Goal: Task Accomplishment & Management: Use online tool/utility

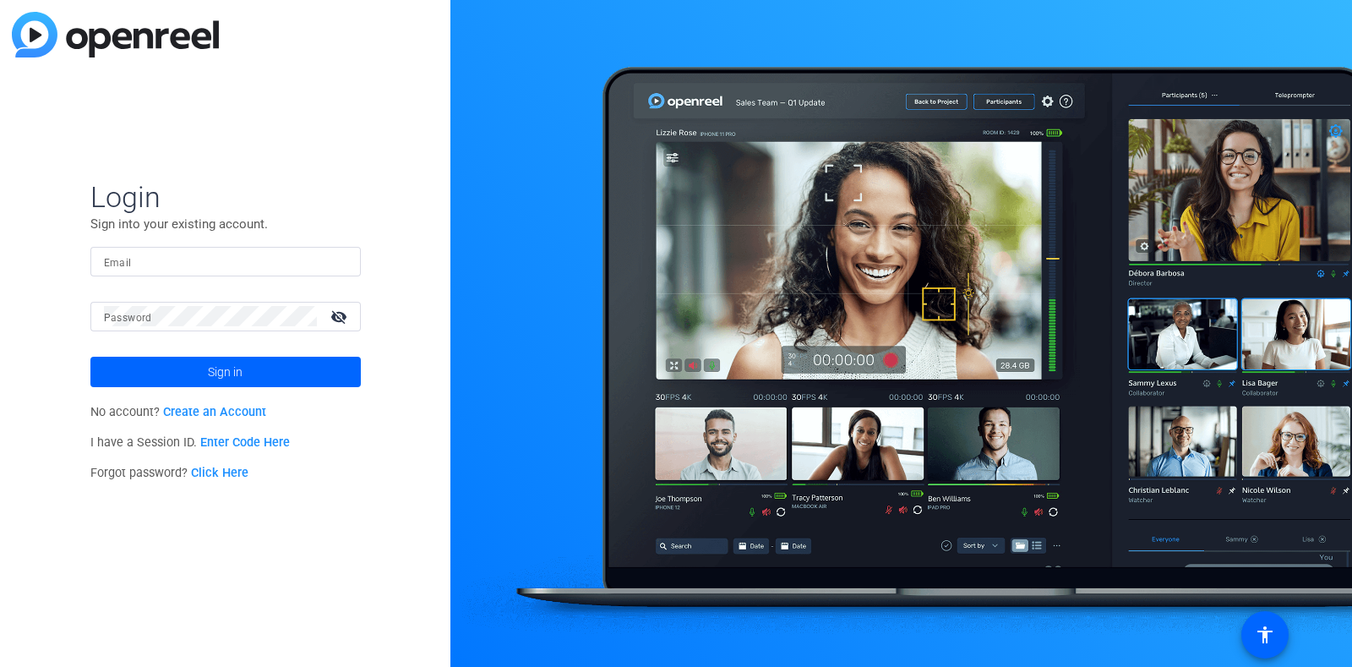
click at [156, 261] on input "Email" at bounding box center [225, 261] width 243 height 20
type input "Helene.Chaparro@gartner.com"
click at [90, 357] on button "Sign in" at bounding box center [225, 372] width 270 height 30
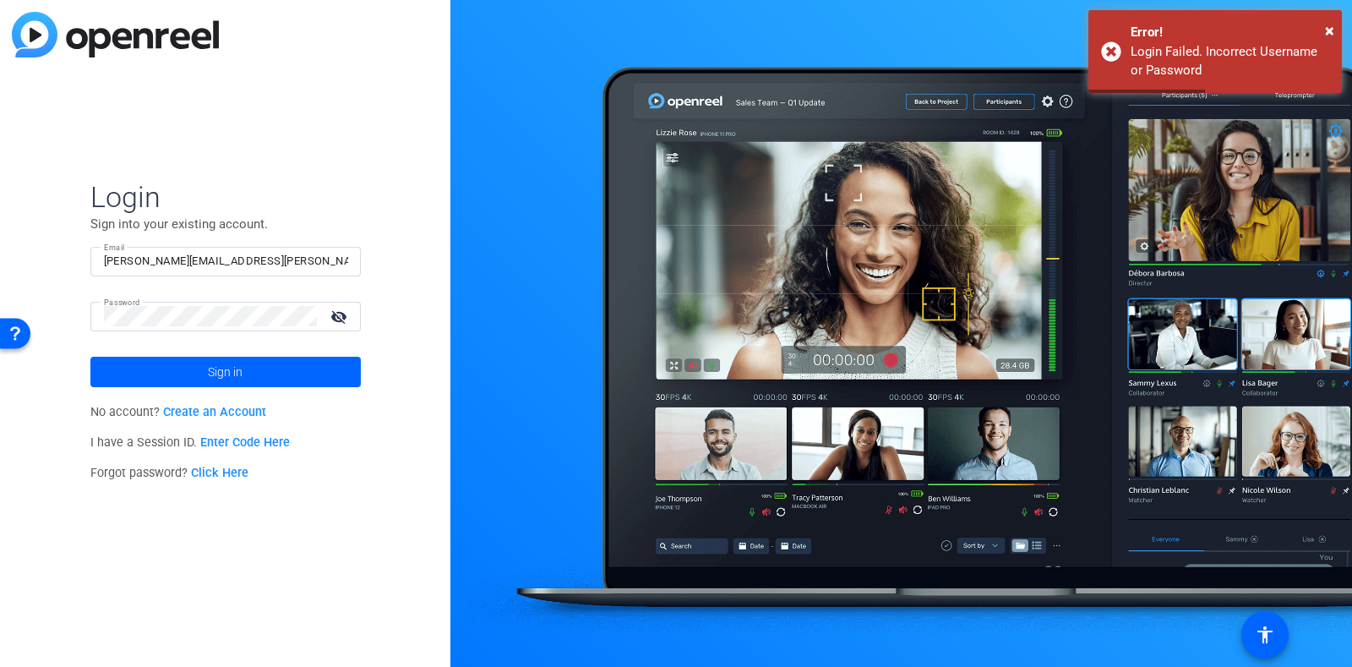
click at [329, 318] on mat-icon "visibility_off" at bounding box center [340, 316] width 41 height 25
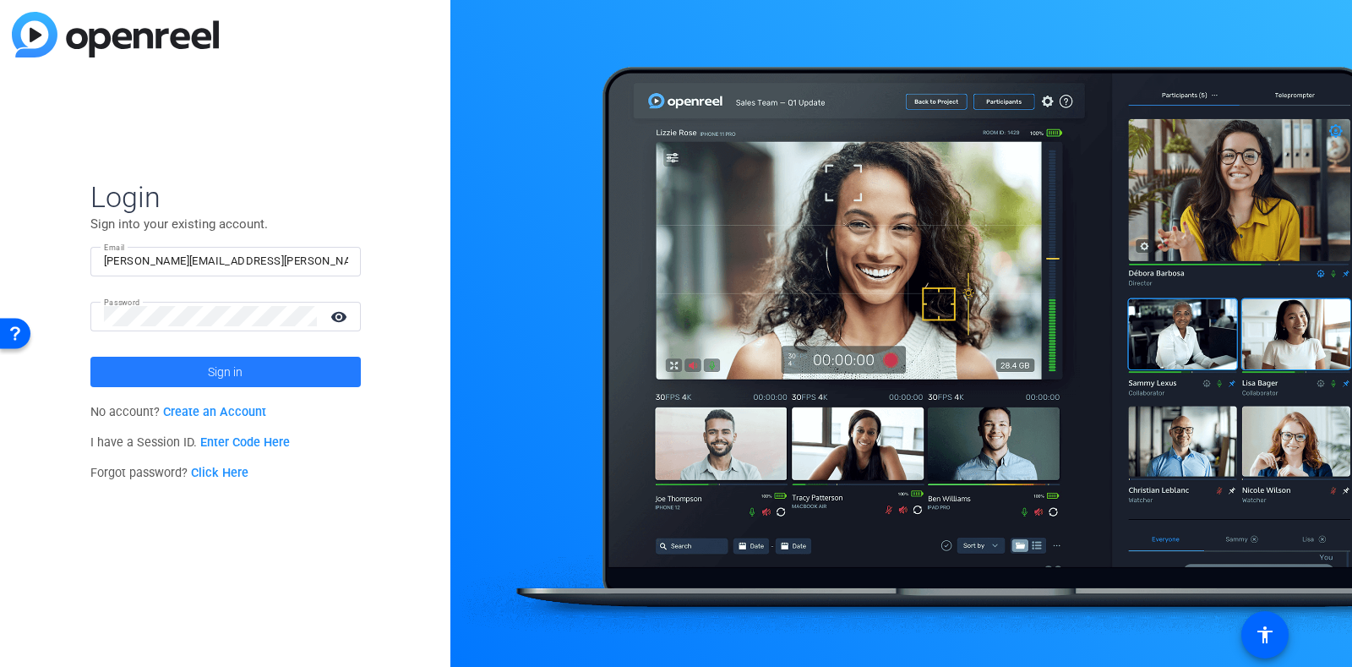
click at [233, 357] on span "Sign in" at bounding box center [225, 372] width 35 height 42
click at [39, 305] on div "Login Sign into your existing account. Email Helene.Chaparro@gartner.com Passwo…" at bounding box center [225, 333] width 450 height 667
click at [174, 361] on span at bounding box center [225, 371] width 270 height 41
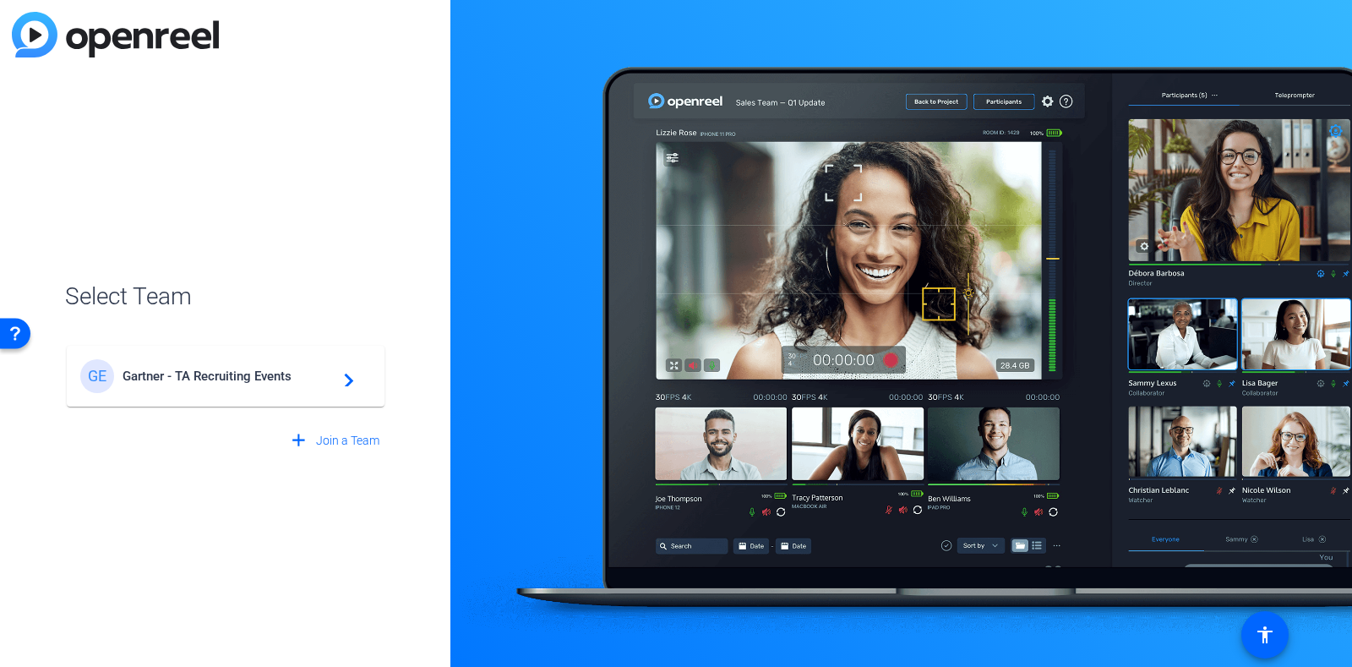
click at [208, 376] on span "Gartner - TA Recruiting Events" at bounding box center [228, 375] width 211 height 15
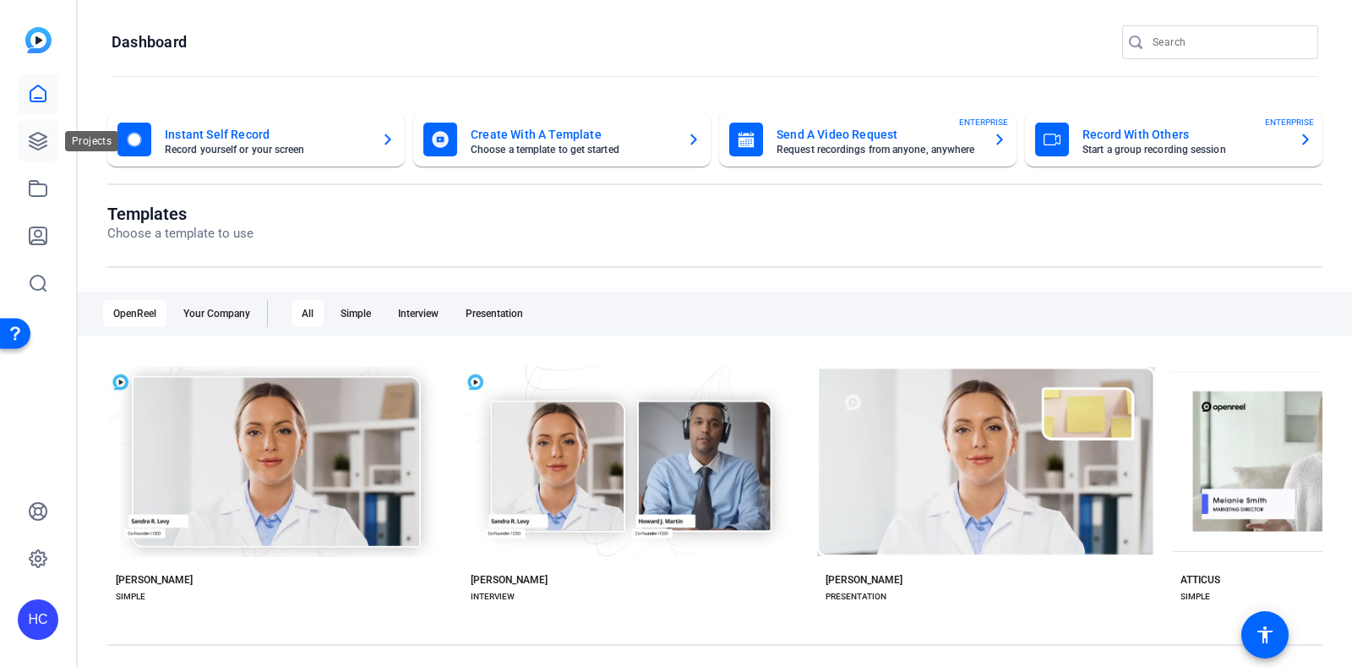
click at [50, 128] on link at bounding box center [38, 141] width 41 height 41
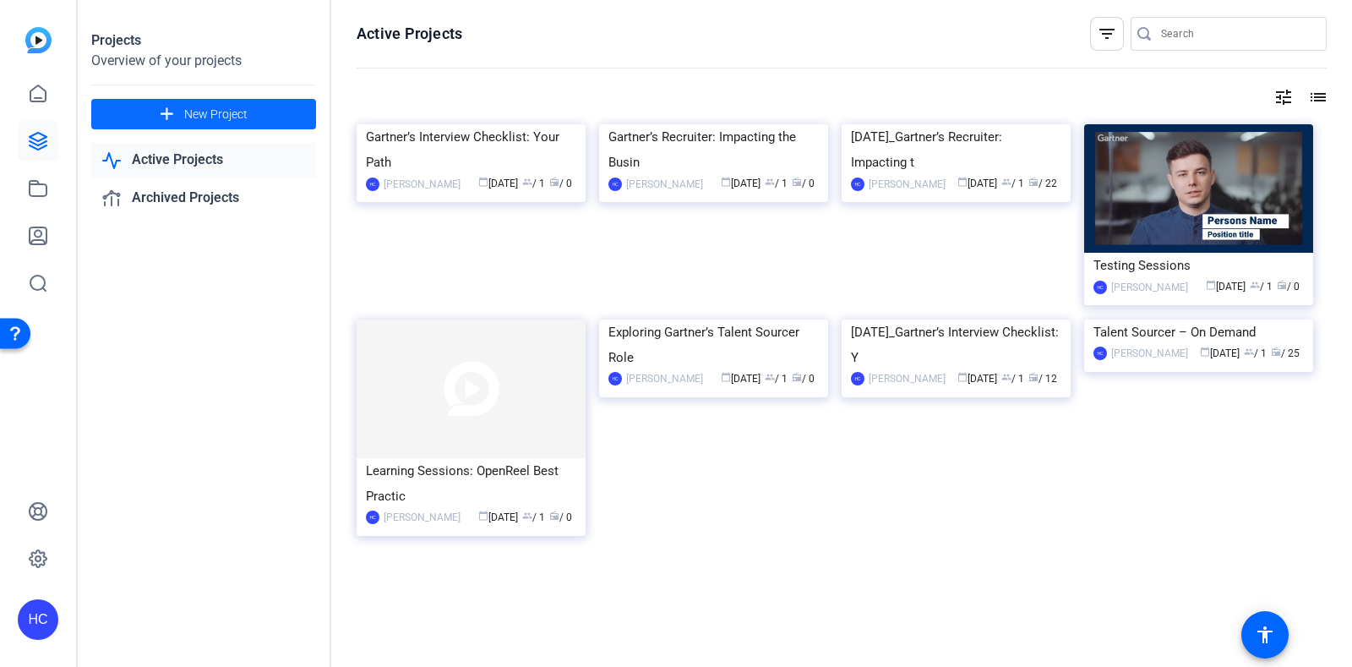
click at [294, 106] on span at bounding box center [203, 114] width 225 height 41
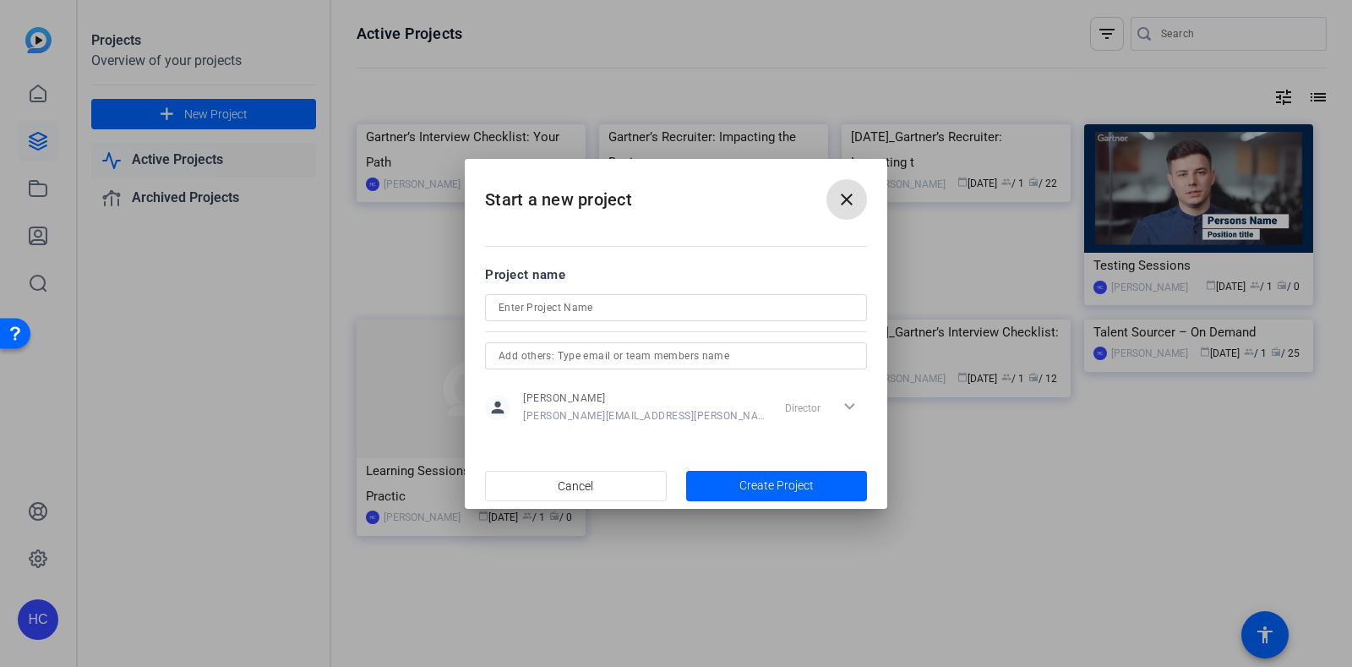
click at [596, 310] on input at bounding box center [675, 307] width 355 height 20
type input "Consulting Webianr"
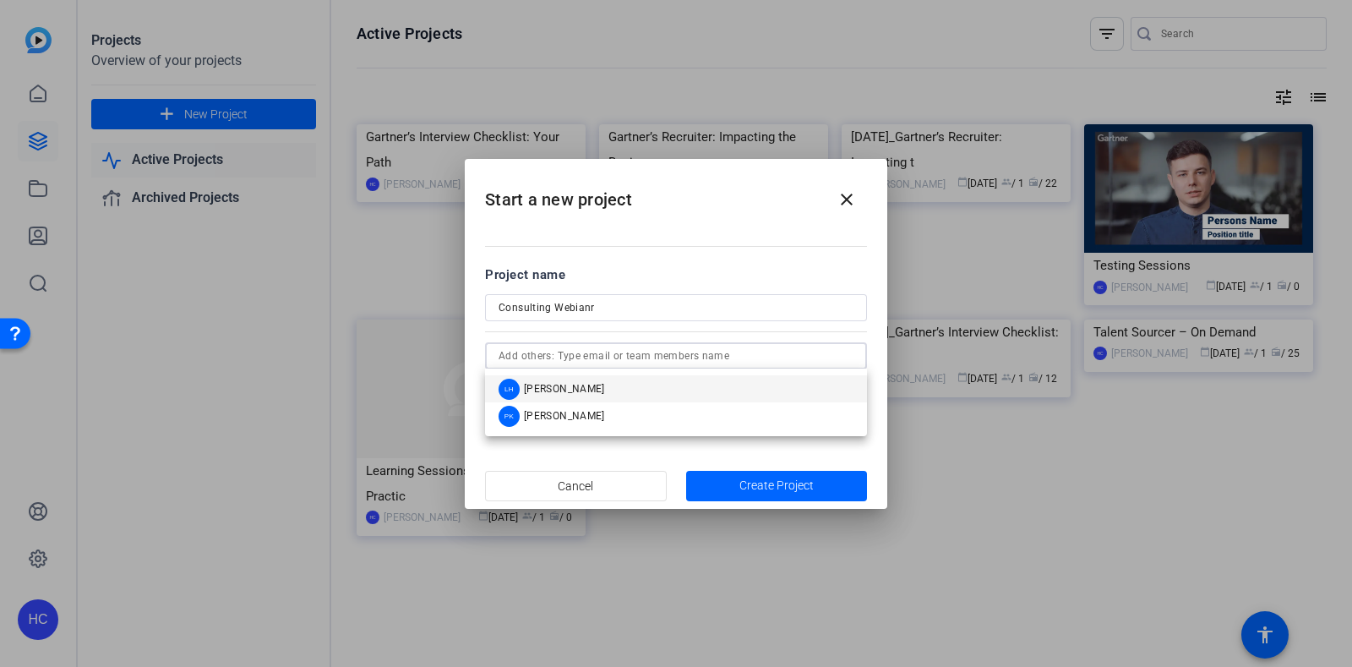
click at [631, 355] on input "text" at bounding box center [675, 356] width 355 height 20
click at [641, 352] on input "text" at bounding box center [675, 356] width 355 height 20
click at [670, 231] on mat-dialog-content "Project name Consulting Webianr person Helene Chaparro helene.chaparro@gartner.…" at bounding box center [676, 344] width 422 height 235
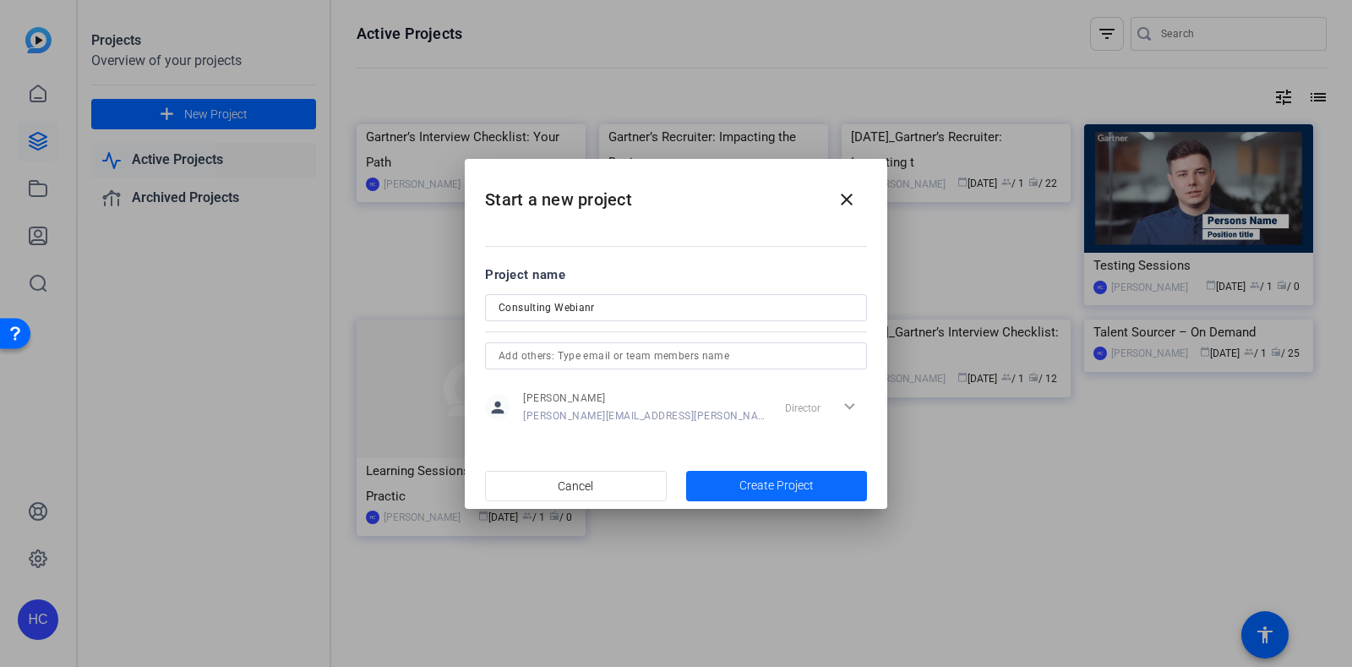
click at [788, 487] on span "Create Project" at bounding box center [776, 485] width 74 height 18
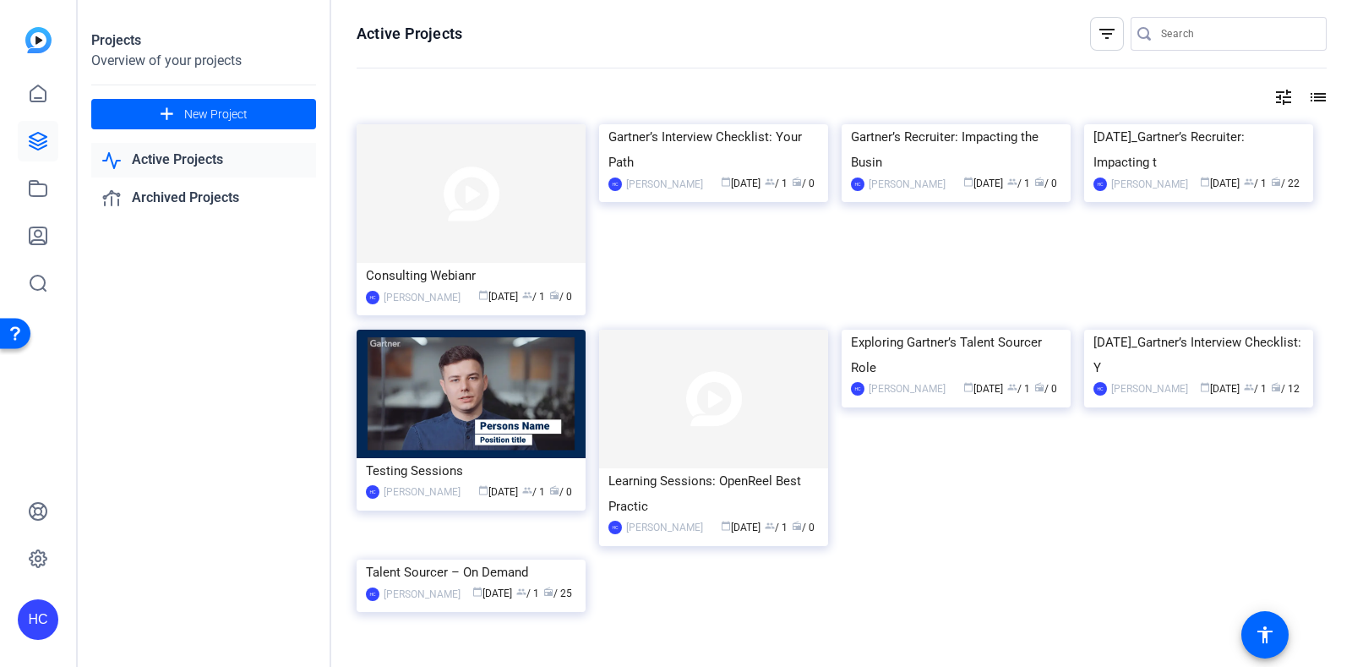
drag, startPoint x: 426, startPoint y: 282, endPoint x: 386, endPoint y: 226, distance: 69.1
click at [386, 226] on img at bounding box center [471, 193] width 229 height 139
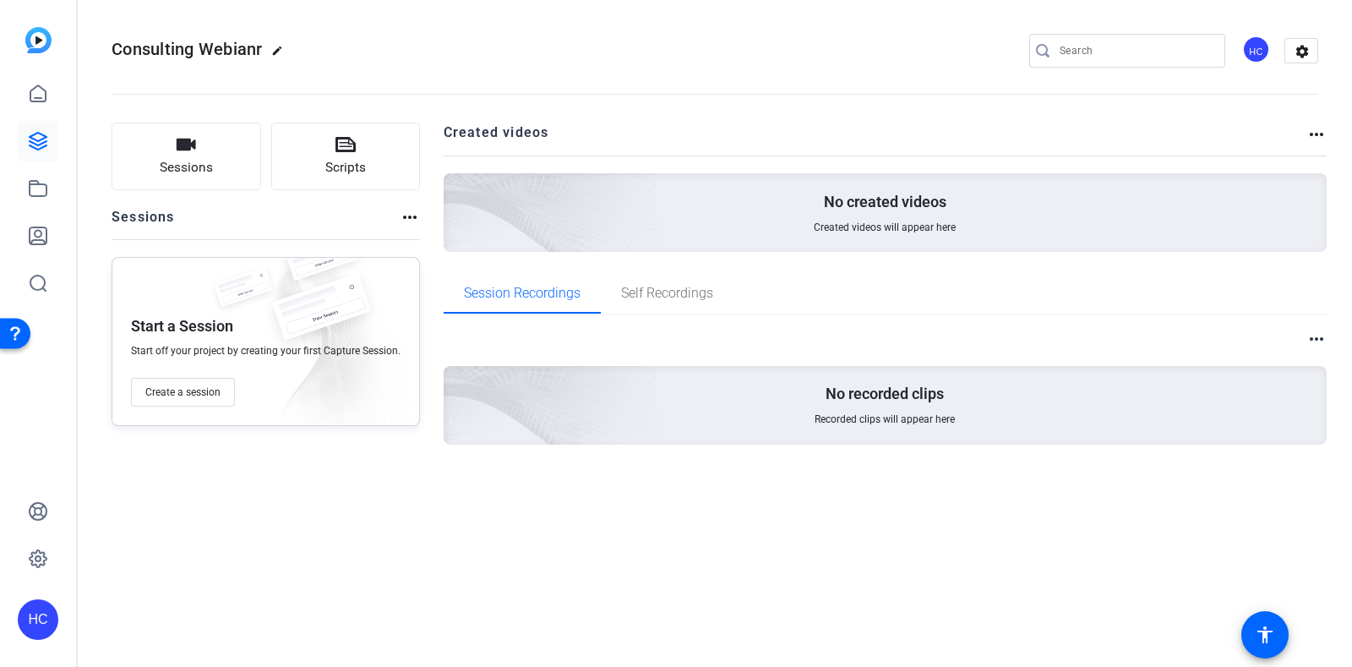
click at [220, 42] on span "Consulting Webianr" at bounding box center [187, 49] width 151 height 20
click at [275, 46] on mat-icon "edit" at bounding box center [281, 55] width 20 height 20
click at [229, 44] on input "Consulting Webianr" at bounding box center [180, 51] width 111 height 20
type input "Consulting Webinar"
click at [267, 49] on span "check_circle" at bounding box center [263, 51] width 20 height 20
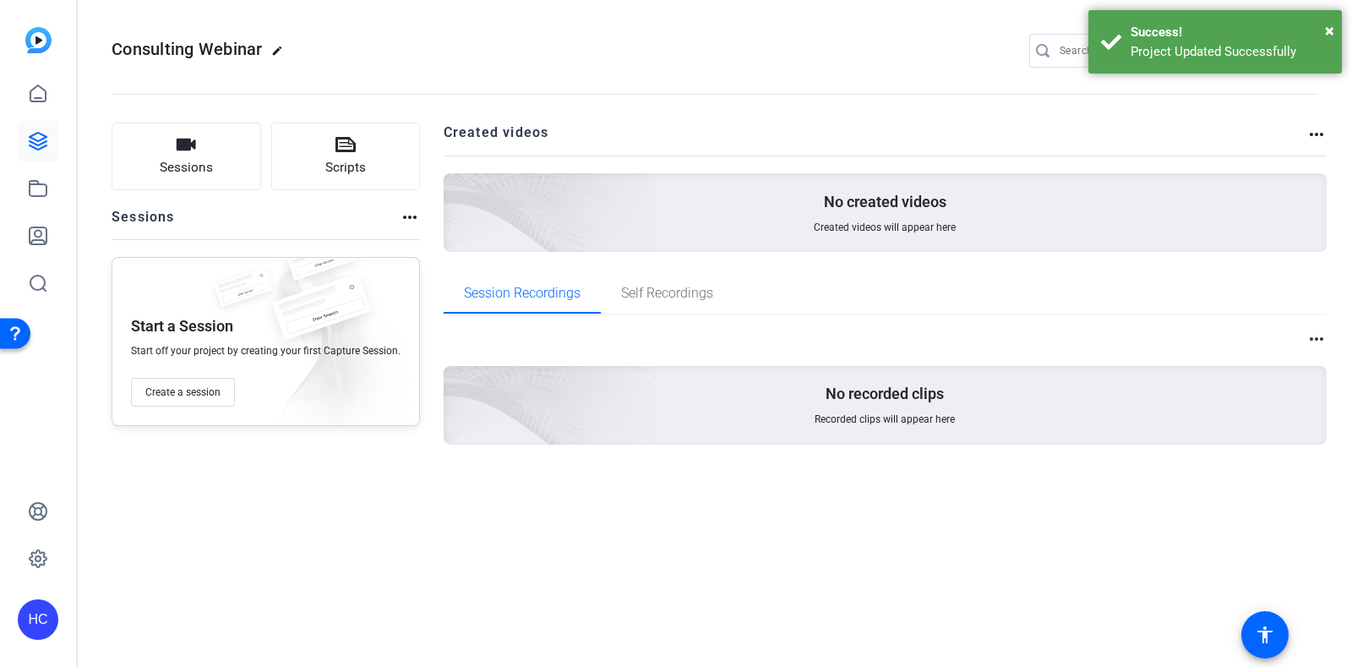
click at [1316, 336] on mat-icon "more_horiz" at bounding box center [1316, 339] width 20 height 20
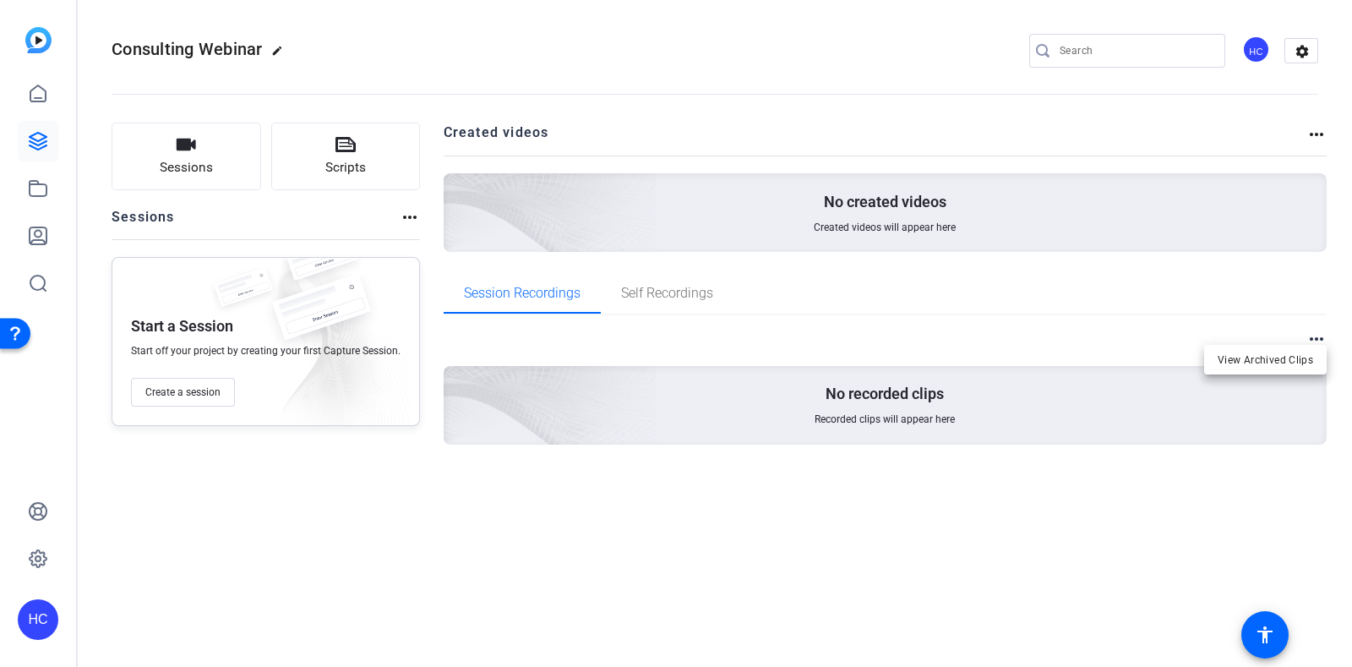
click at [1318, 128] on div at bounding box center [676, 333] width 1352 height 667
click at [1318, 128] on mat-icon "more_horiz" at bounding box center [1316, 134] width 20 height 20
click at [37, 189] on div at bounding box center [676, 333] width 1352 height 667
click at [42, 183] on icon at bounding box center [38, 188] width 17 height 15
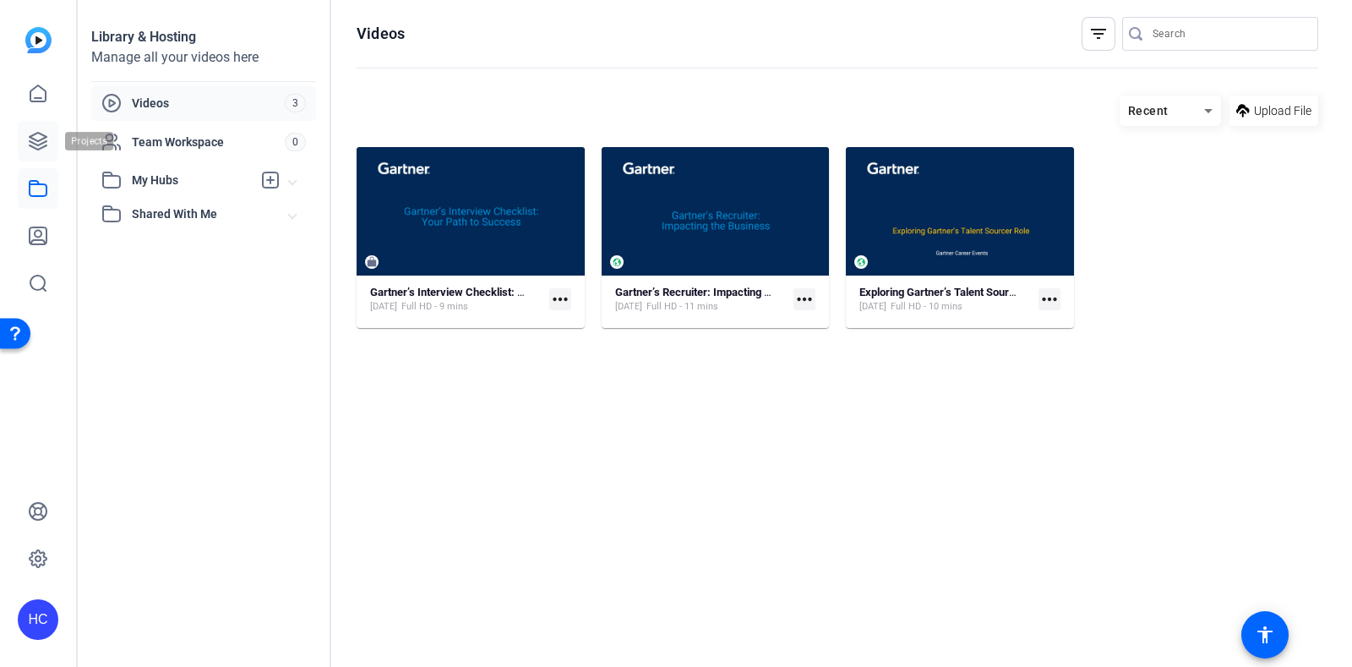
click at [34, 144] on icon at bounding box center [38, 141] width 17 height 17
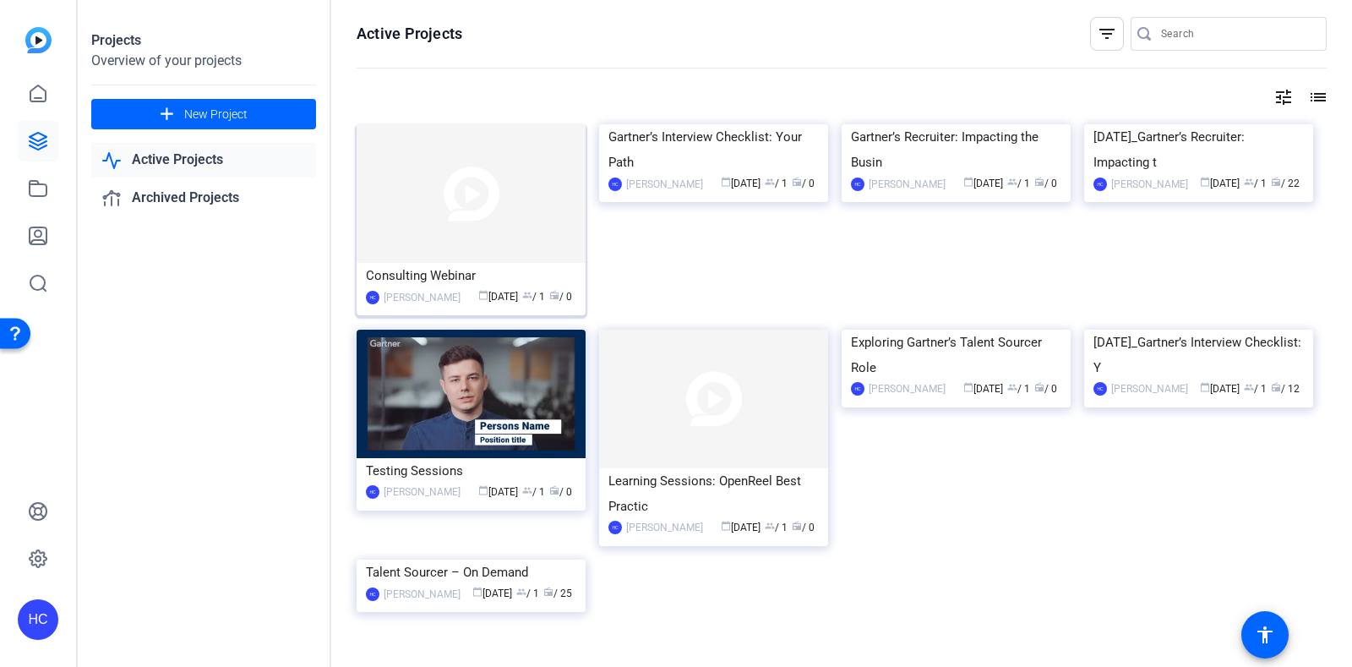
click at [504, 184] on img at bounding box center [471, 193] width 229 height 139
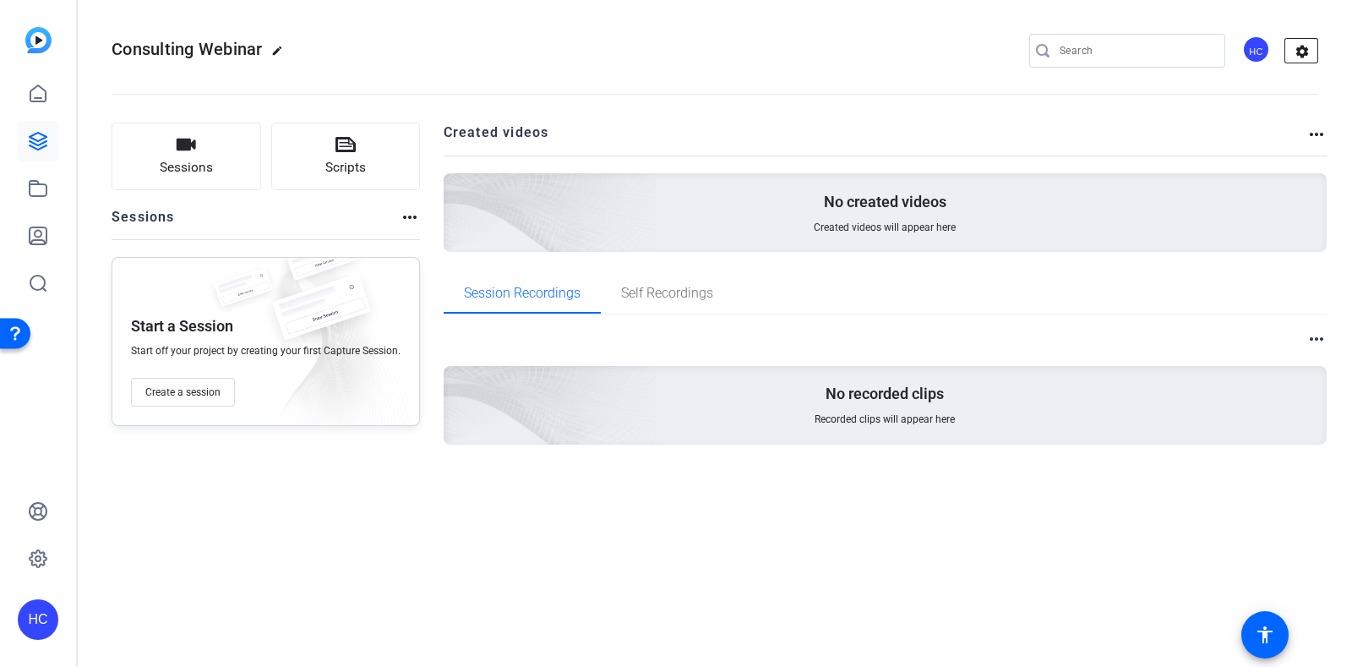
click at [1290, 52] on mat-icon "settings" at bounding box center [1302, 51] width 34 height 25
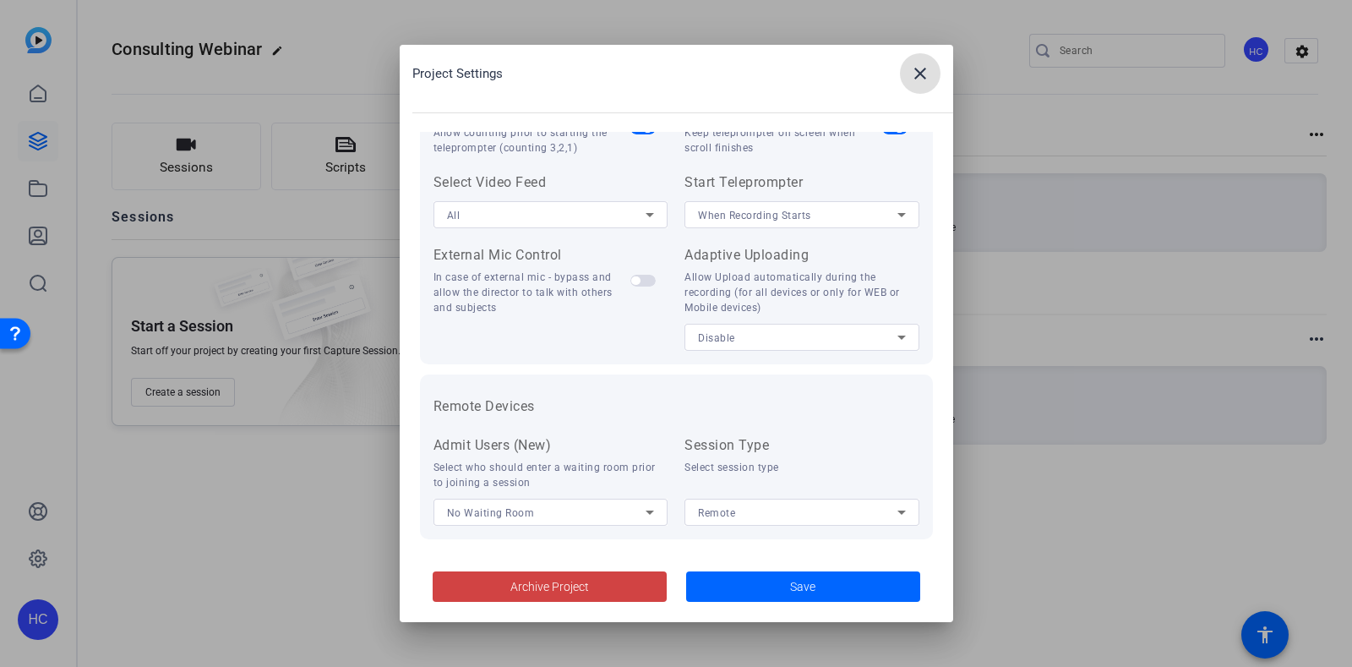
scroll to position [348, 0]
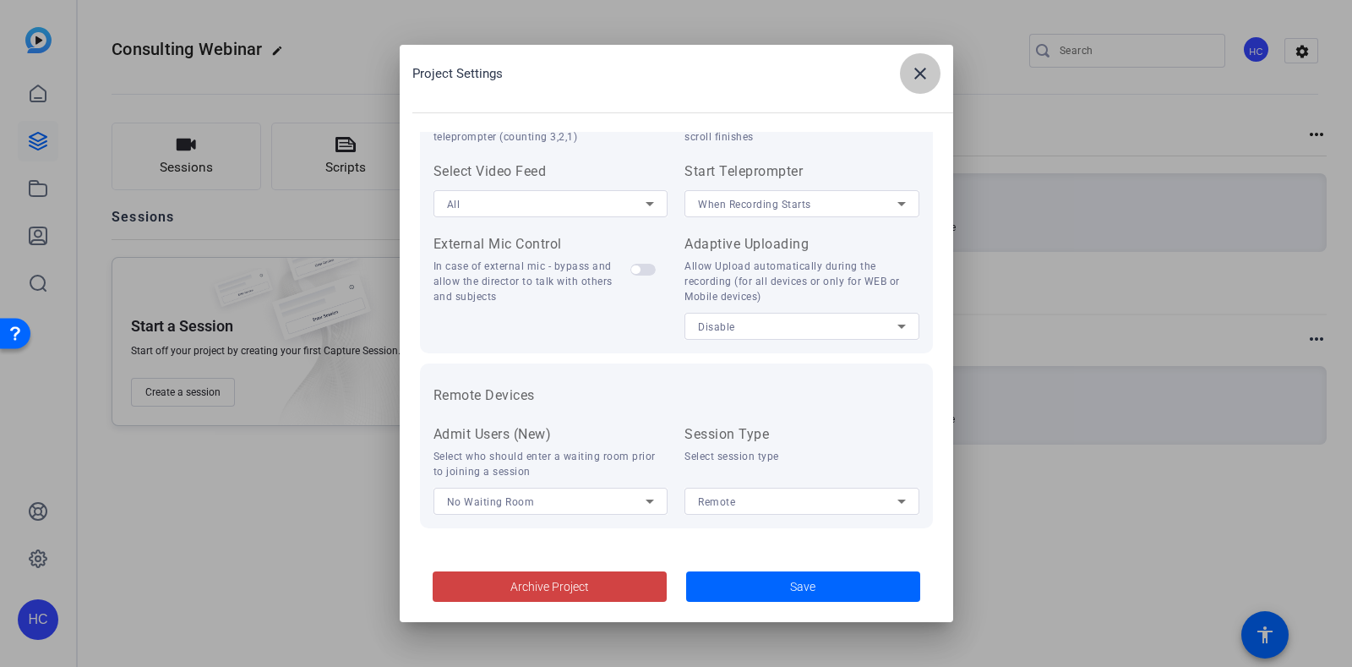
click at [921, 73] on mat-icon "close" at bounding box center [920, 73] width 20 height 20
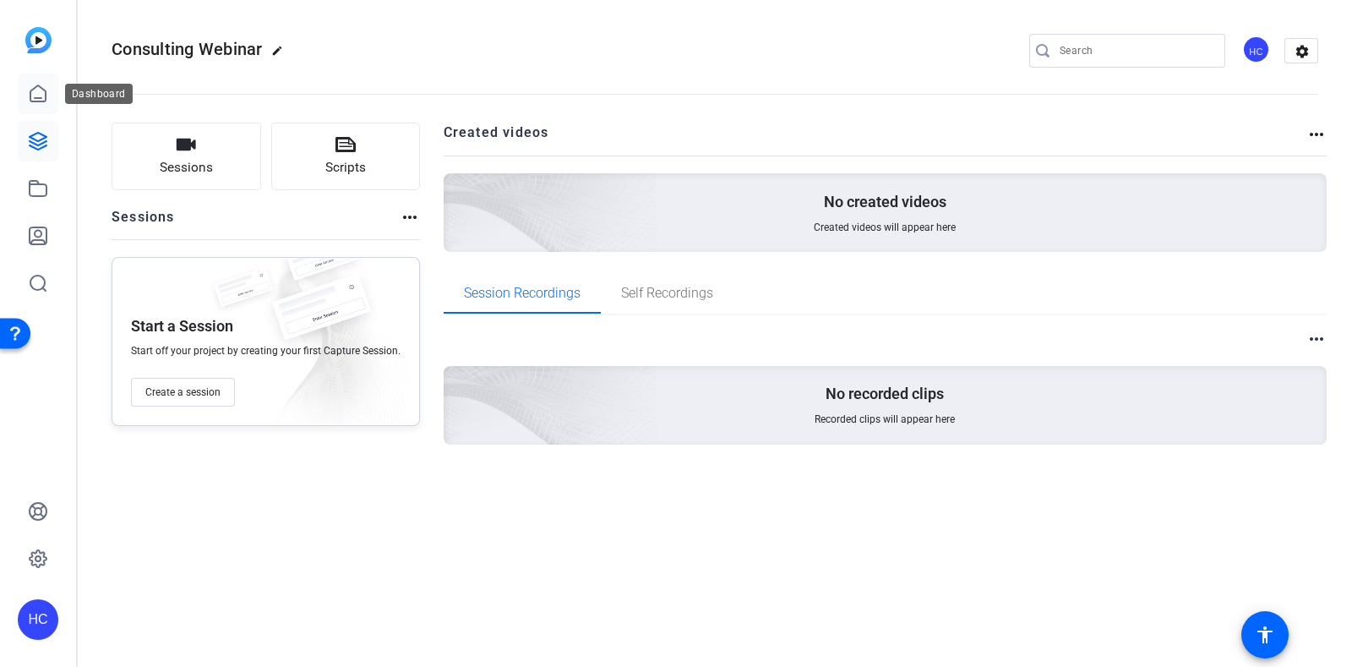
click at [42, 88] on icon at bounding box center [37, 93] width 15 height 16
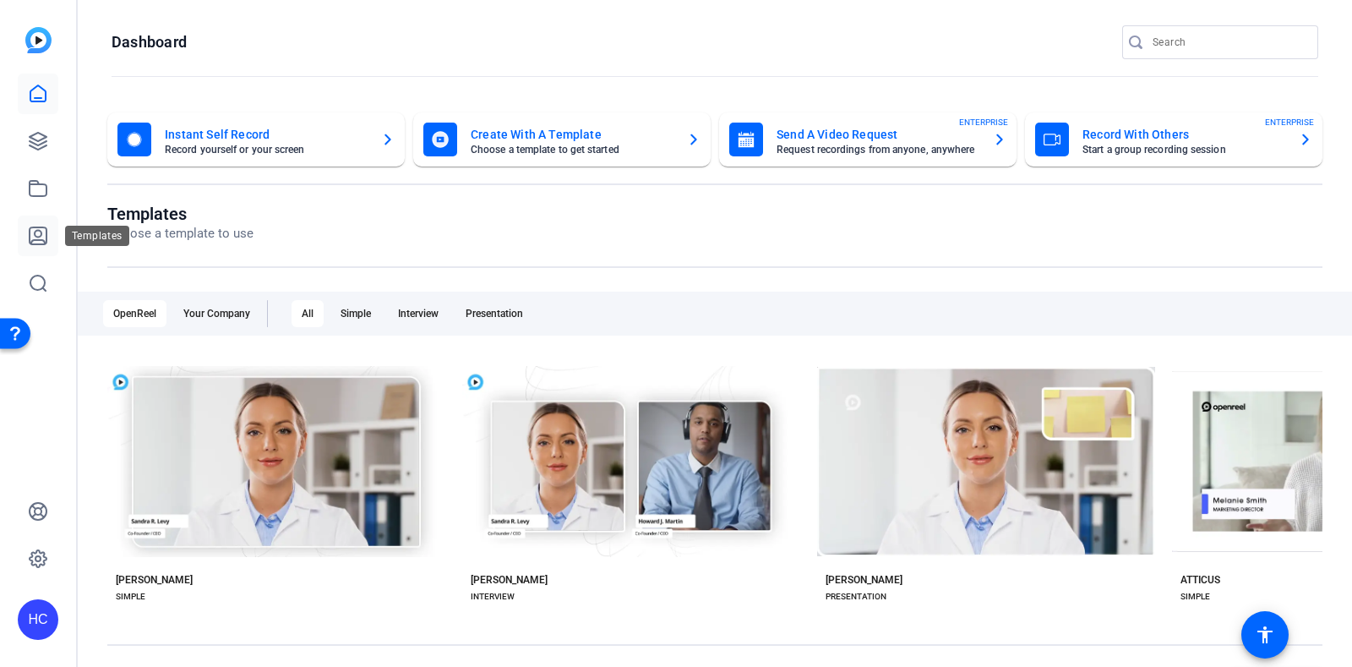
click at [45, 236] on icon at bounding box center [38, 236] width 20 height 20
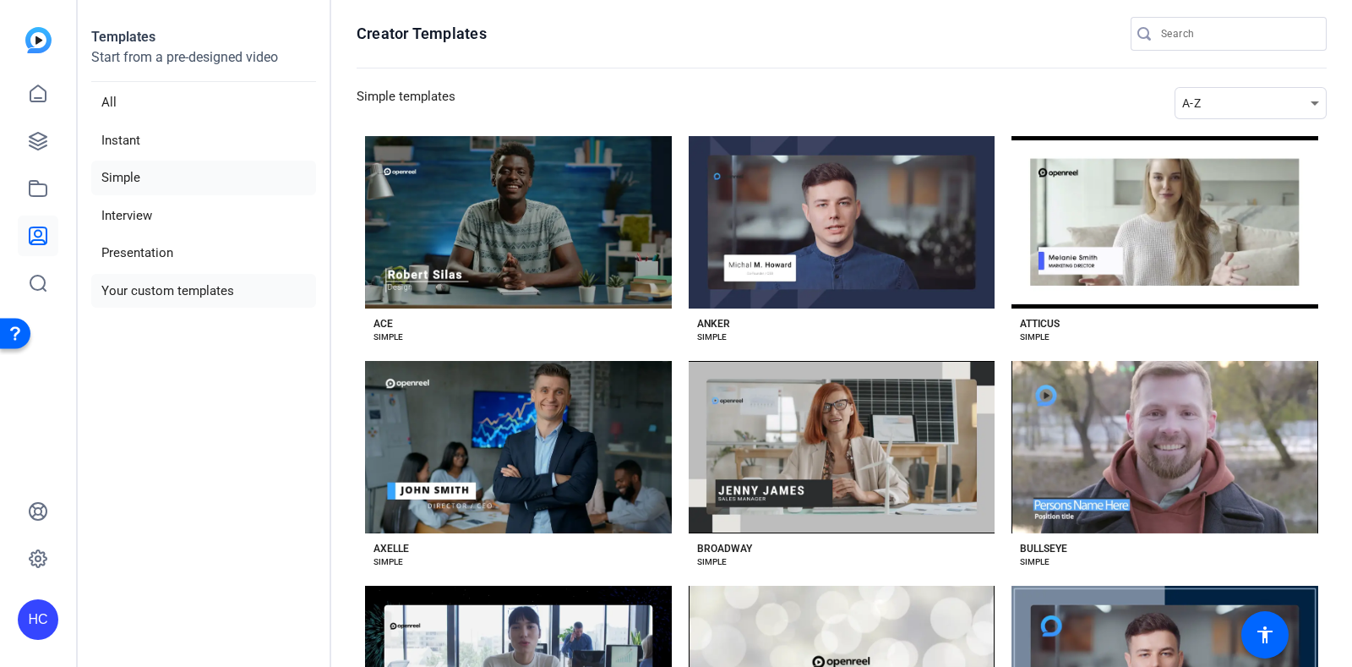
click at [221, 285] on li "Your custom templates" at bounding box center [203, 291] width 225 height 35
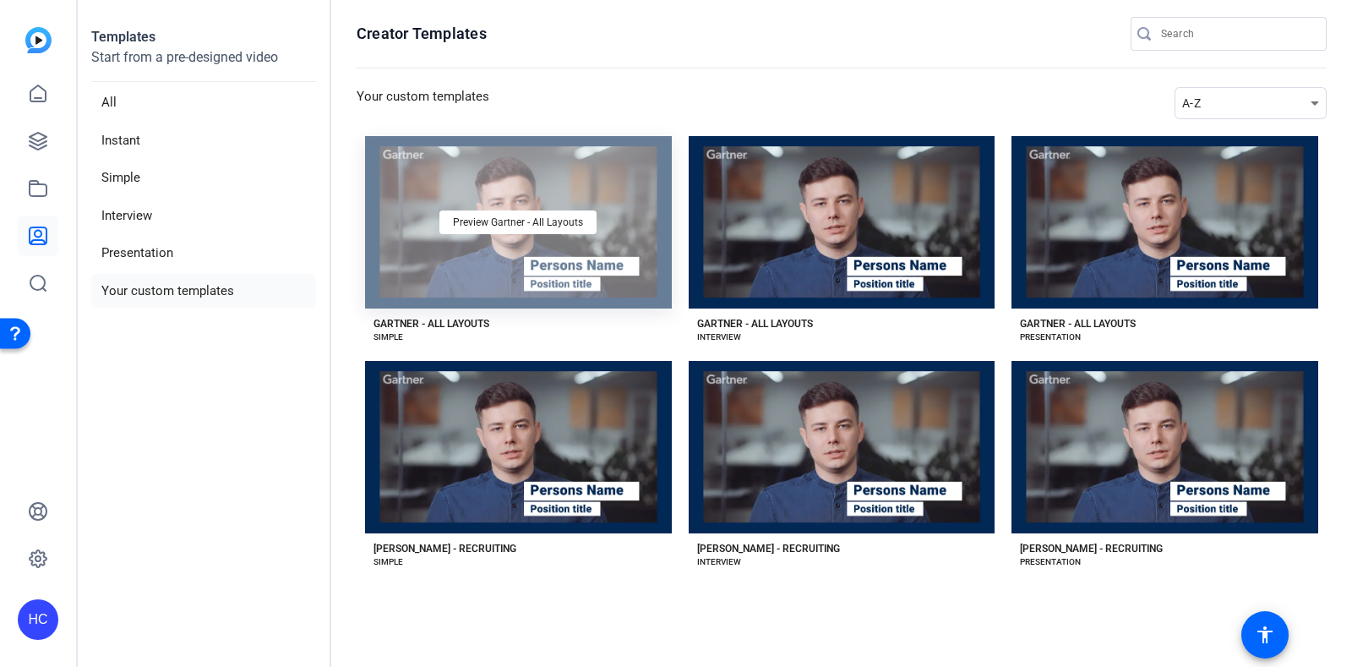
click at [525, 178] on div "Preview Gartner - All Layouts" at bounding box center [518, 222] width 307 height 172
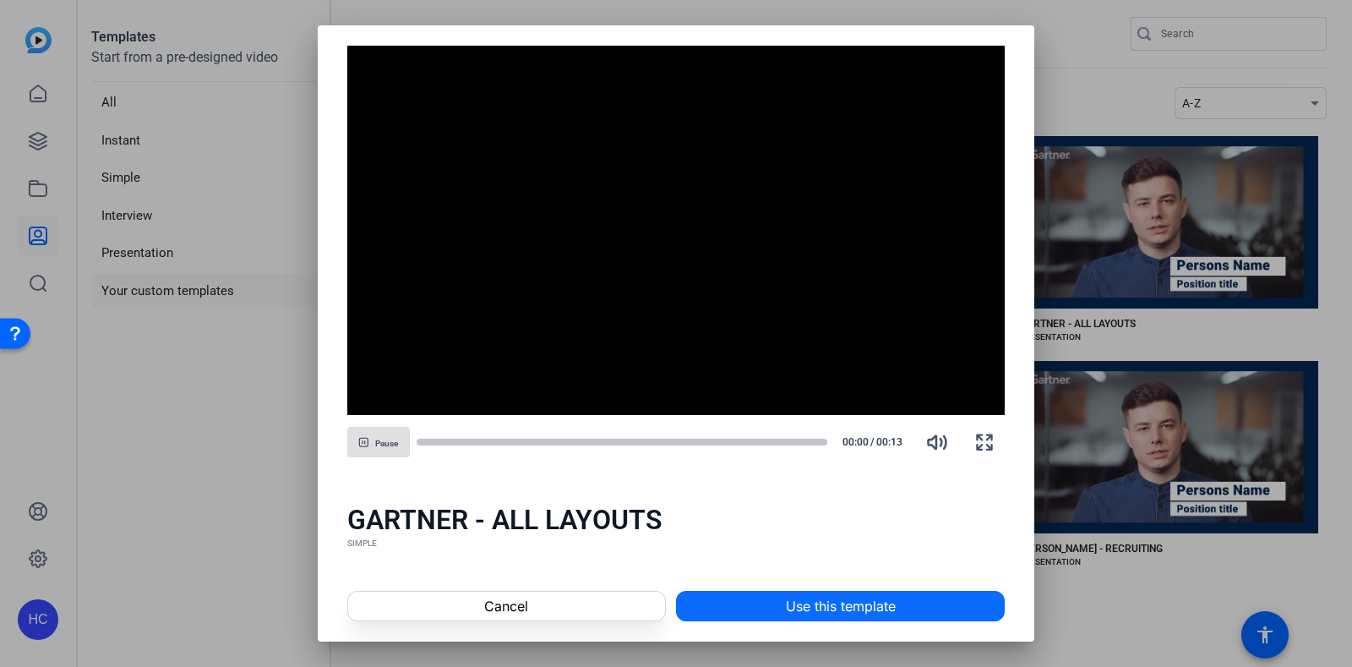
click at [844, 613] on span "Use this template" at bounding box center [841, 606] width 110 height 20
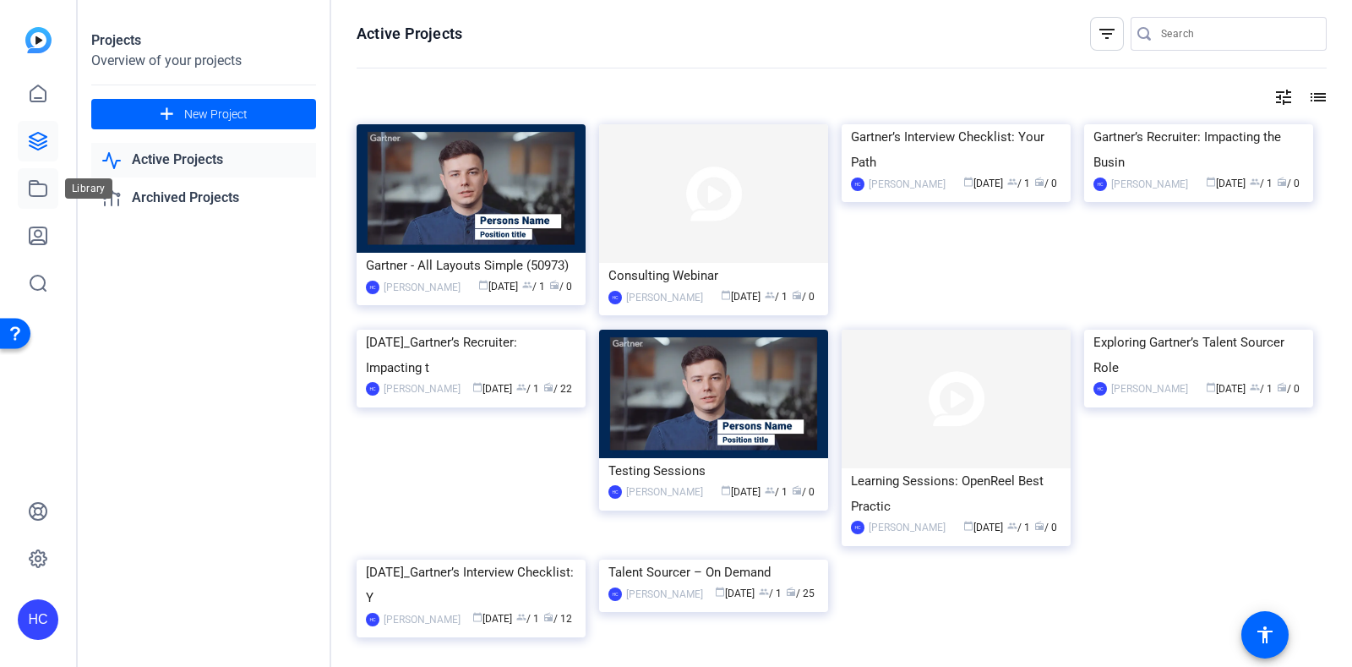
click at [53, 192] on link at bounding box center [38, 188] width 41 height 41
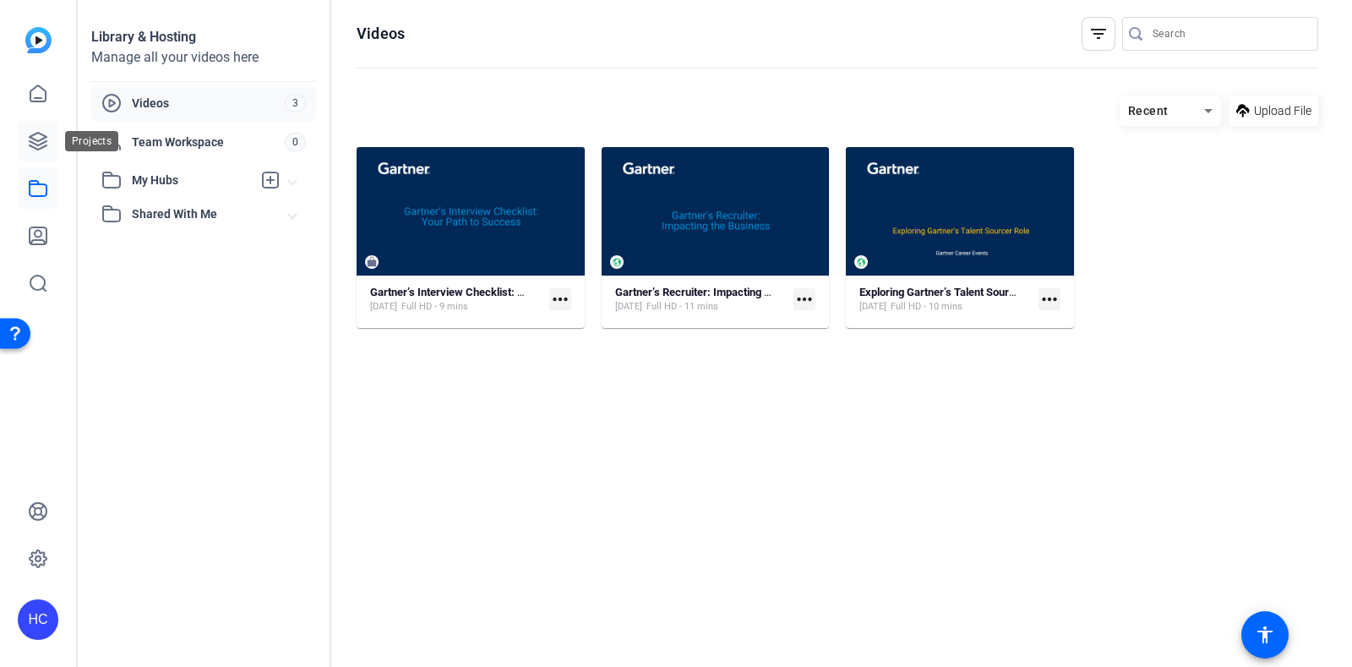
click at [50, 158] on link at bounding box center [38, 141] width 41 height 41
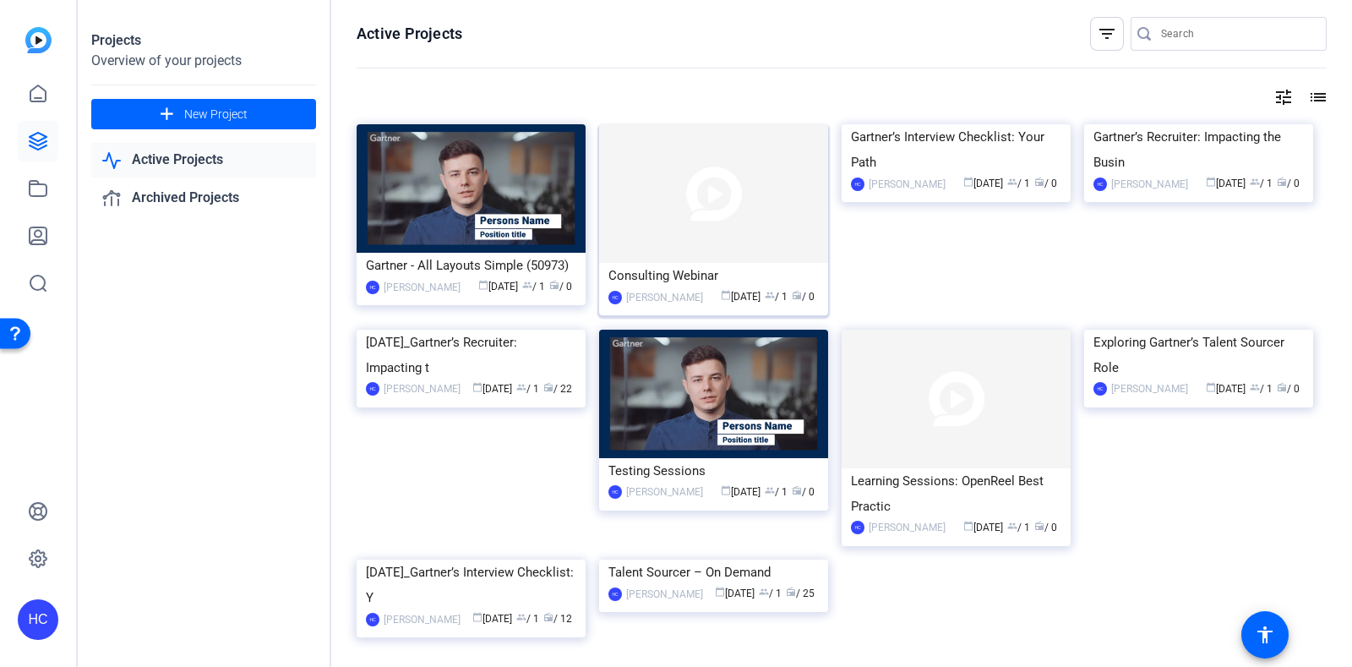
click at [655, 228] on img at bounding box center [713, 193] width 229 height 139
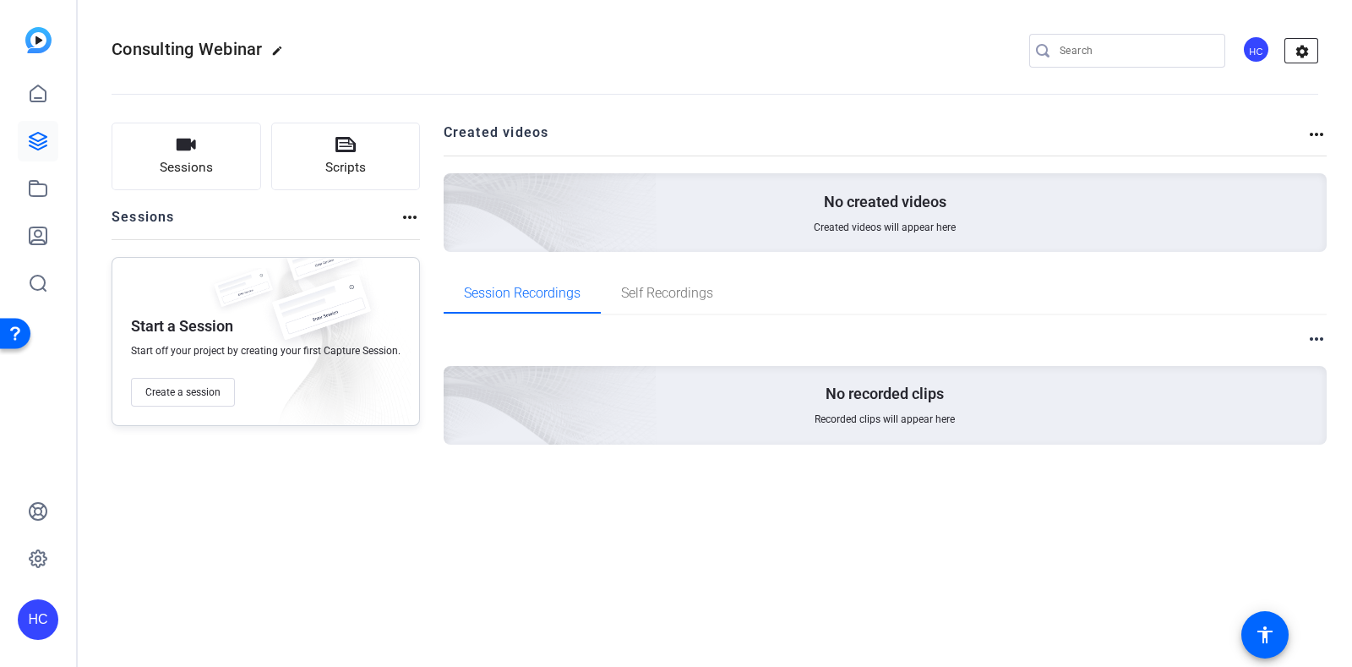
click at [1305, 55] on mat-icon "settings" at bounding box center [1302, 51] width 34 height 25
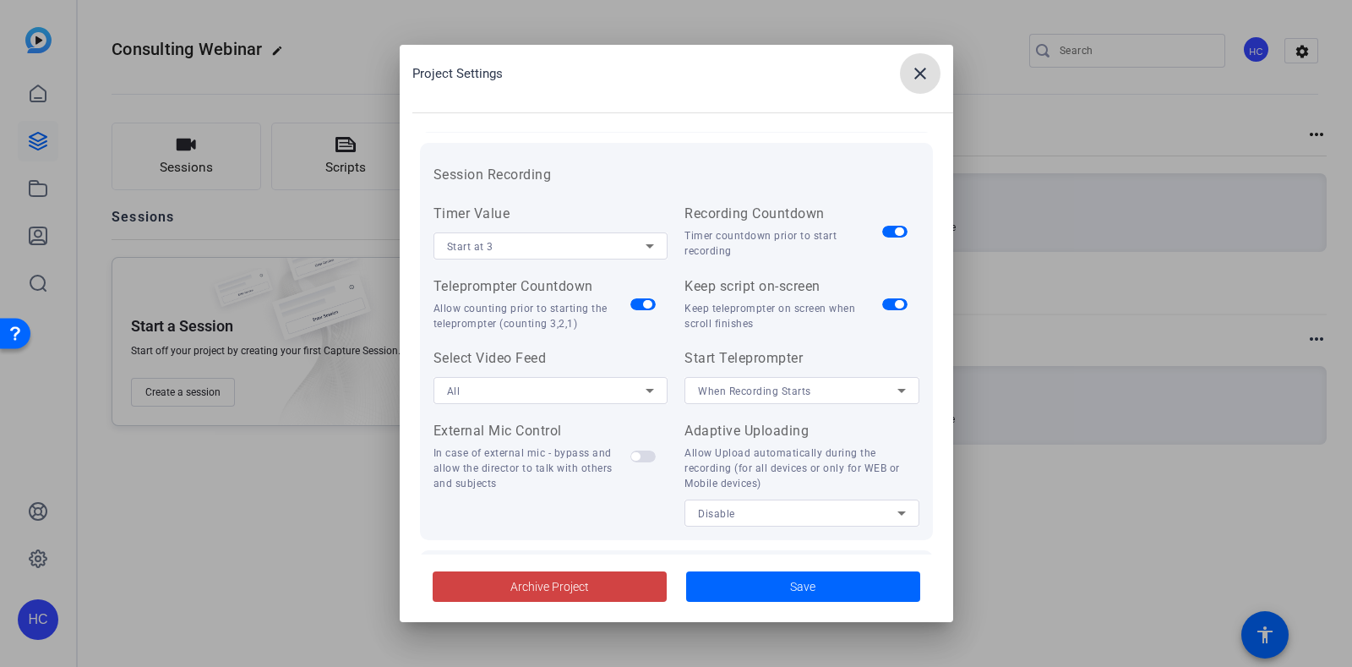
scroll to position [348, 0]
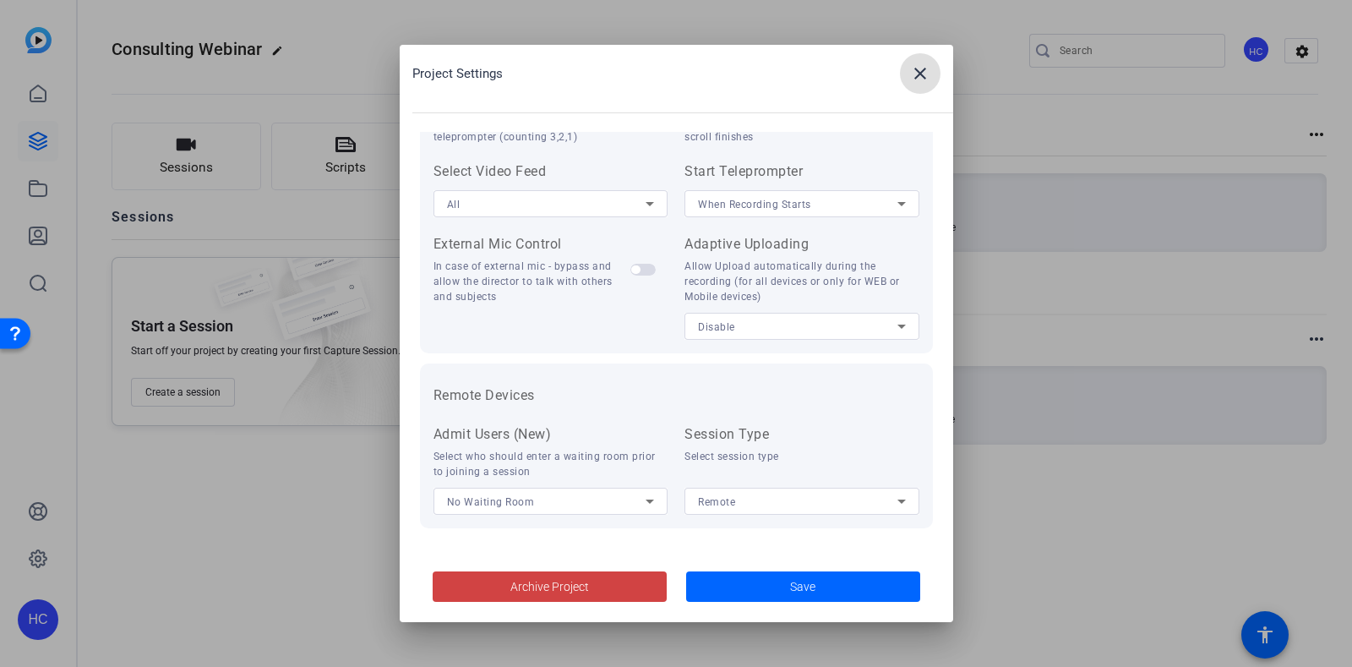
click at [919, 61] on span at bounding box center [920, 73] width 41 height 41
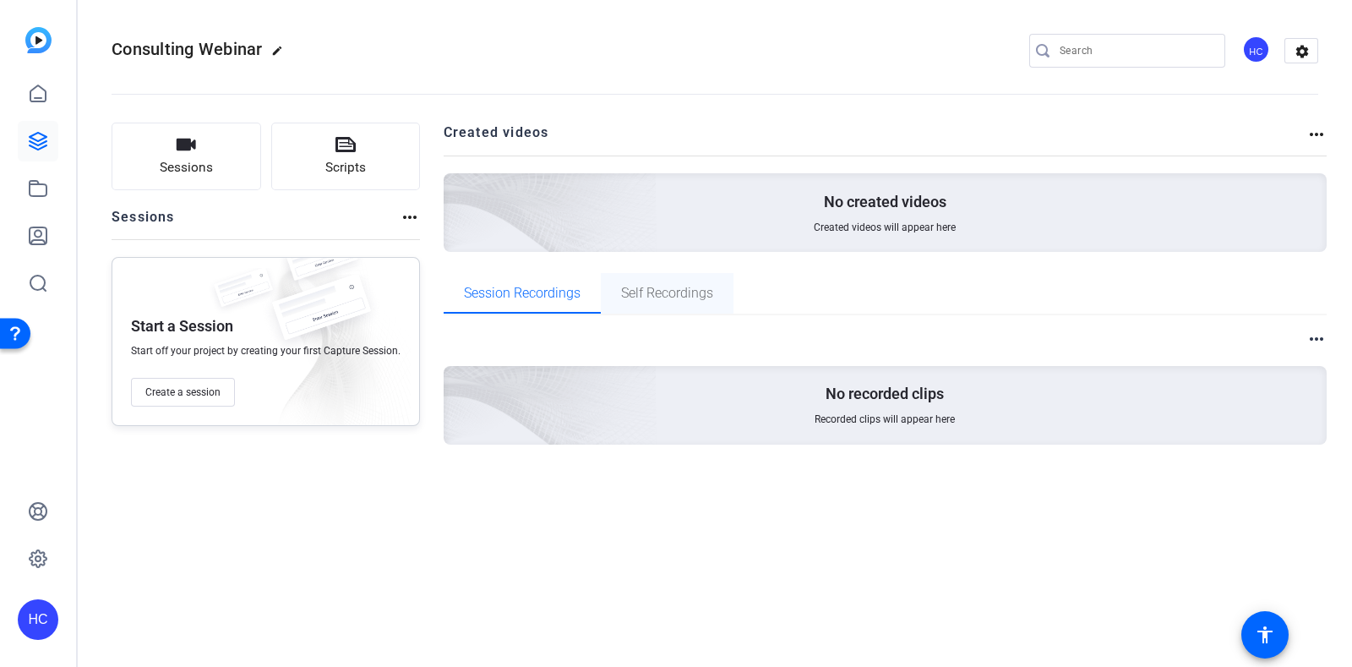
click at [697, 289] on span "Self Recordings" at bounding box center [667, 293] width 92 height 14
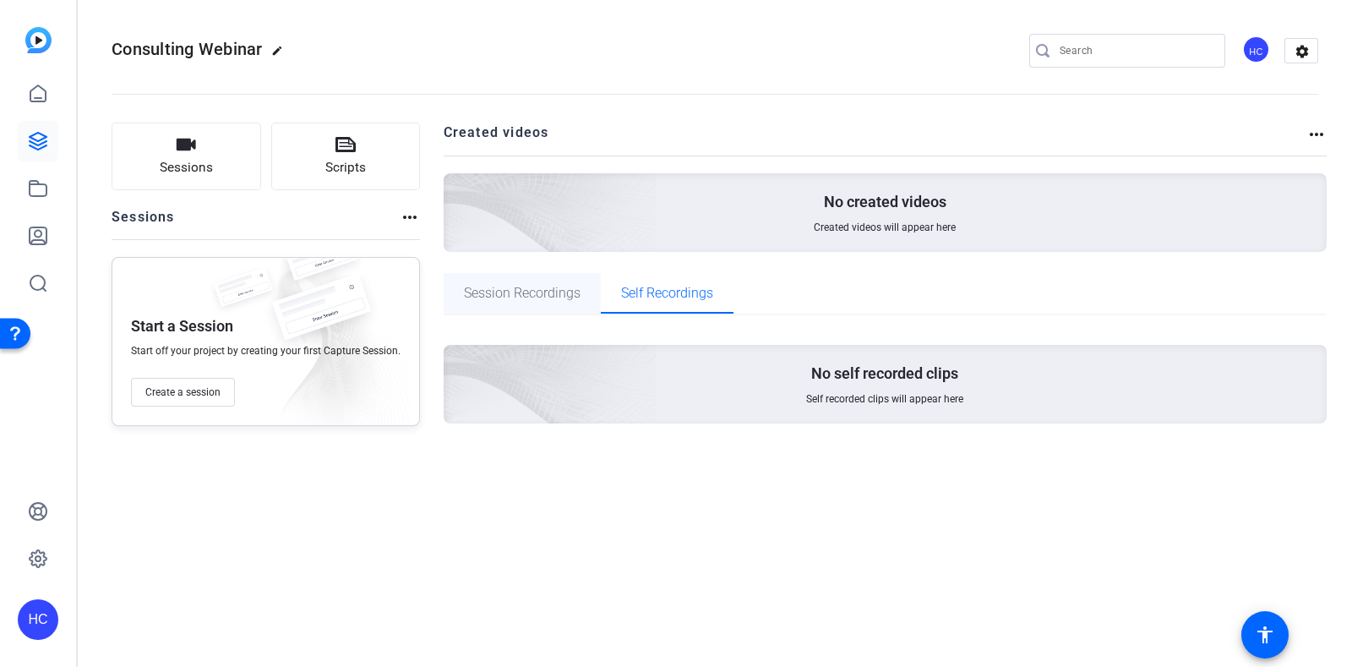
click at [582, 292] on div "Session Recordings" at bounding box center [522, 293] width 157 height 41
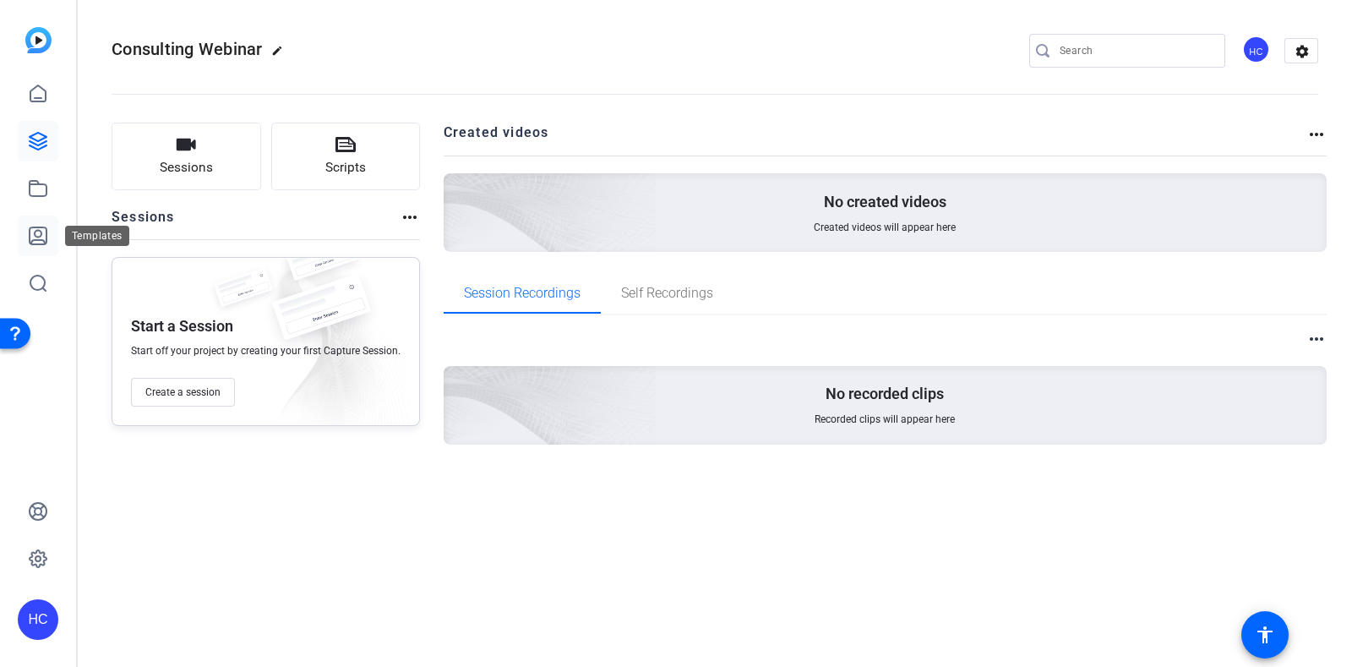
click at [35, 235] on icon at bounding box center [38, 235] width 17 height 17
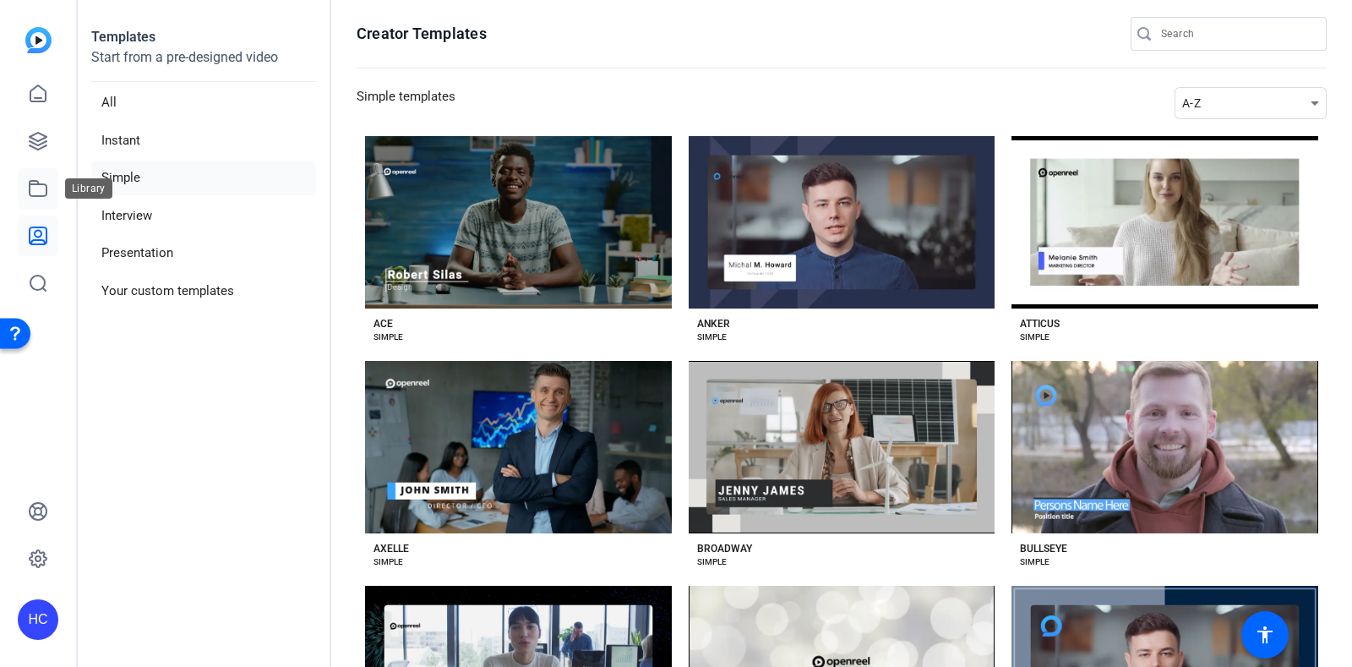
click at [38, 189] on icon at bounding box center [38, 188] width 20 height 20
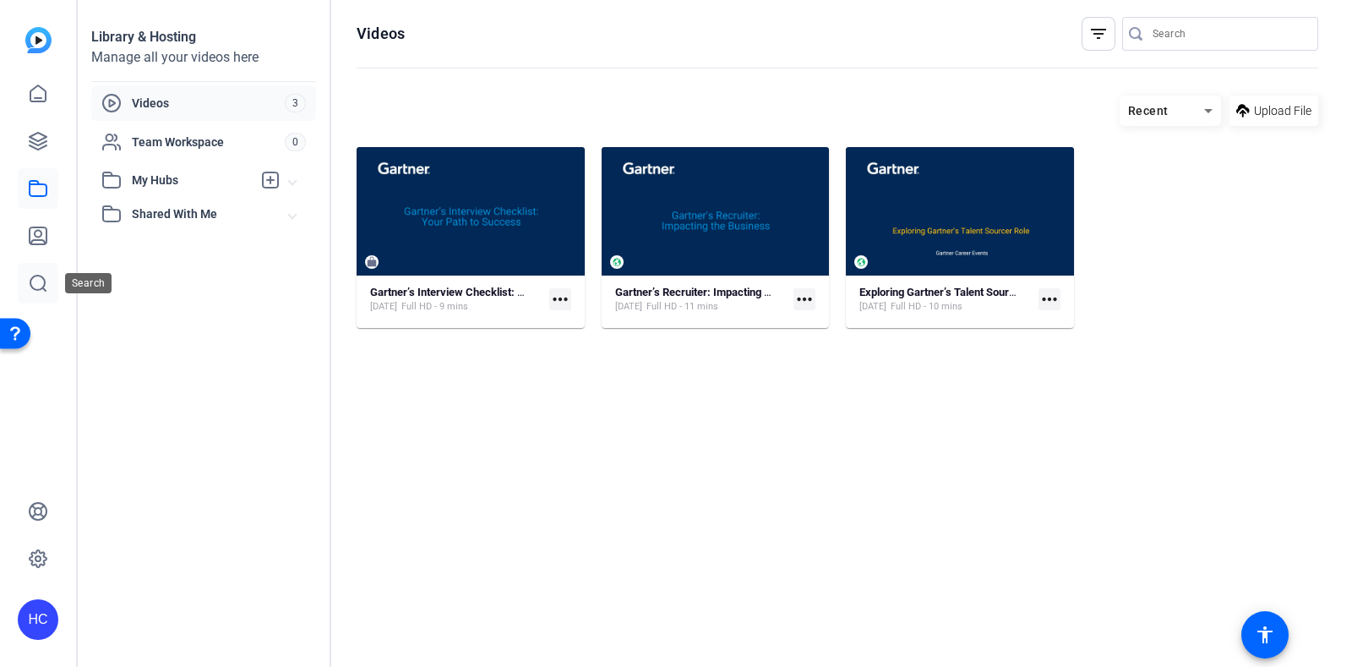
click at [37, 280] on icon at bounding box center [38, 283] width 20 height 20
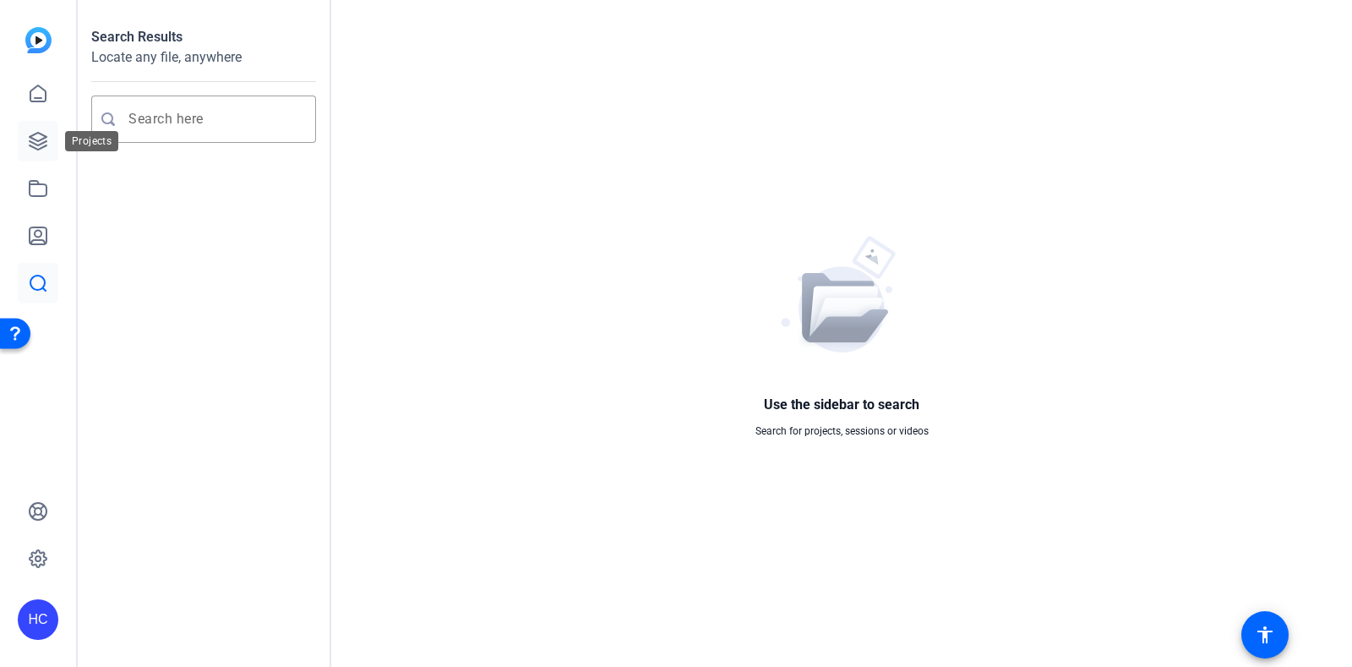
click at [41, 136] on icon at bounding box center [38, 141] width 20 height 20
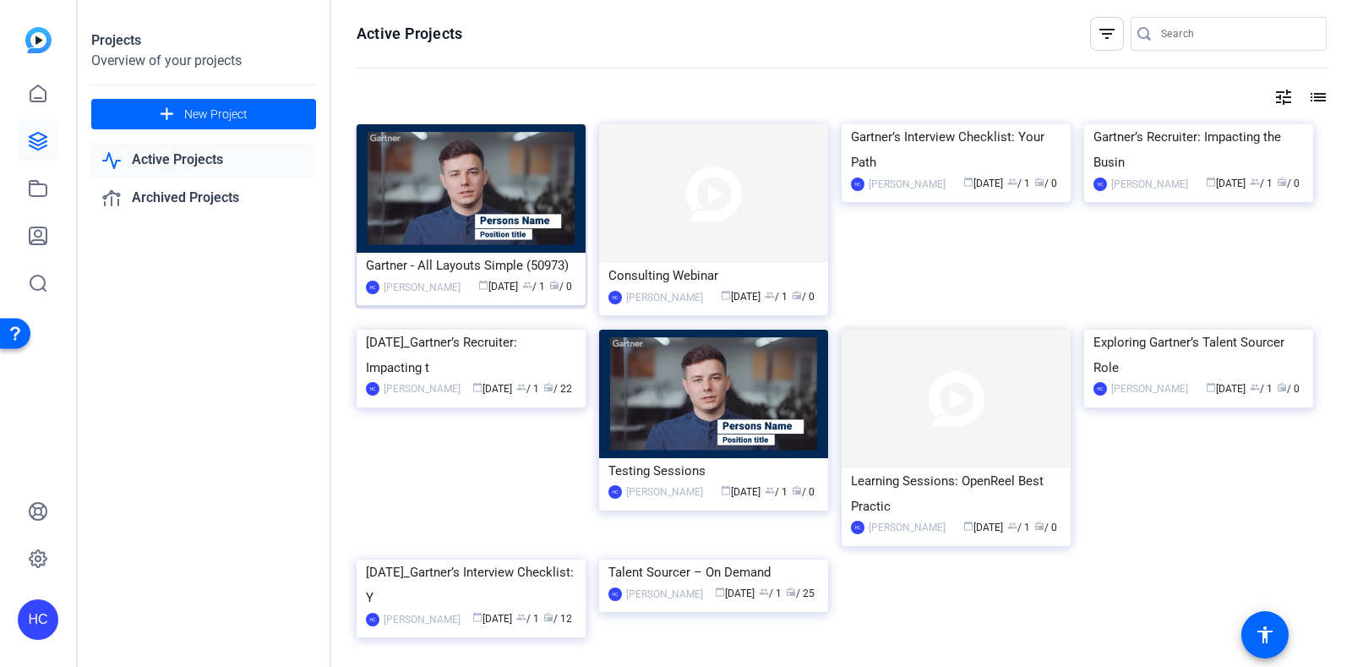
click at [418, 183] on img at bounding box center [471, 188] width 229 height 128
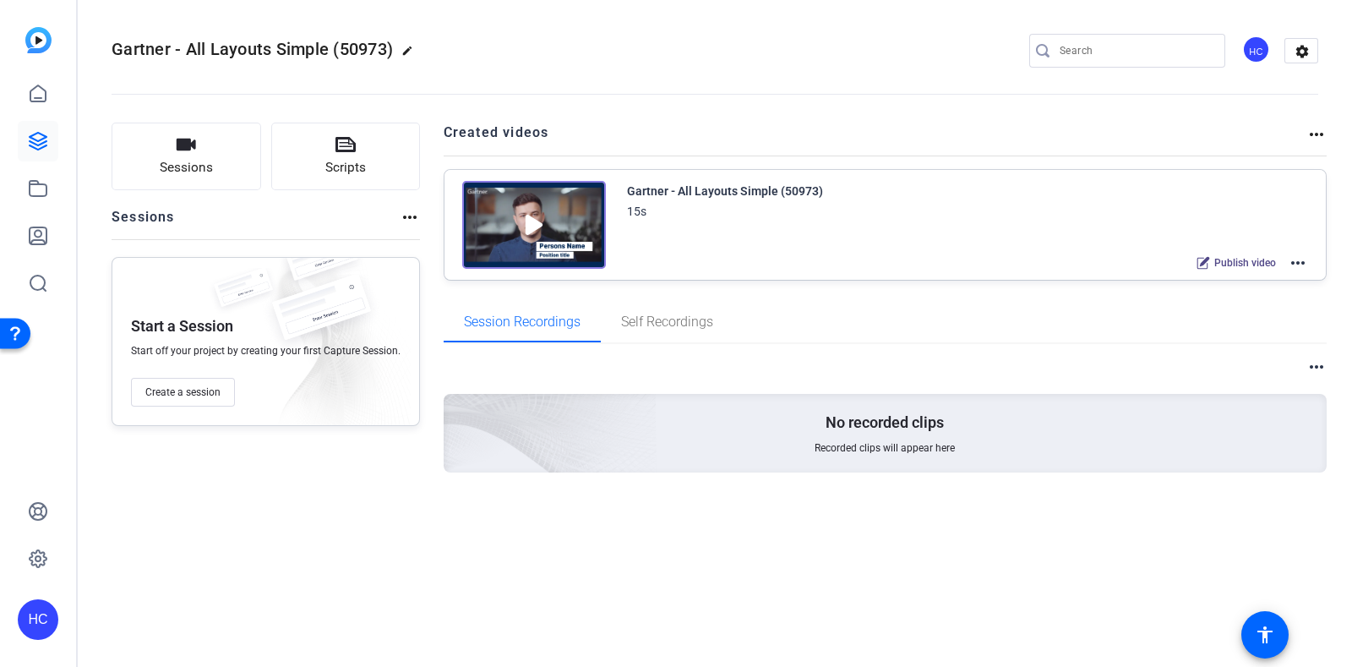
click at [1311, 137] on mat-icon "more_horiz" at bounding box center [1316, 134] width 20 height 20
click at [1243, 264] on div at bounding box center [676, 333] width 1352 height 667
click at [1205, 264] on icon at bounding box center [1203, 263] width 14 height 14
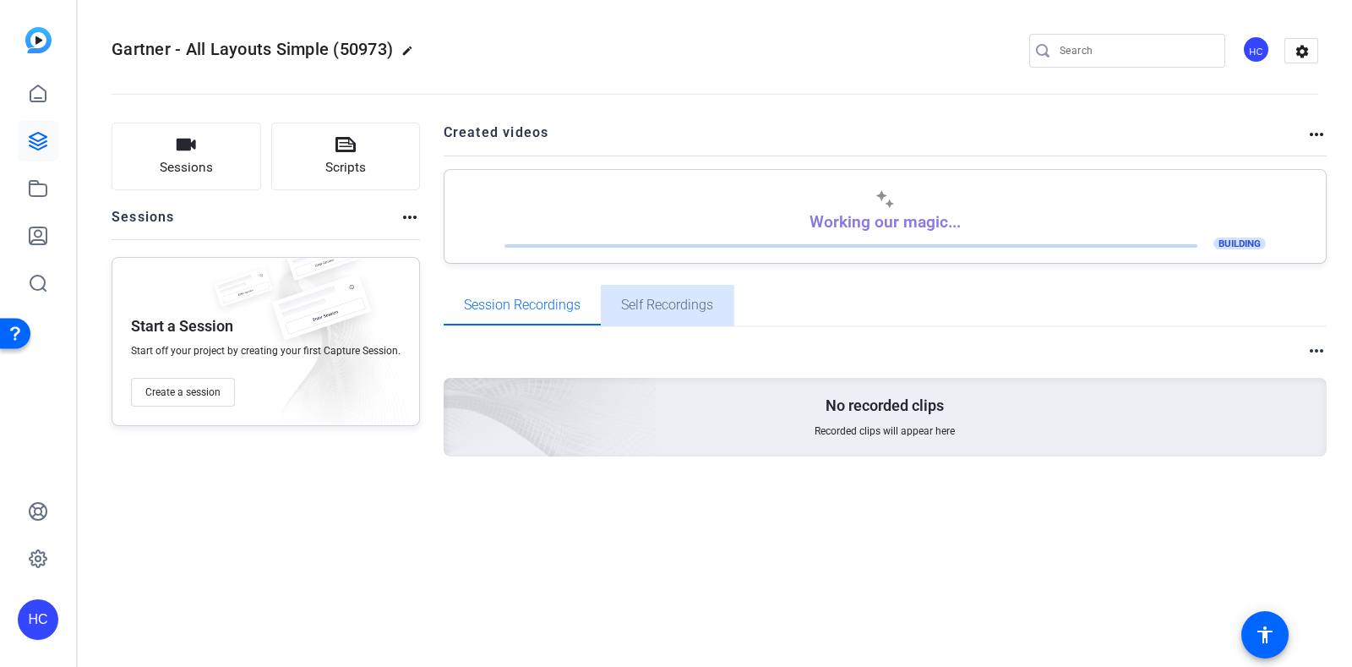
click at [661, 312] on span "Self Recordings" at bounding box center [667, 305] width 92 height 41
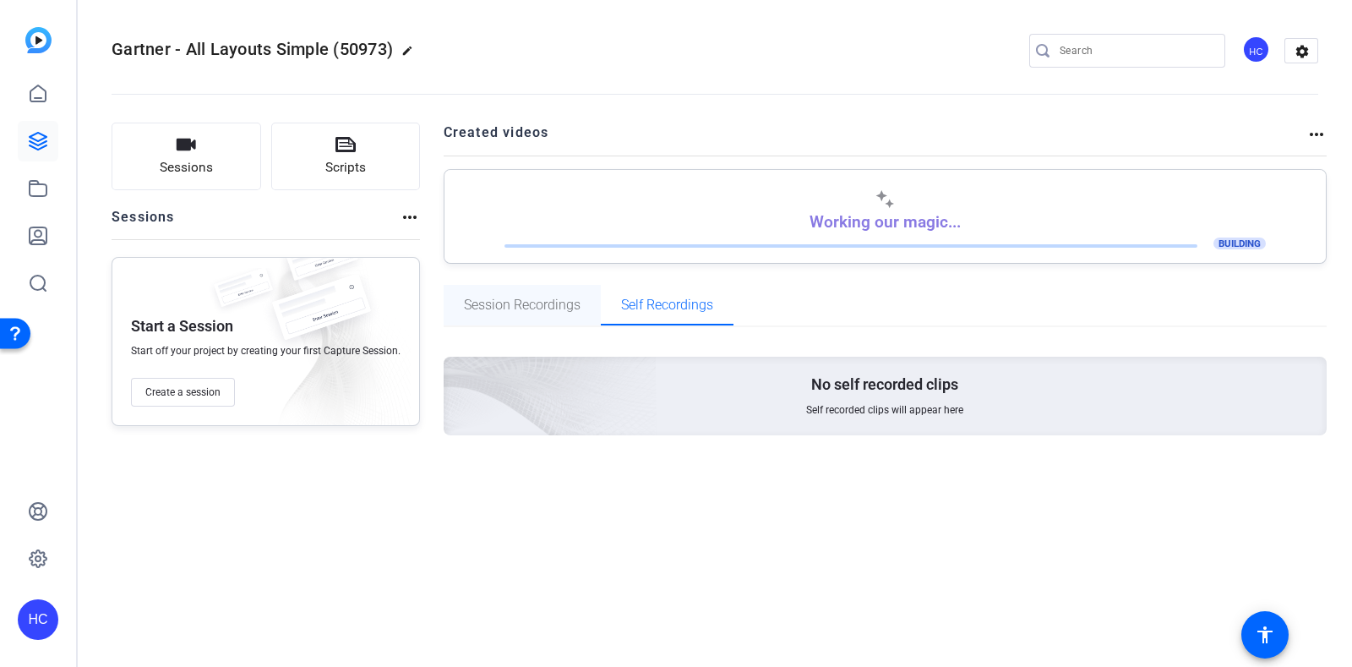
click at [511, 319] on span "Session Recordings" at bounding box center [522, 305] width 117 height 41
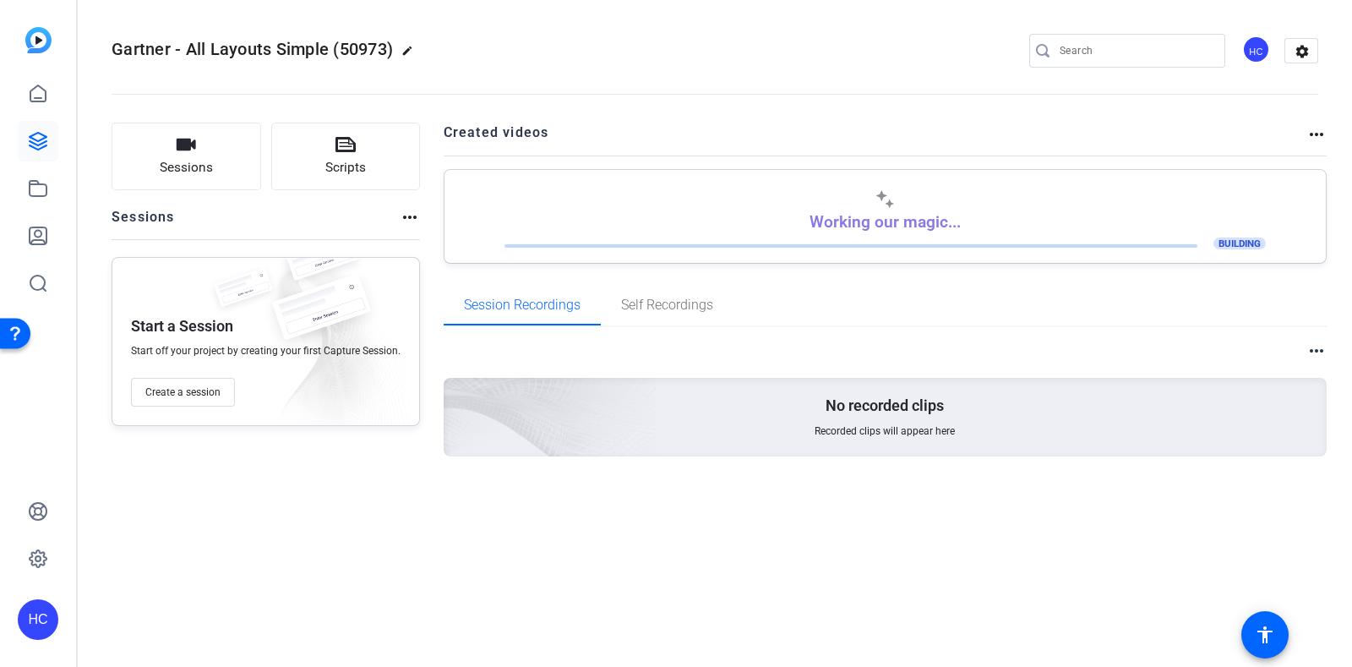
click at [929, 233] on div "Working our magic... BUILDING" at bounding box center [885, 220] width 847 height 63
click at [1239, 242] on span "BUILDING" at bounding box center [1239, 243] width 52 height 12
click at [1312, 128] on mat-icon "more_horiz" at bounding box center [1316, 134] width 20 height 20
drag, startPoint x: 768, startPoint y: 237, endPoint x: 701, endPoint y: 236, distance: 66.8
click at [743, 237] on div at bounding box center [676, 333] width 1352 height 667
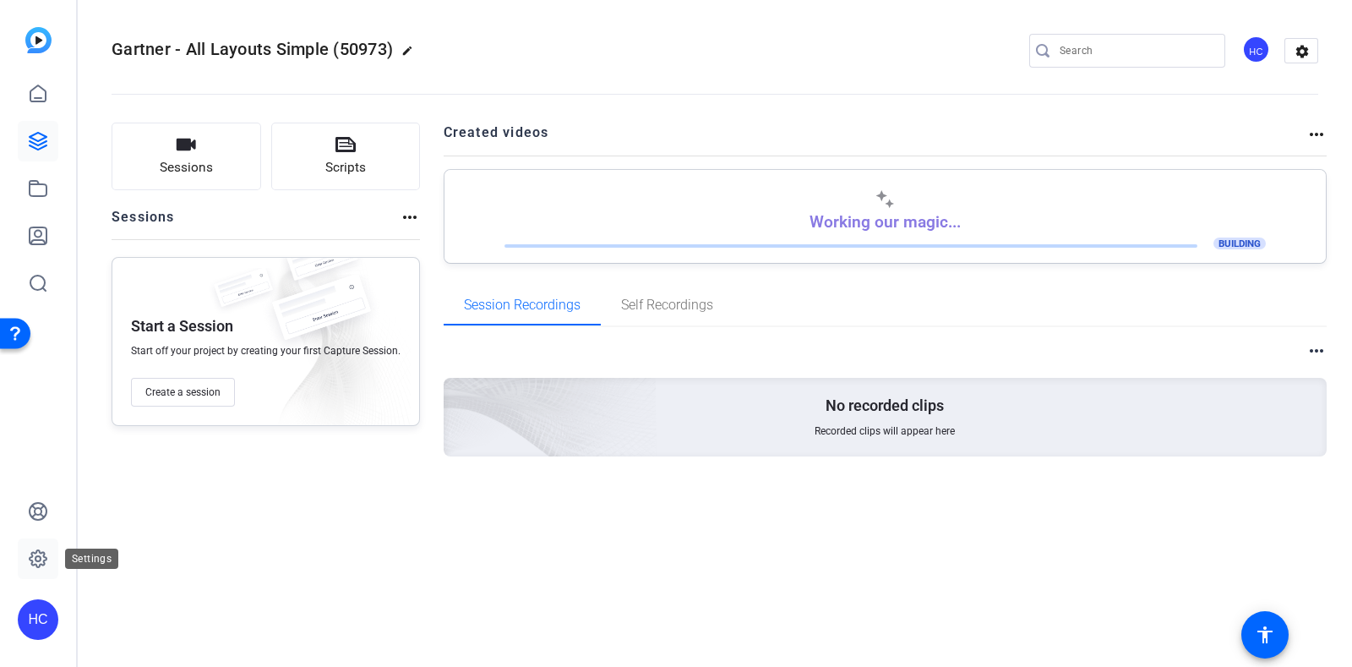
click at [46, 569] on link at bounding box center [38, 558] width 41 height 41
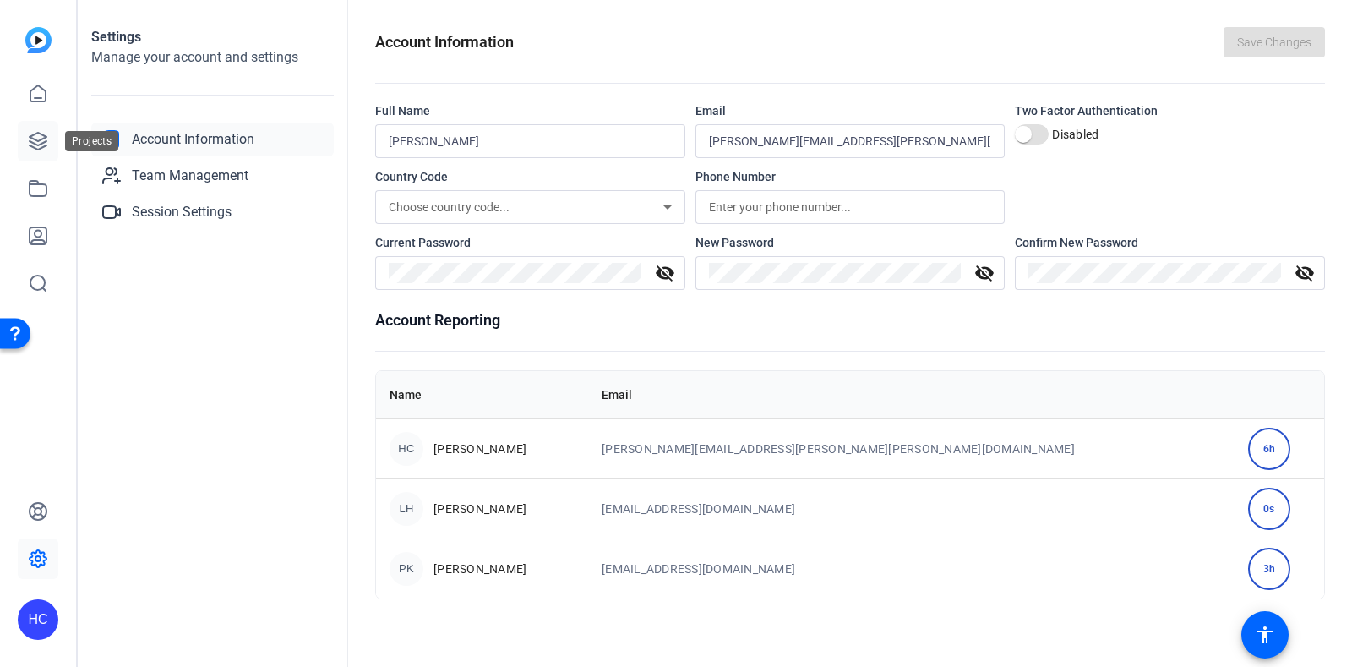
click at [37, 133] on icon at bounding box center [38, 141] width 20 height 20
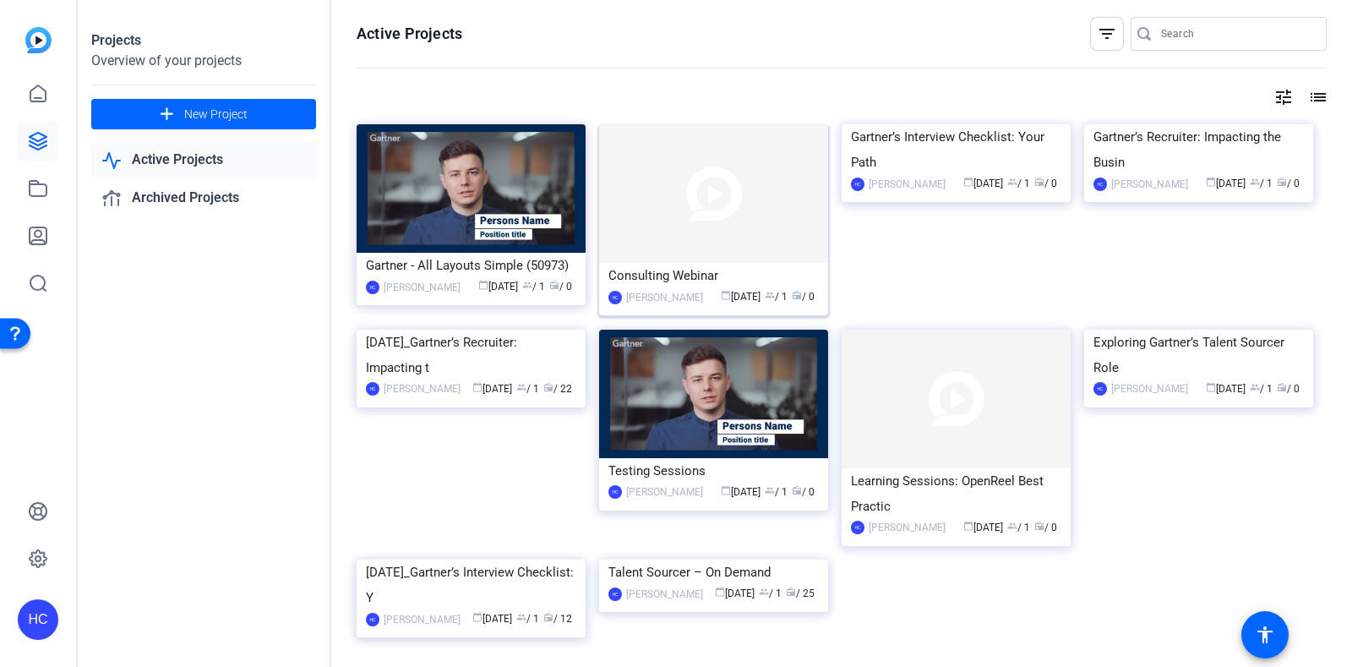
click at [743, 237] on img at bounding box center [713, 193] width 229 height 139
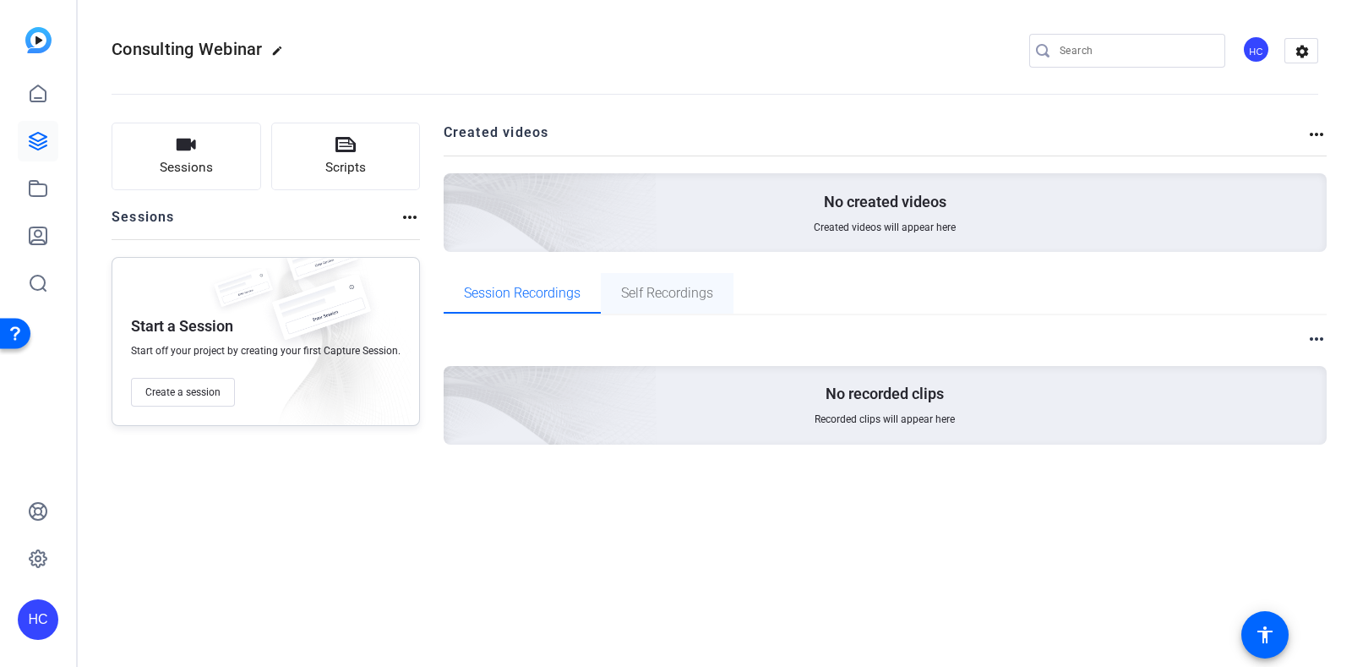
click at [676, 307] on span "Self Recordings" at bounding box center [667, 293] width 92 height 41
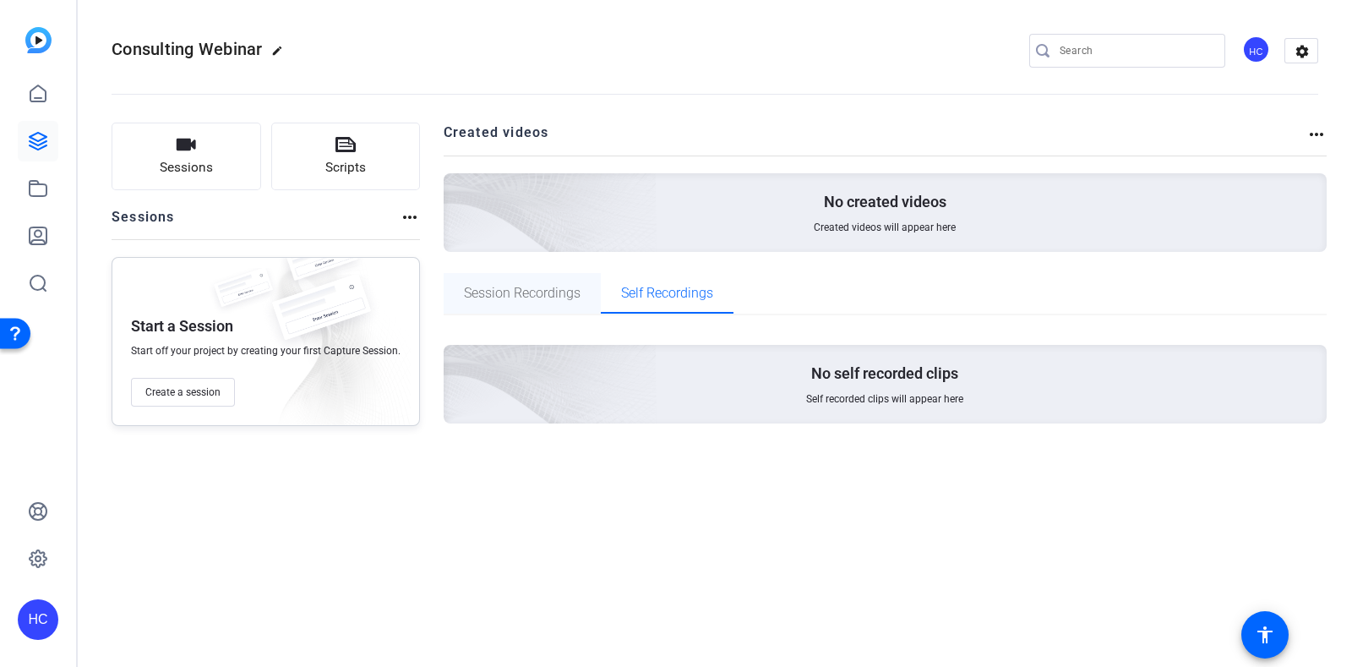
click at [514, 299] on span "Session Recordings" at bounding box center [522, 293] width 117 height 14
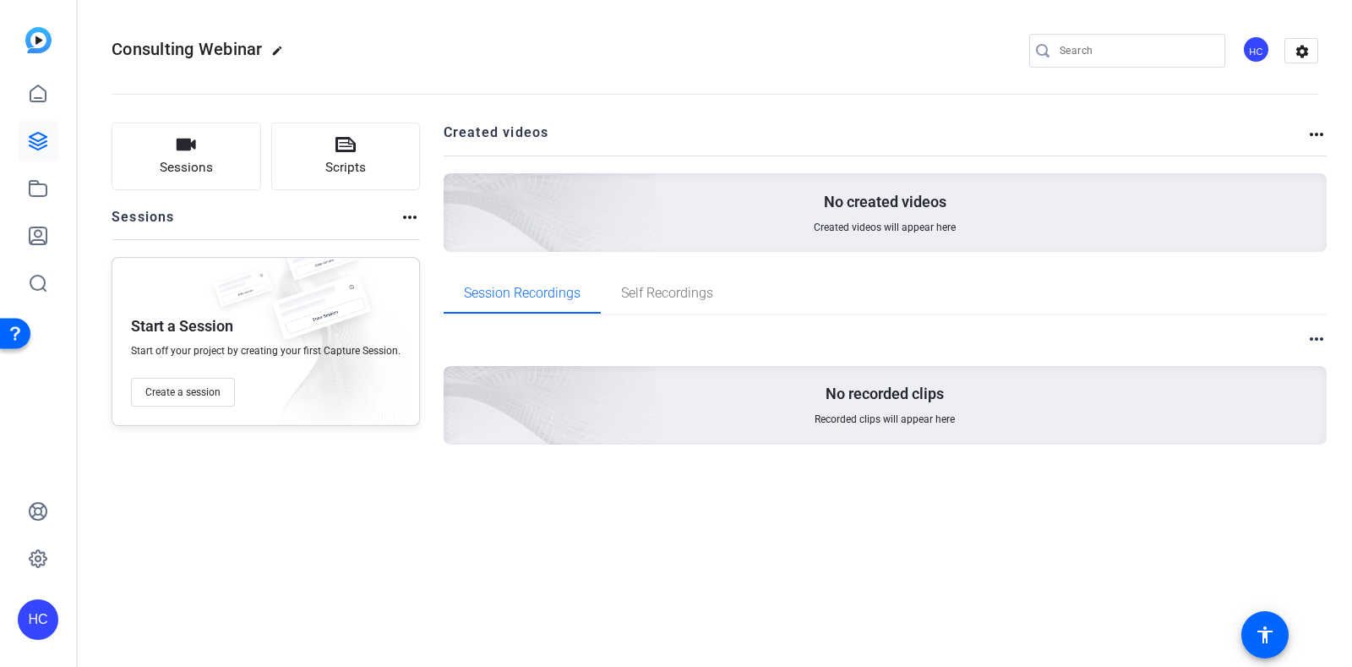
click at [1318, 120] on div "Sessions Scripts Sessions more_horiz Start a Session Start off your project by …" at bounding box center [715, 310] width 1274 height 418
drag, startPoint x: 1301, startPoint y: 141, endPoint x: 1310, endPoint y: 141, distance: 9.3
click at [1309, 141] on div "Created videos more_horiz" at bounding box center [886, 139] width 884 height 33
click at [1314, 140] on mat-icon "more_horiz" at bounding box center [1316, 134] width 20 height 20
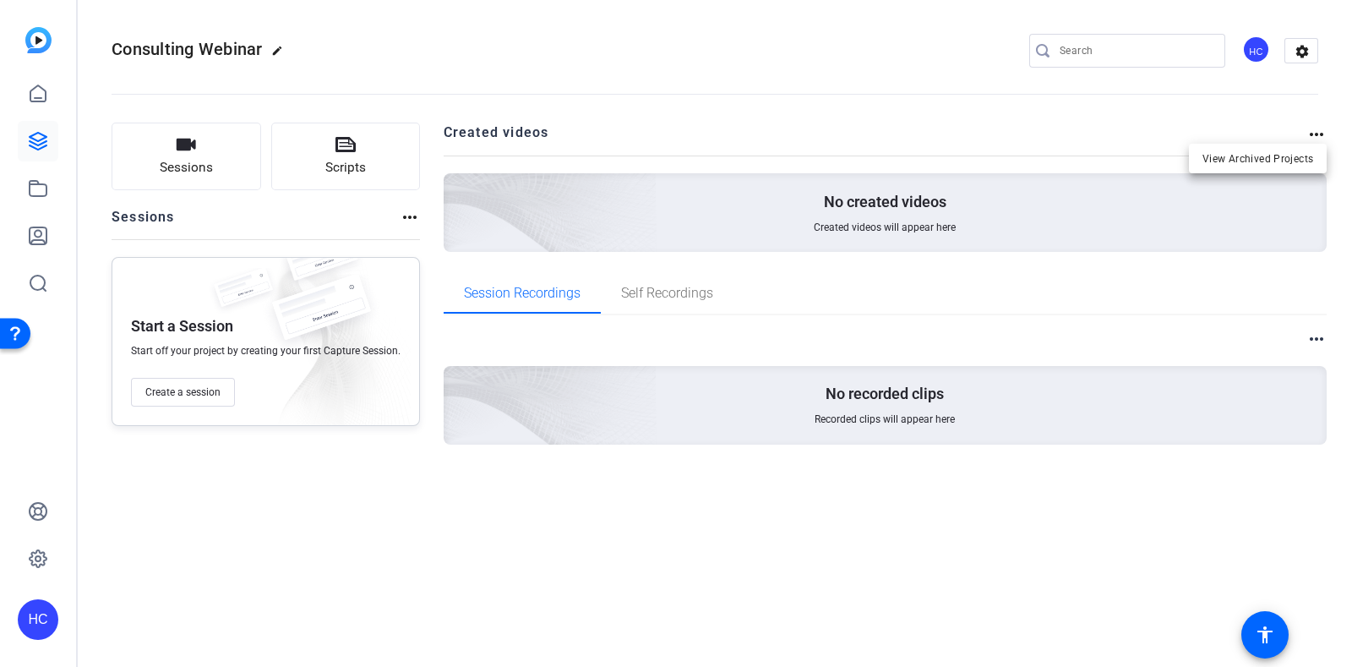
click at [1316, 345] on div at bounding box center [676, 333] width 1352 height 667
click at [1316, 345] on mat-icon "more_horiz" at bounding box center [1316, 339] width 20 height 20
click at [262, 243] on div at bounding box center [676, 333] width 1352 height 667
click at [1292, 63] on openreel-divider-bar at bounding box center [715, 89] width 1206 height 52
click at [1310, 52] on mat-icon "settings" at bounding box center [1302, 51] width 34 height 25
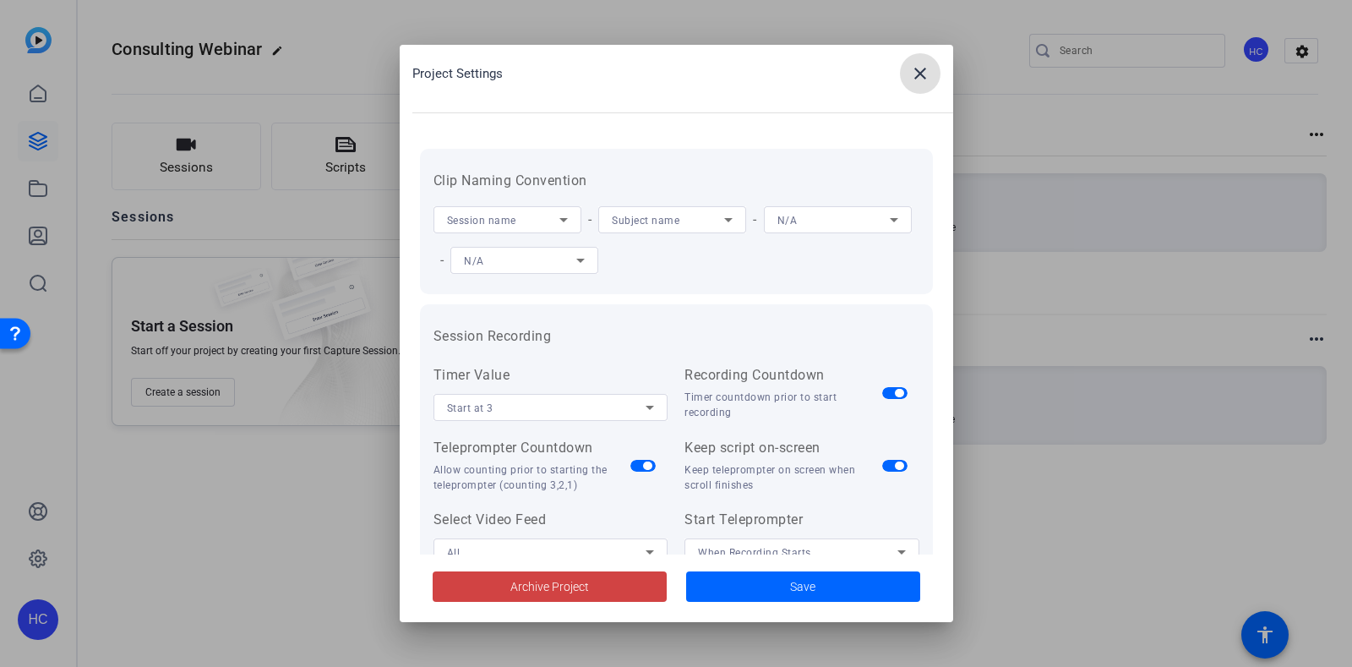
click at [918, 68] on mat-icon "close" at bounding box center [920, 73] width 20 height 20
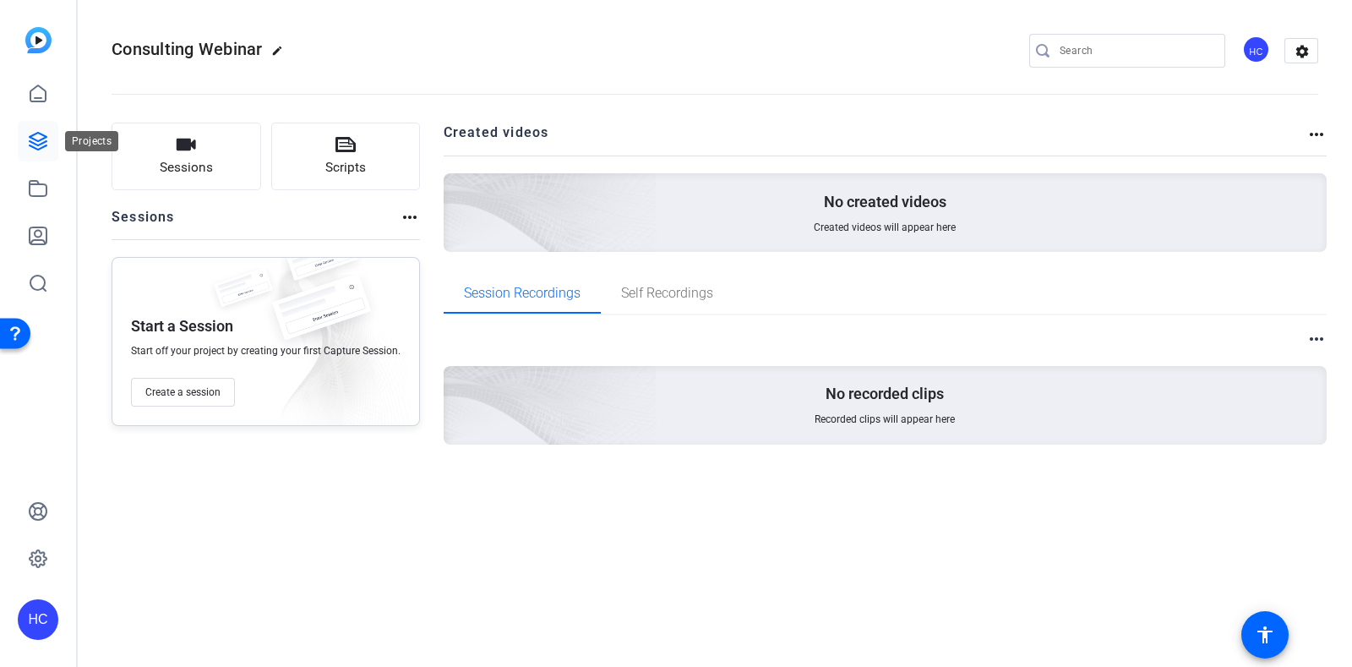
click at [37, 140] on icon at bounding box center [38, 141] width 17 height 17
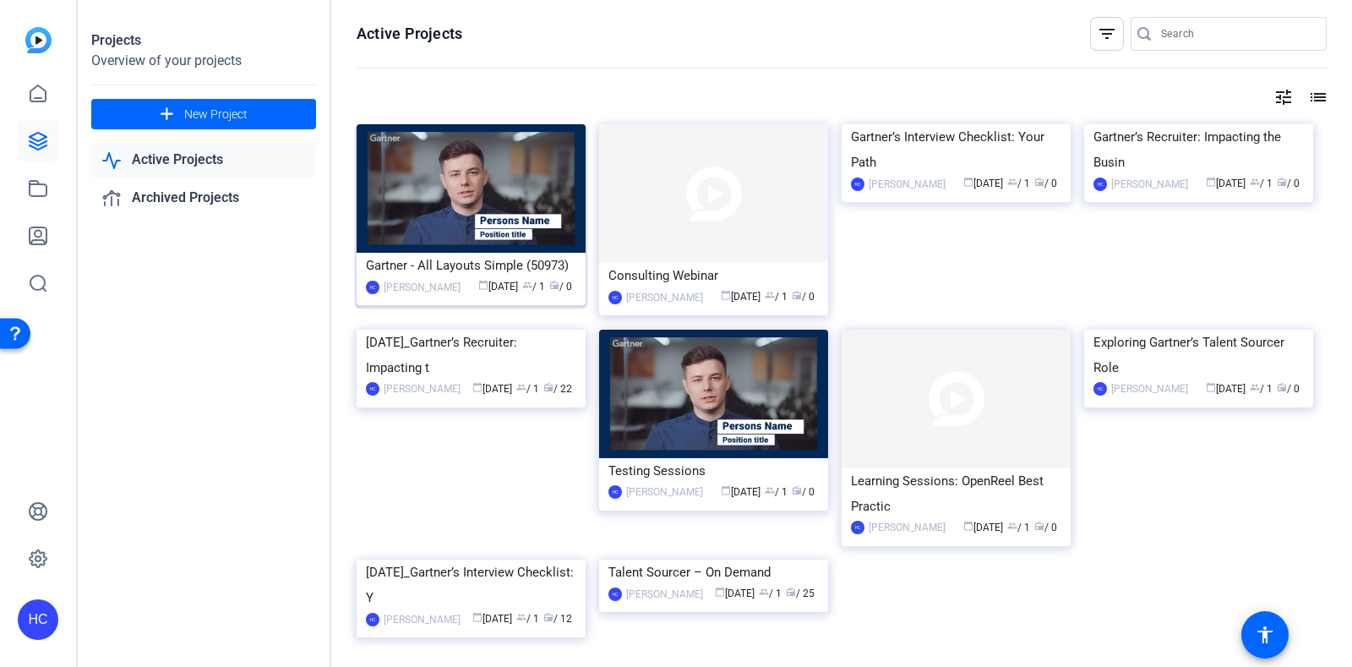
click at [439, 179] on img at bounding box center [471, 188] width 229 height 128
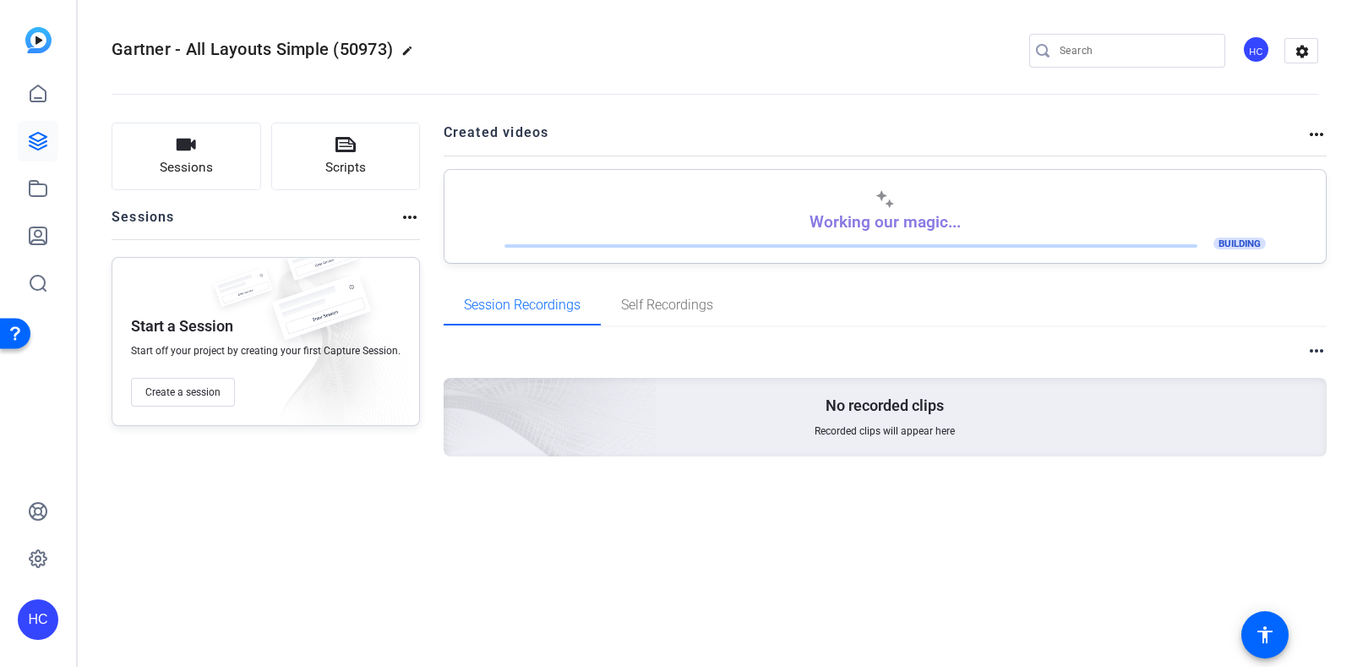
click at [1326, 52] on mat-toolbar "Gartner - All Layouts Simple (50973) edit HC settings" at bounding box center [715, 50] width 1274 height 101
click at [1301, 52] on mat-icon "settings" at bounding box center [1302, 51] width 34 height 25
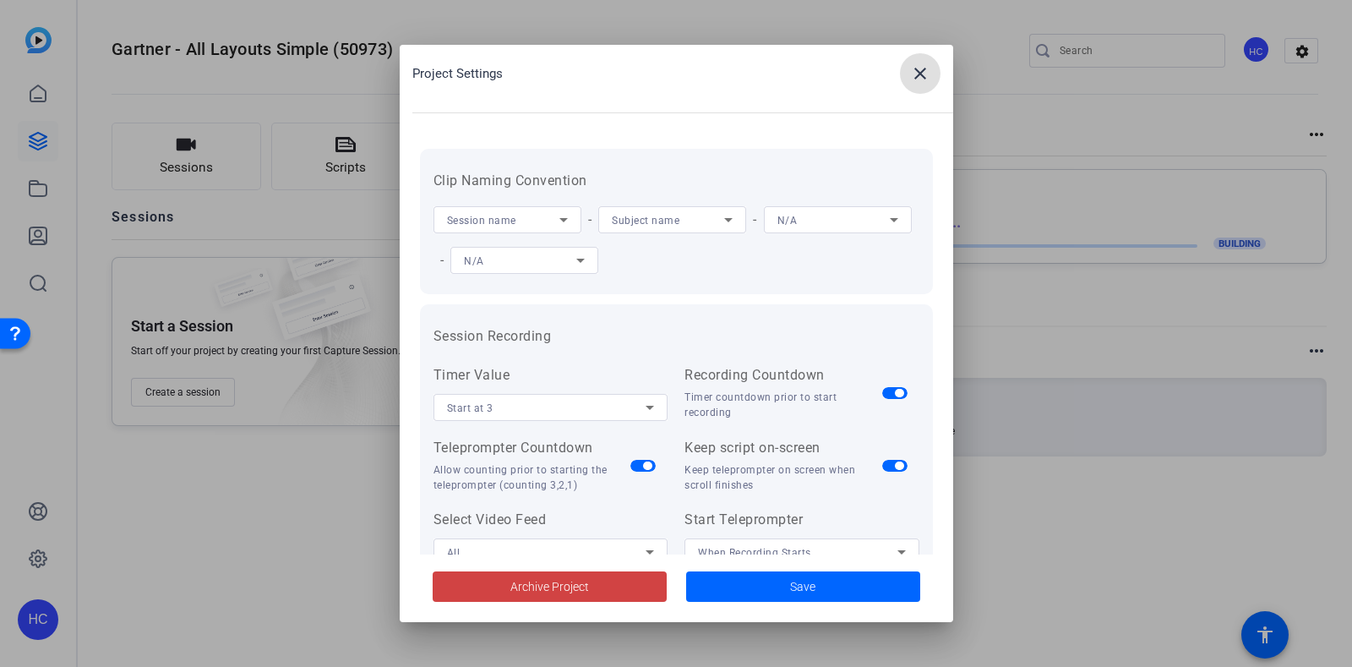
scroll to position [348, 0]
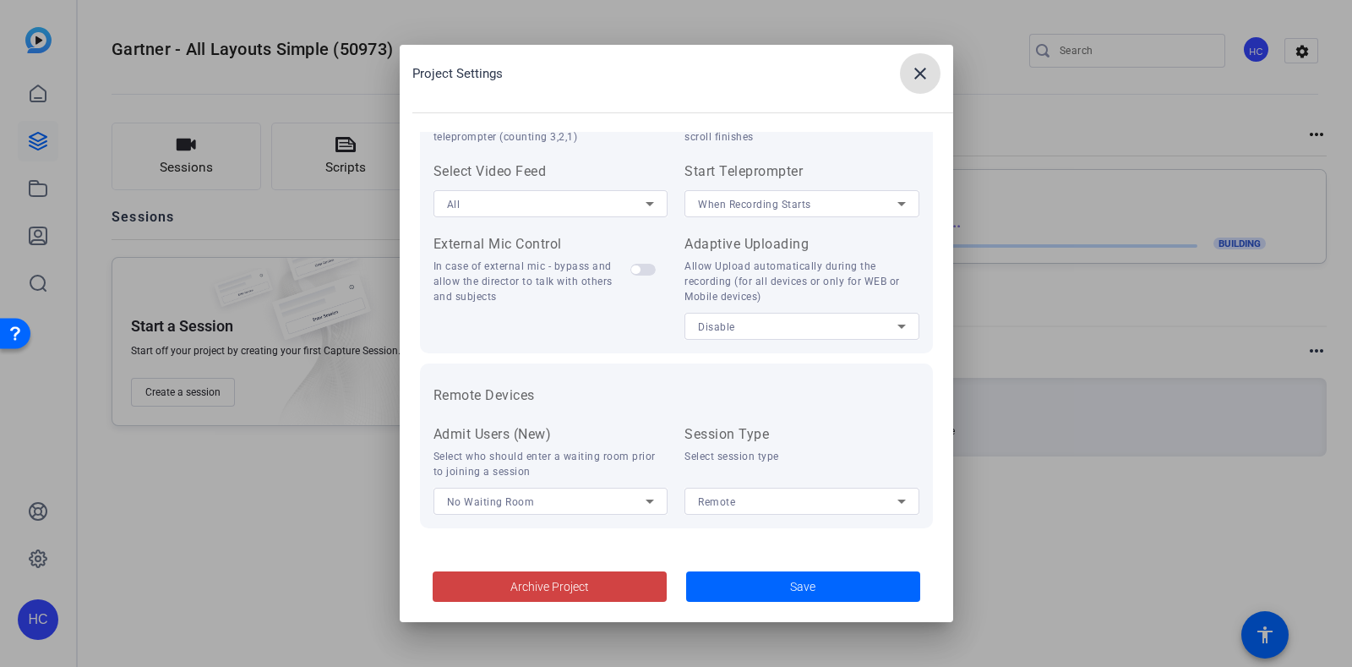
click at [917, 76] on mat-icon "close" at bounding box center [920, 73] width 20 height 20
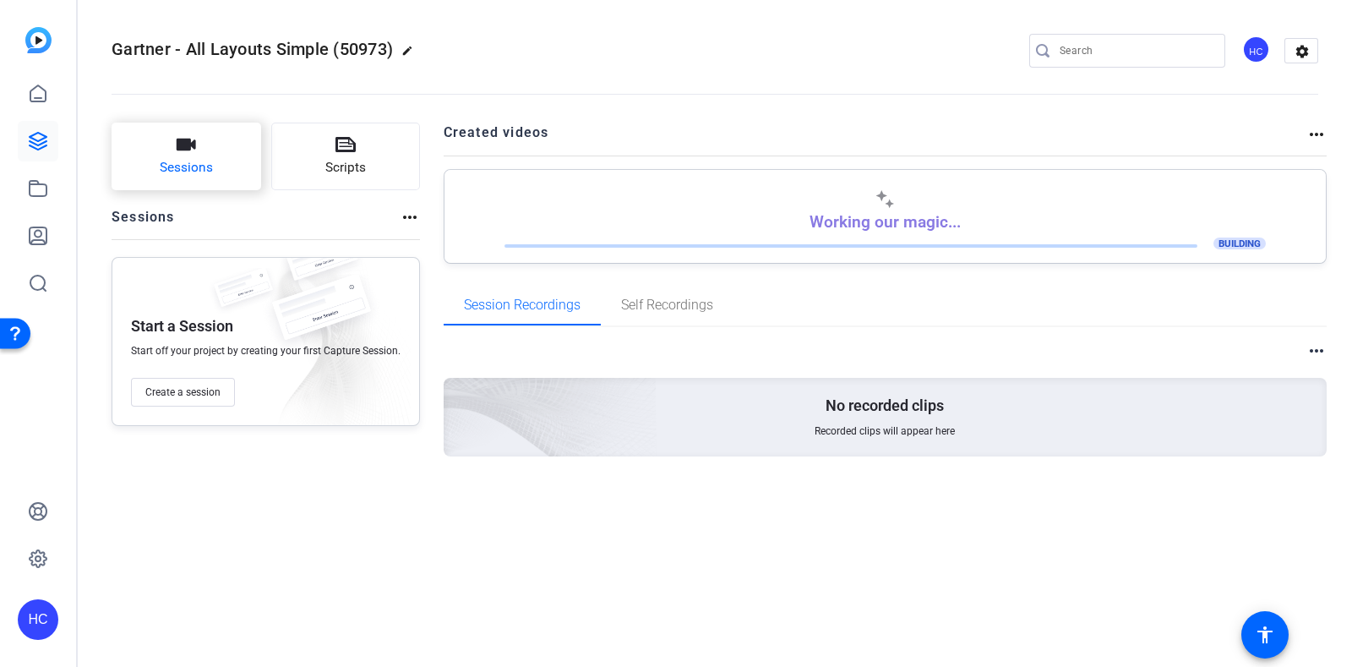
click at [215, 166] on button "Sessions" at bounding box center [187, 157] width 150 height 68
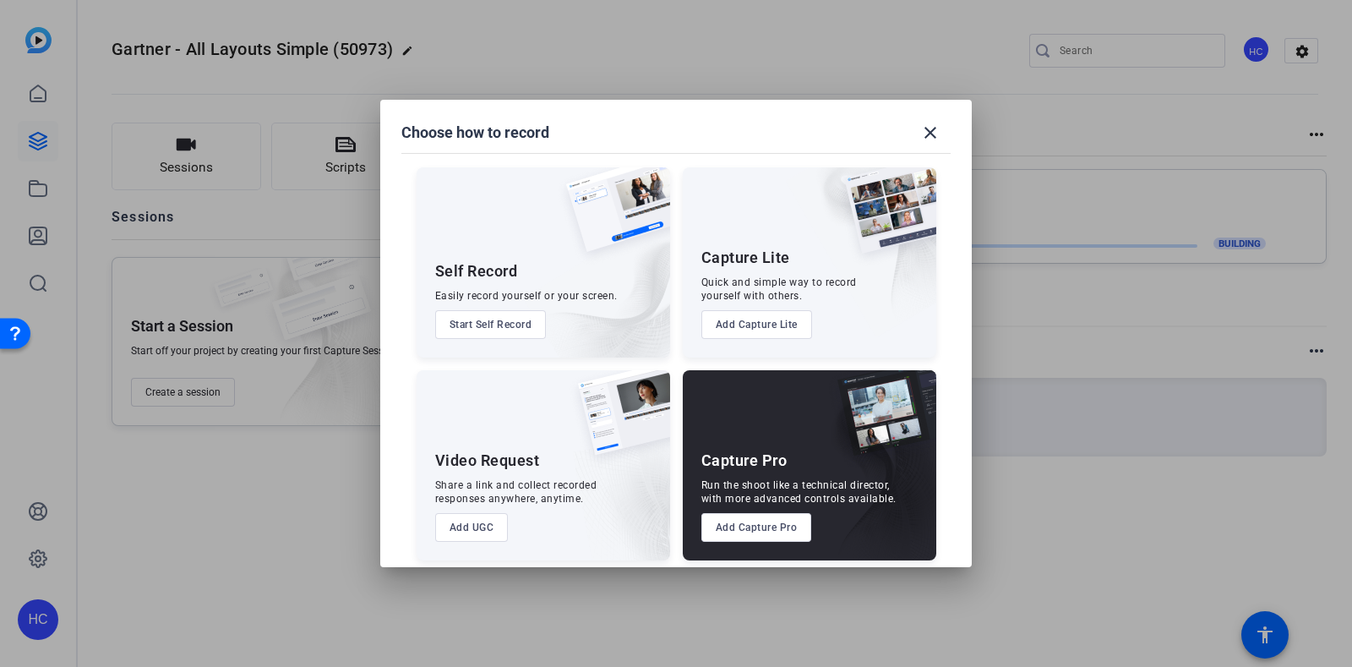
scroll to position [9, 0]
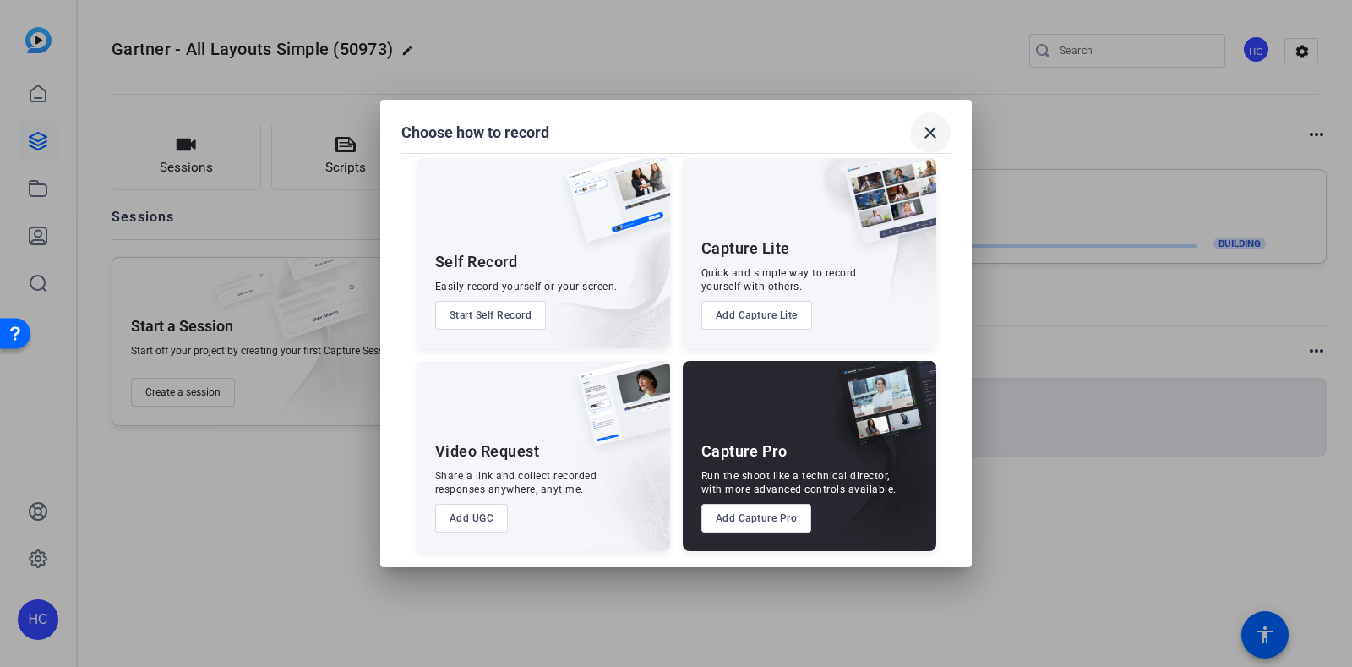
click at [929, 140] on mat-icon "close" at bounding box center [930, 133] width 20 height 20
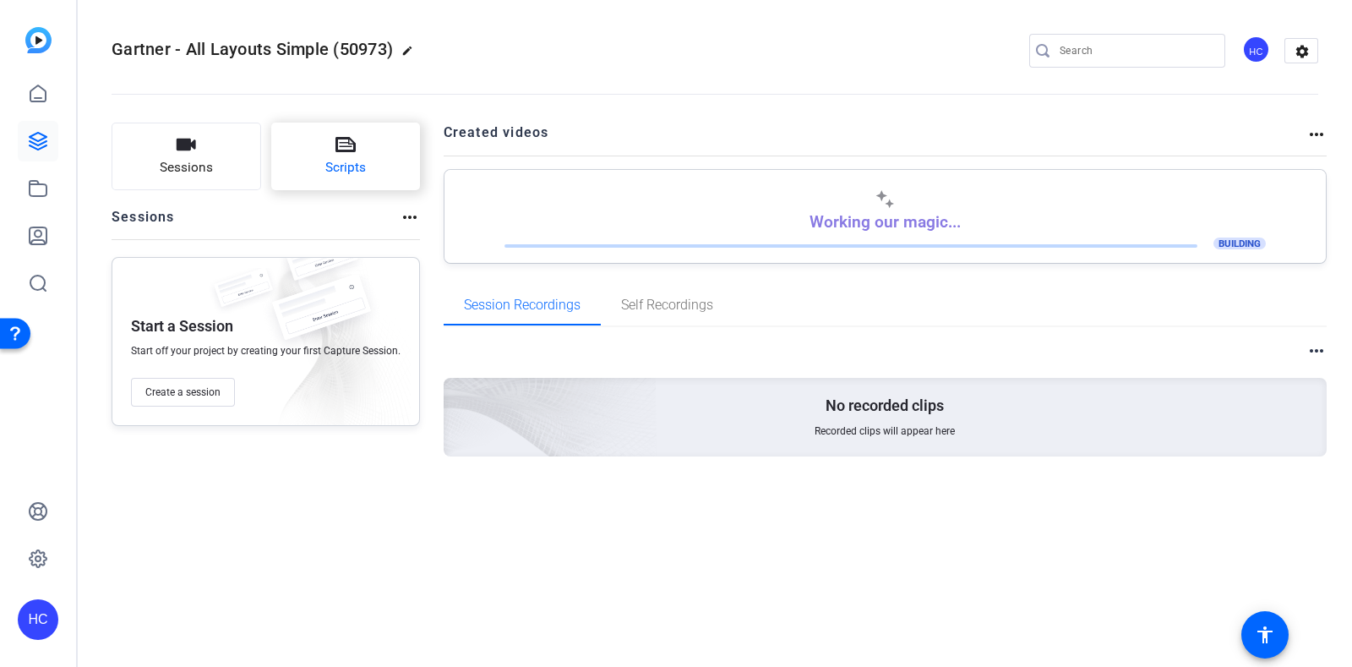
click at [380, 154] on button "Scripts" at bounding box center [346, 157] width 150 height 68
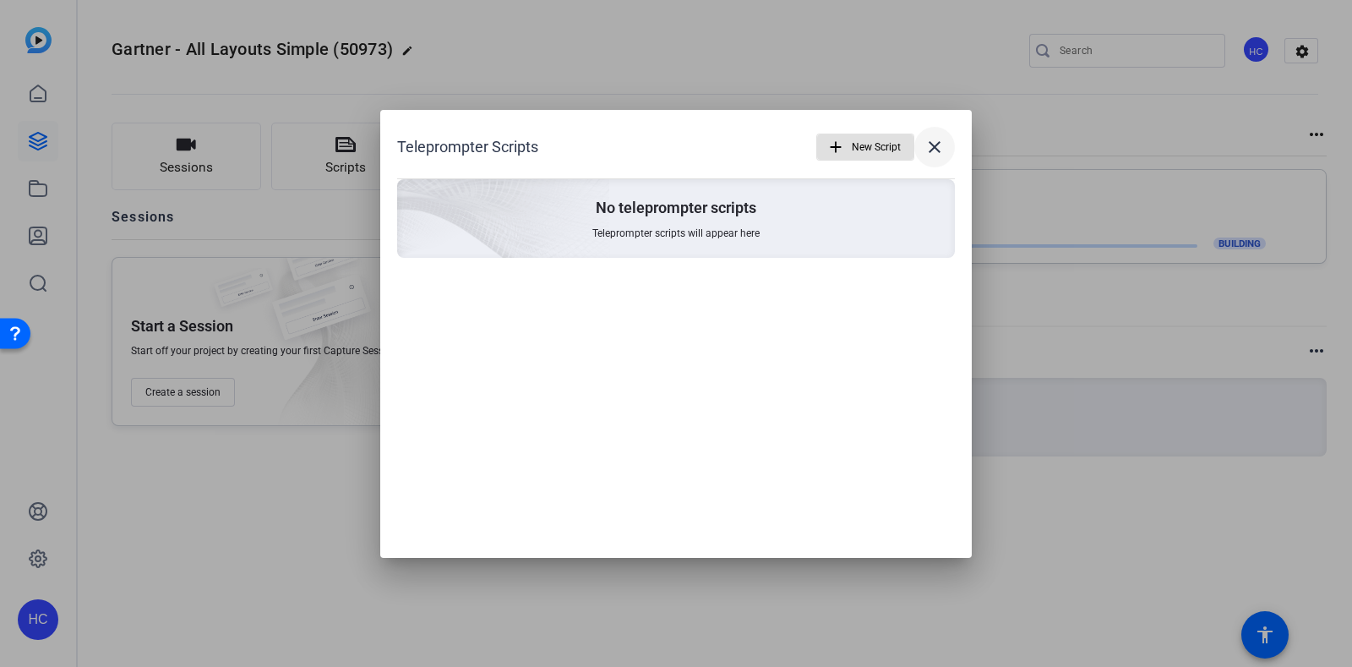
click at [935, 151] on mat-icon "close" at bounding box center [934, 147] width 20 height 20
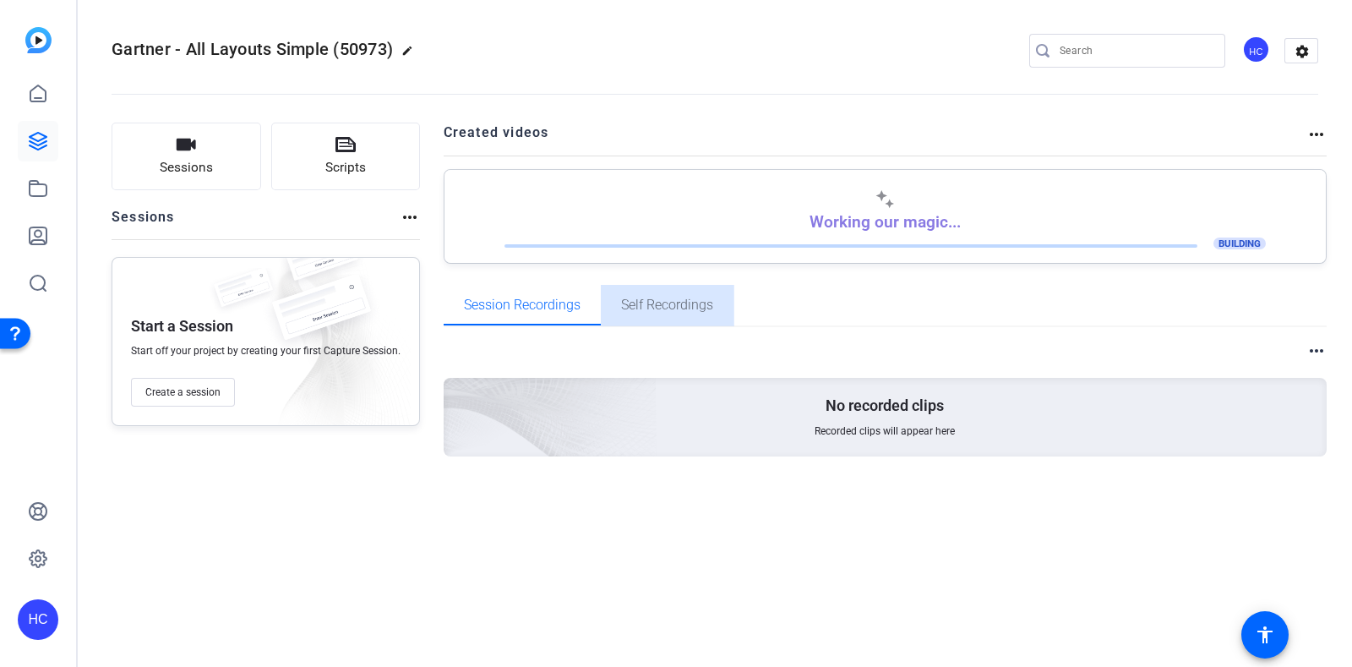
click at [672, 308] on span "Self Recordings" at bounding box center [667, 305] width 92 height 14
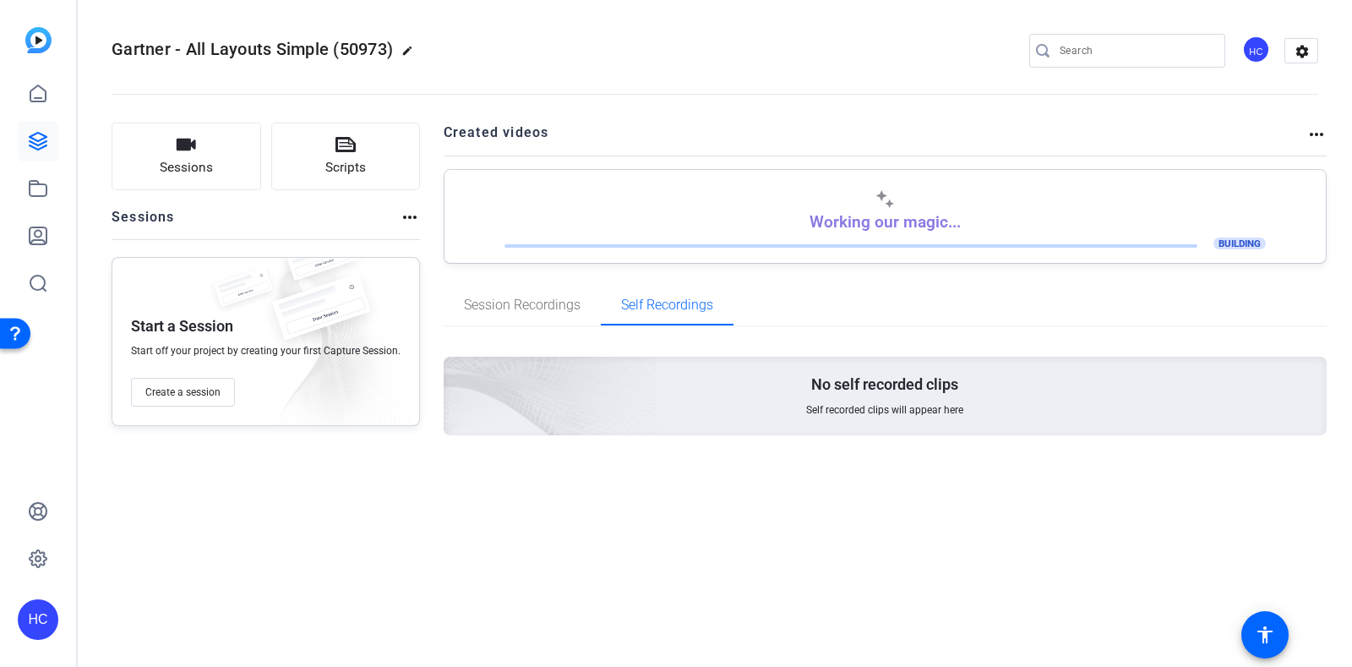
click at [1242, 240] on span "BUILDING" at bounding box center [1239, 243] width 52 height 12
click at [761, 194] on div "Working our magic... BUILDING" at bounding box center [885, 220] width 847 height 63
click at [542, 317] on span "Session Recordings" at bounding box center [522, 305] width 117 height 41
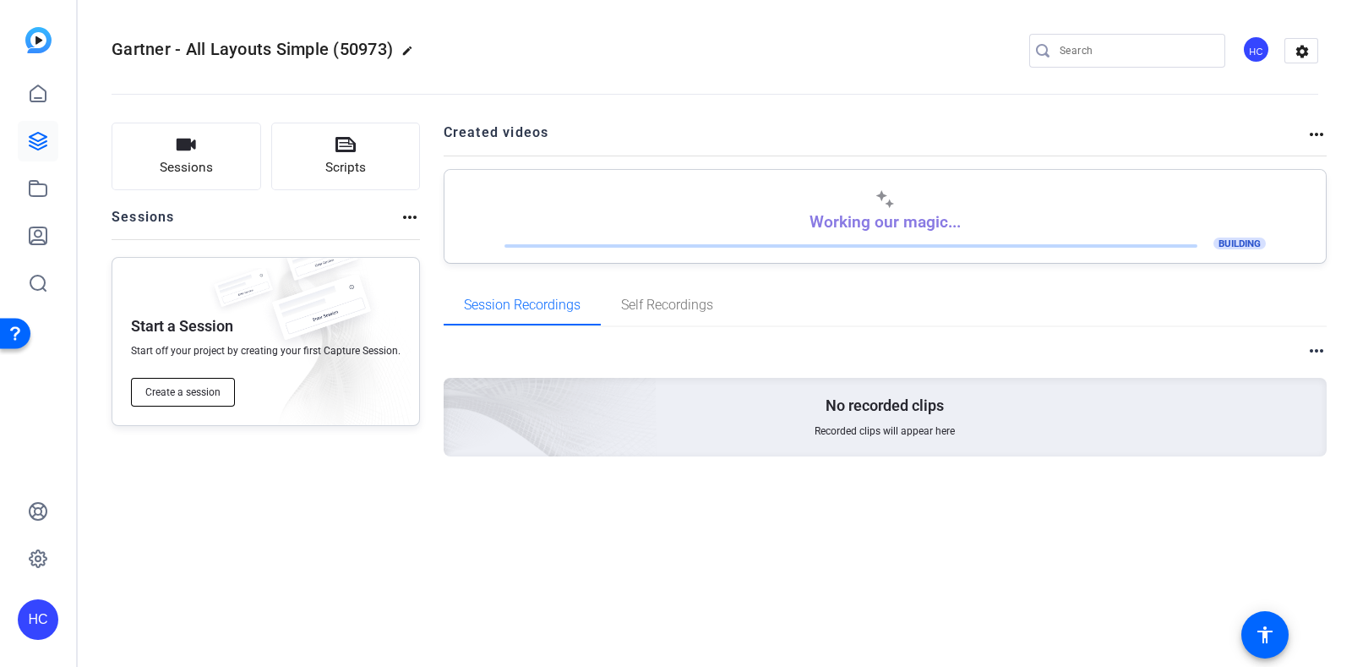
click at [211, 396] on span "Create a session" at bounding box center [182, 392] width 75 height 14
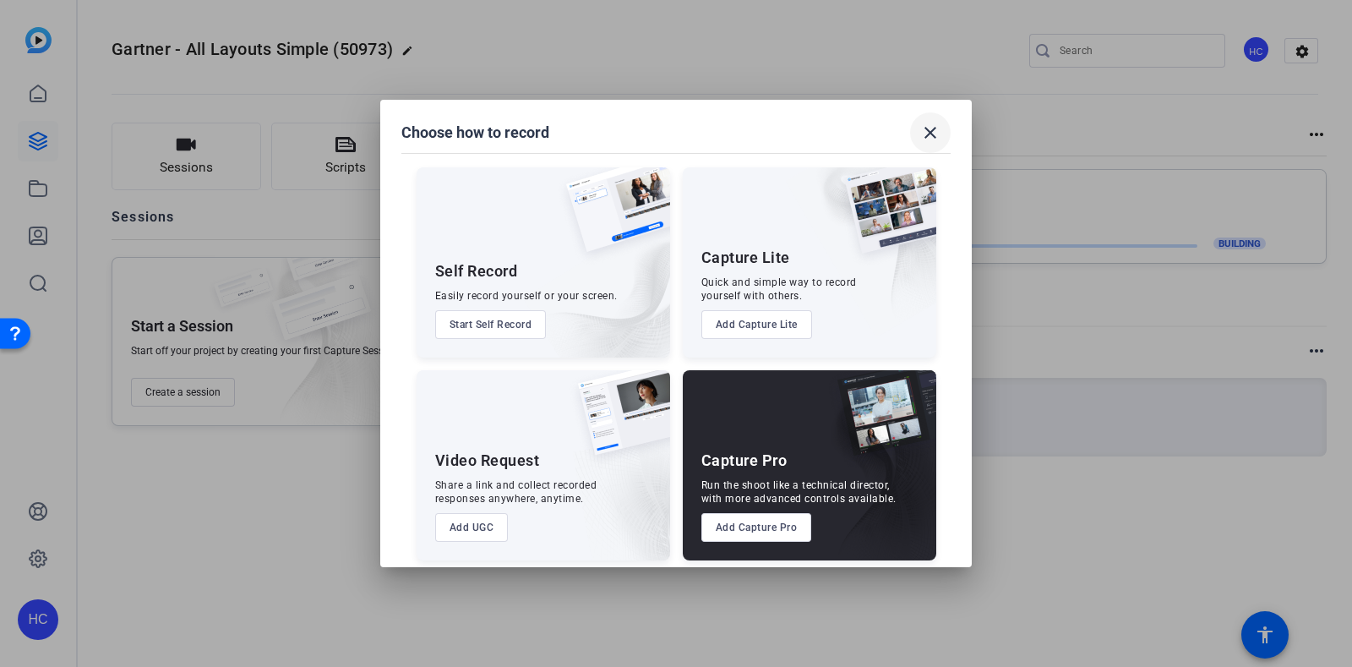
click at [923, 147] on span at bounding box center [930, 132] width 41 height 41
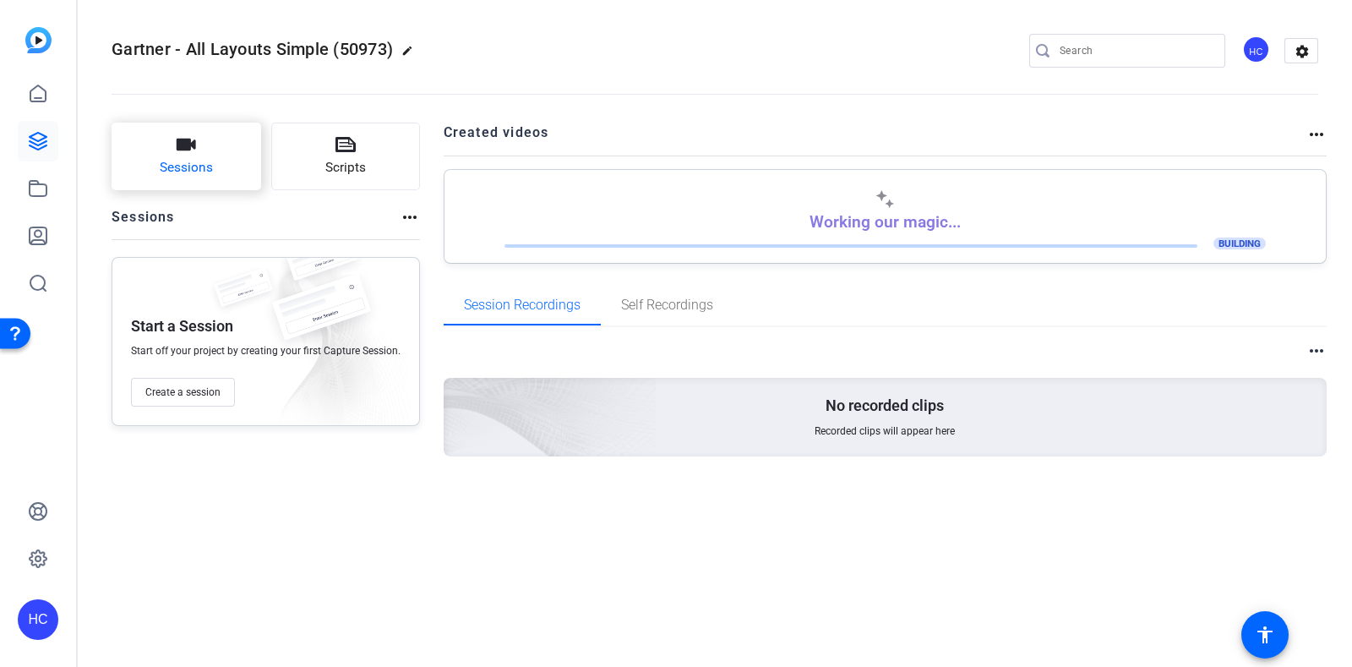
click at [238, 155] on button "Sessions" at bounding box center [187, 157] width 150 height 68
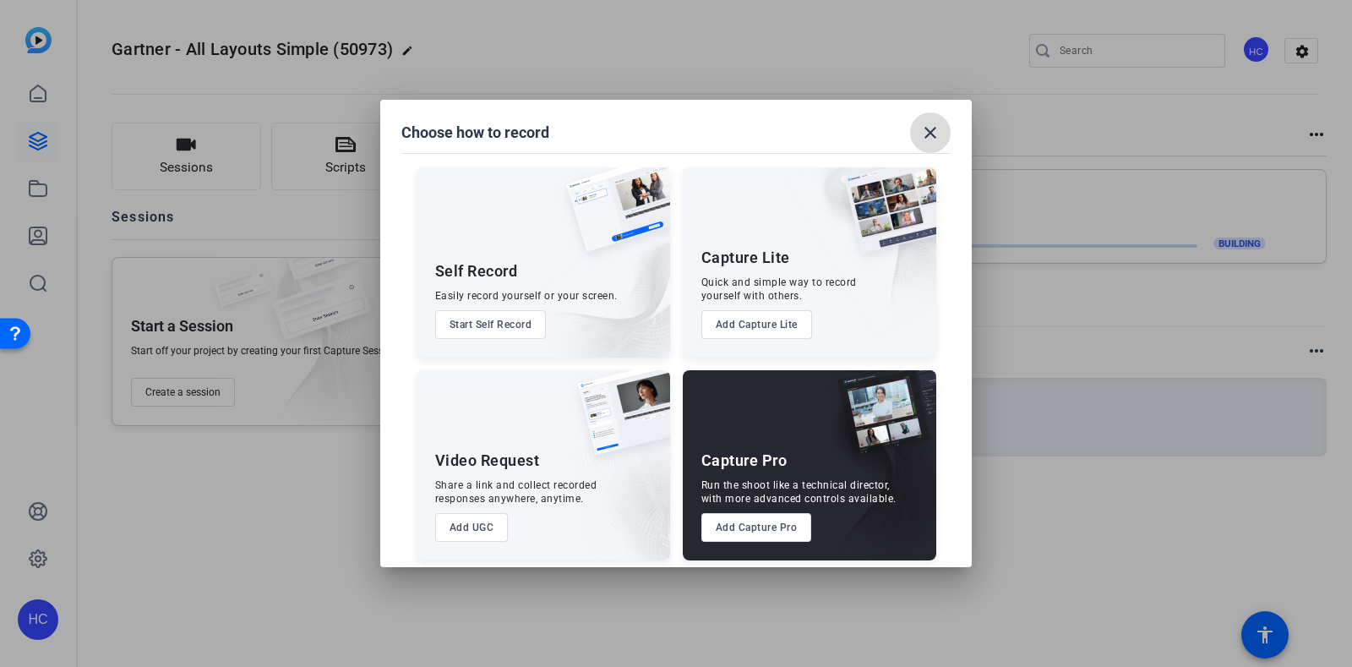
click at [935, 133] on mat-icon "close" at bounding box center [930, 133] width 20 height 20
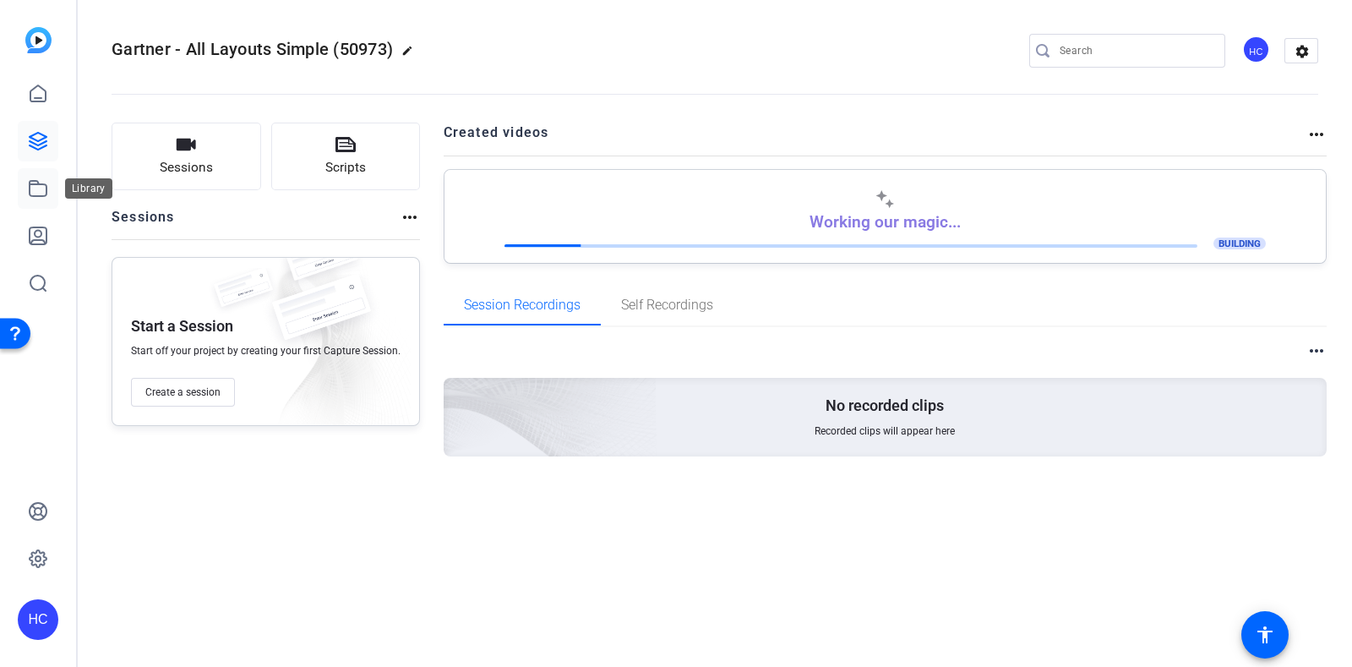
click at [42, 187] on icon at bounding box center [38, 188] width 20 height 20
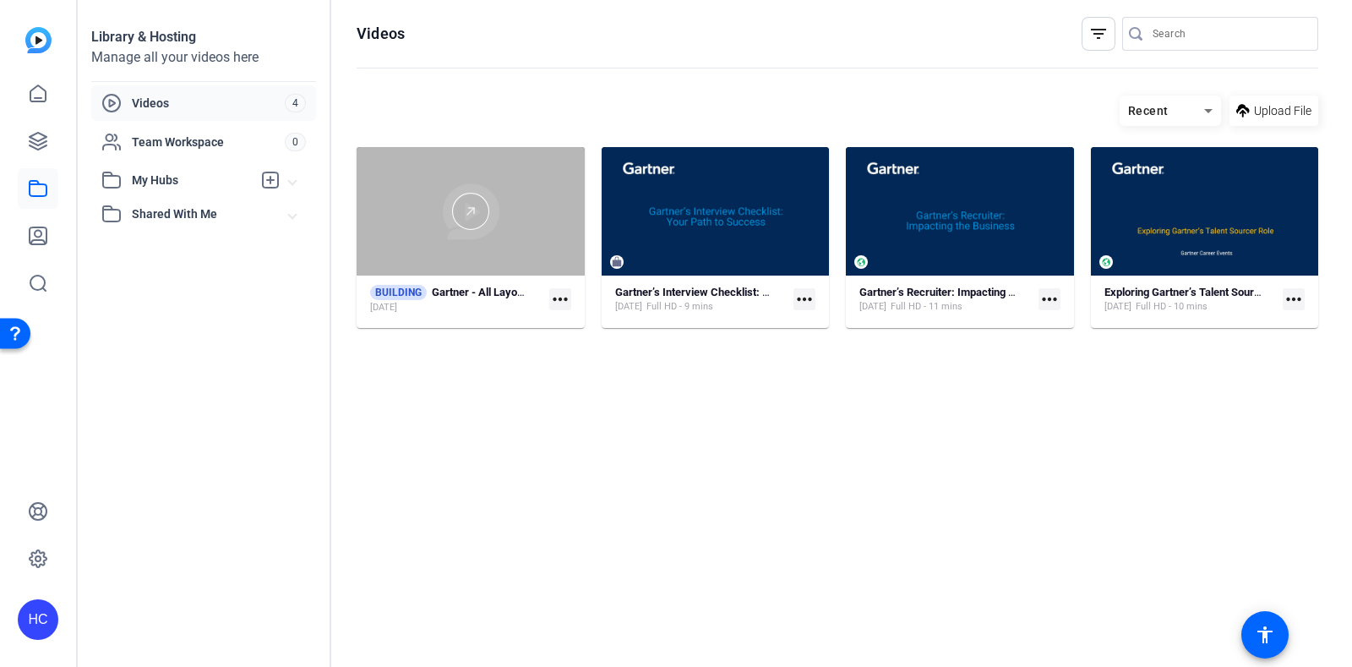
click at [401, 209] on div at bounding box center [471, 211] width 228 height 37
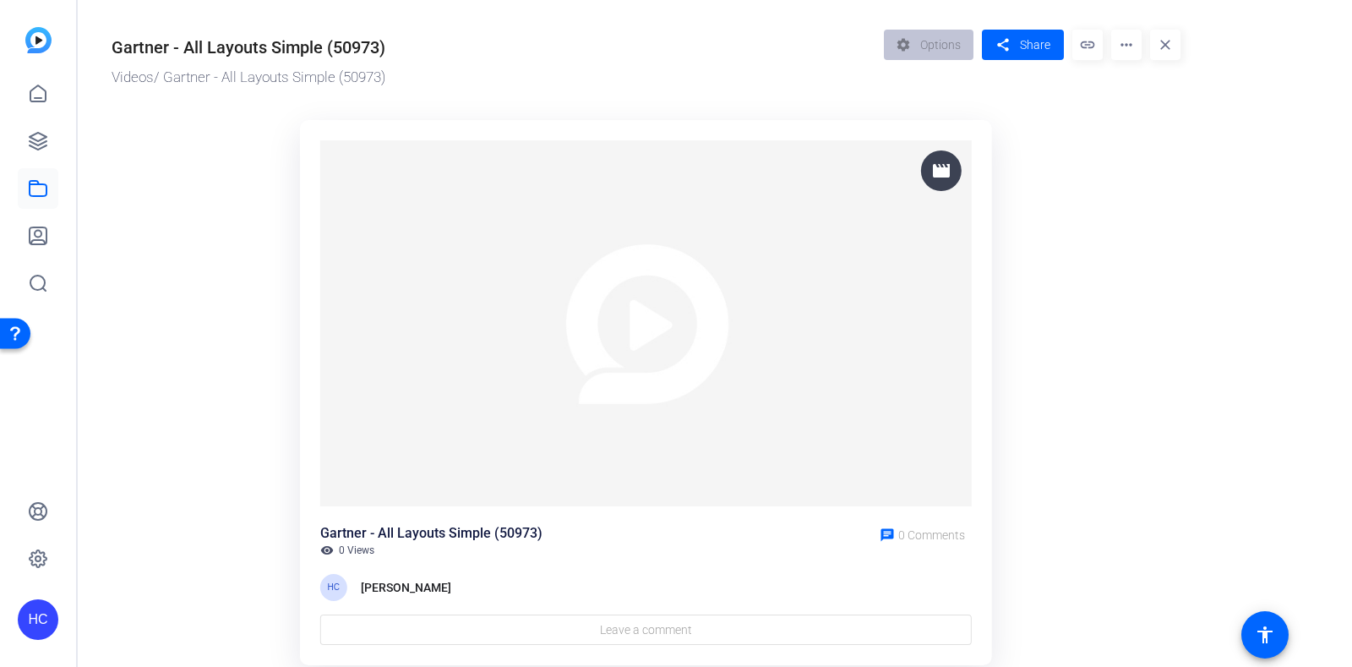
click at [1130, 49] on mat-icon "more_horiz" at bounding box center [1126, 45] width 30 height 30
click at [1152, 99] on span "Edit in Creator" at bounding box center [1159, 95] width 70 height 20
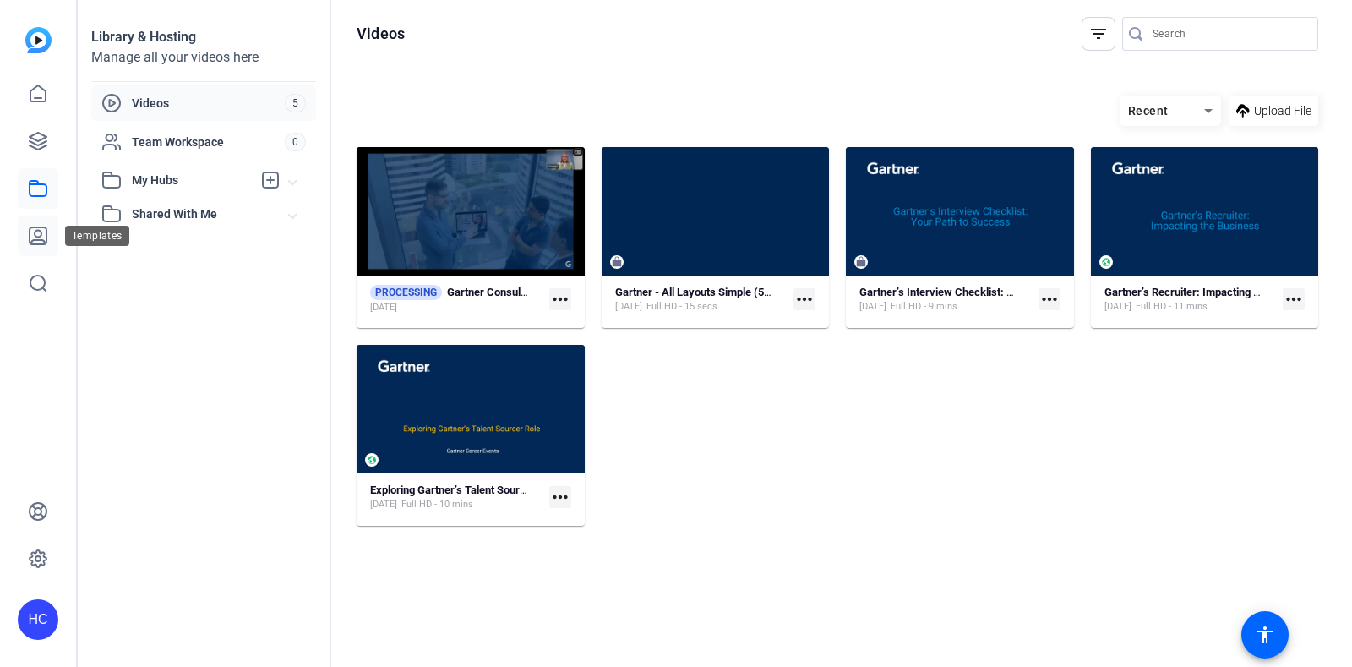
click at [43, 231] on icon at bounding box center [38, 236] width 20 height 20
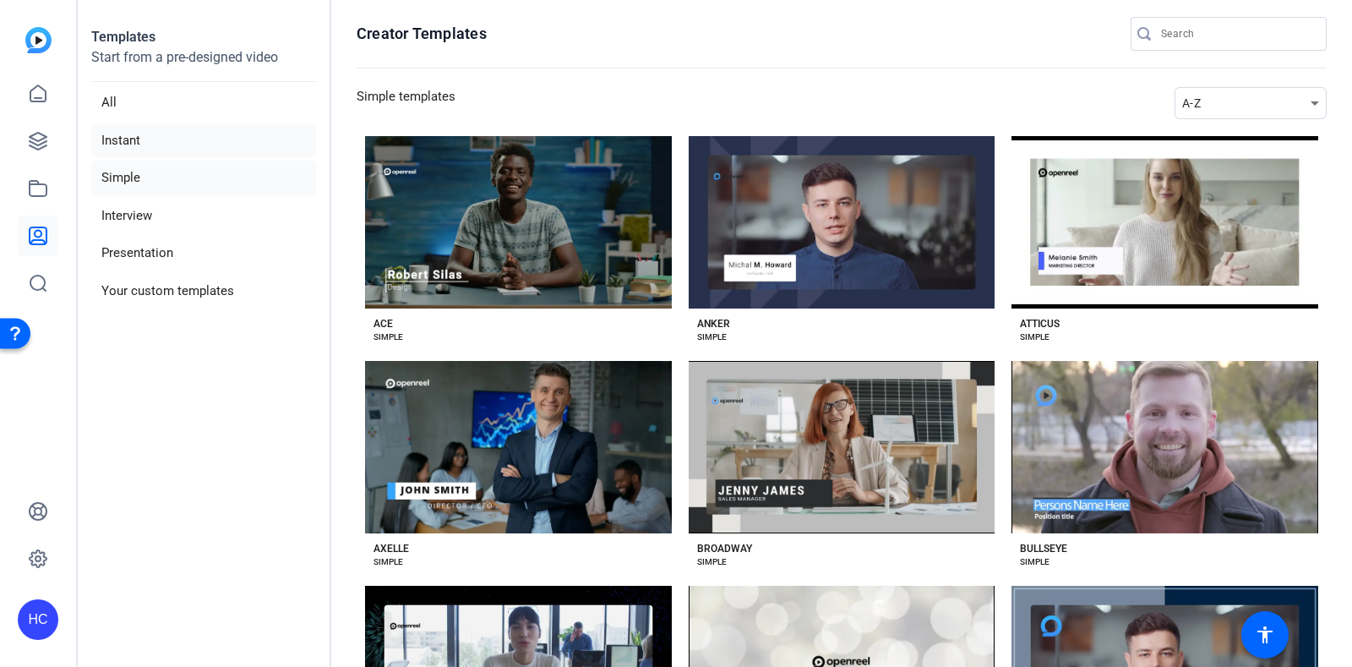
click at [155, 144] on li "Instant" at bounding box center [203, 140] width 225 height 35
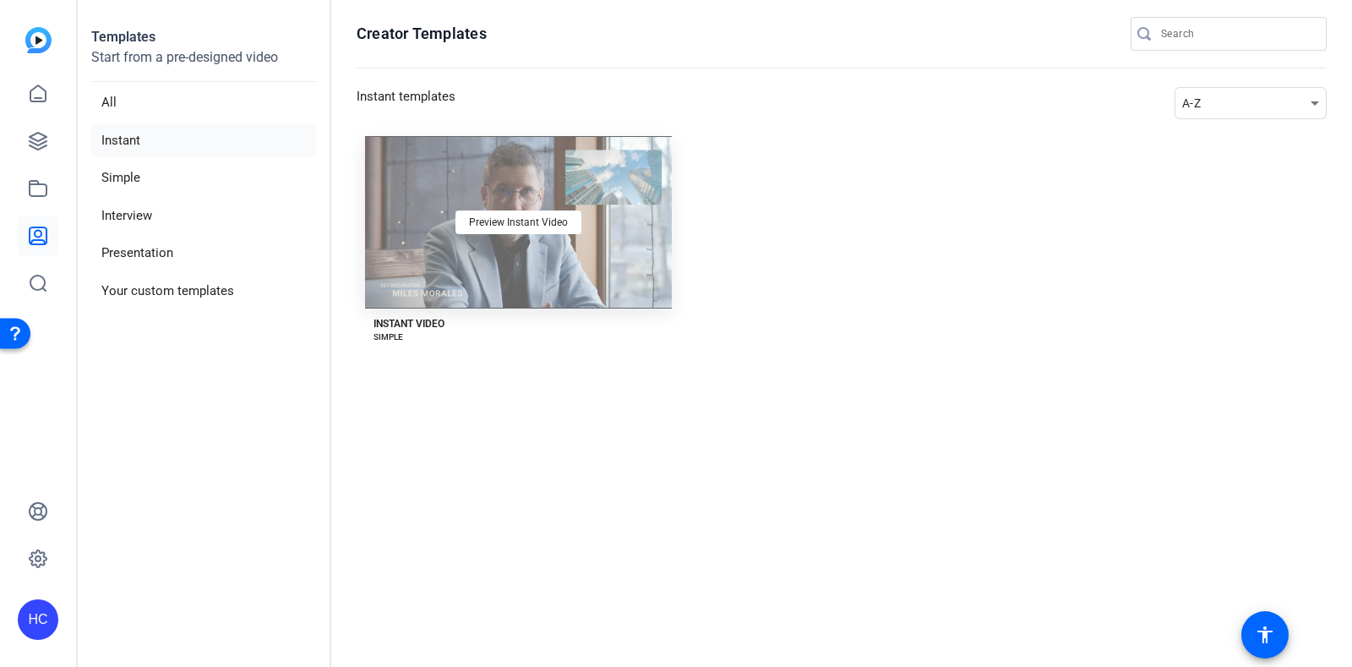
click at [446, 198] on div "Preview Instant Video" at bounding box center [518, 222] width 307 height 172
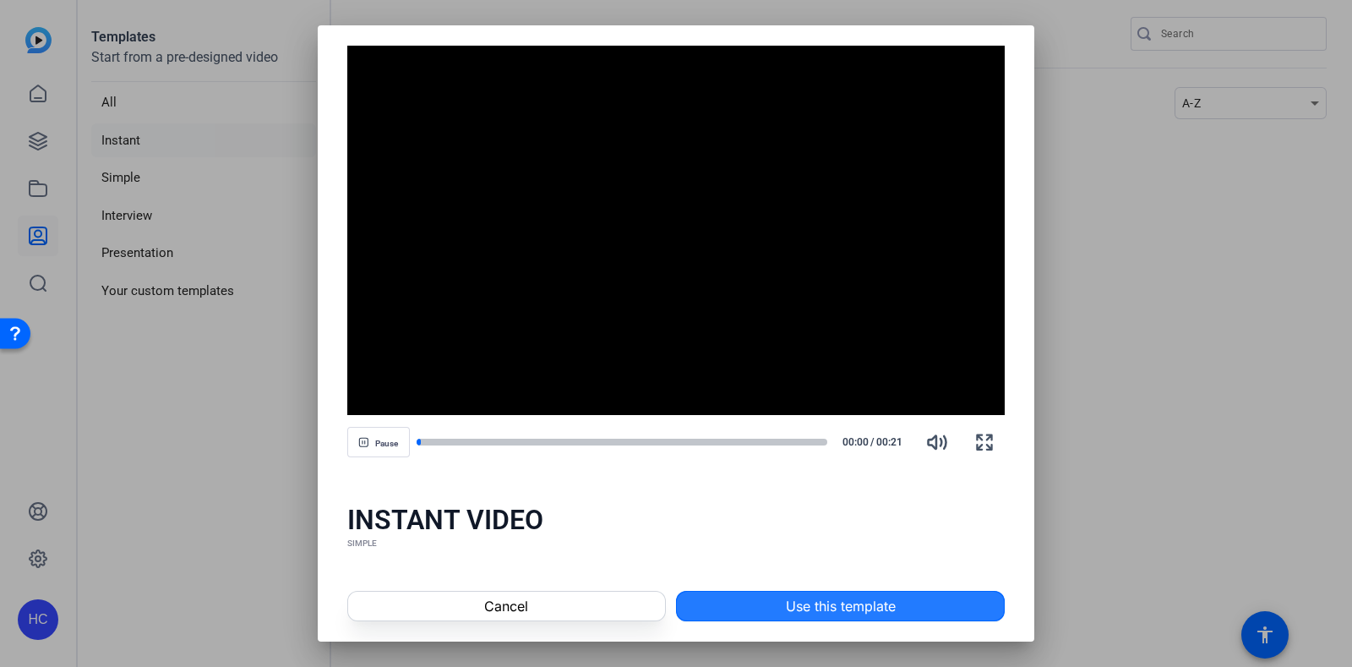
click at [786, 610] on span "Use this template" at bounding box center [841, 606] width 110 height 20
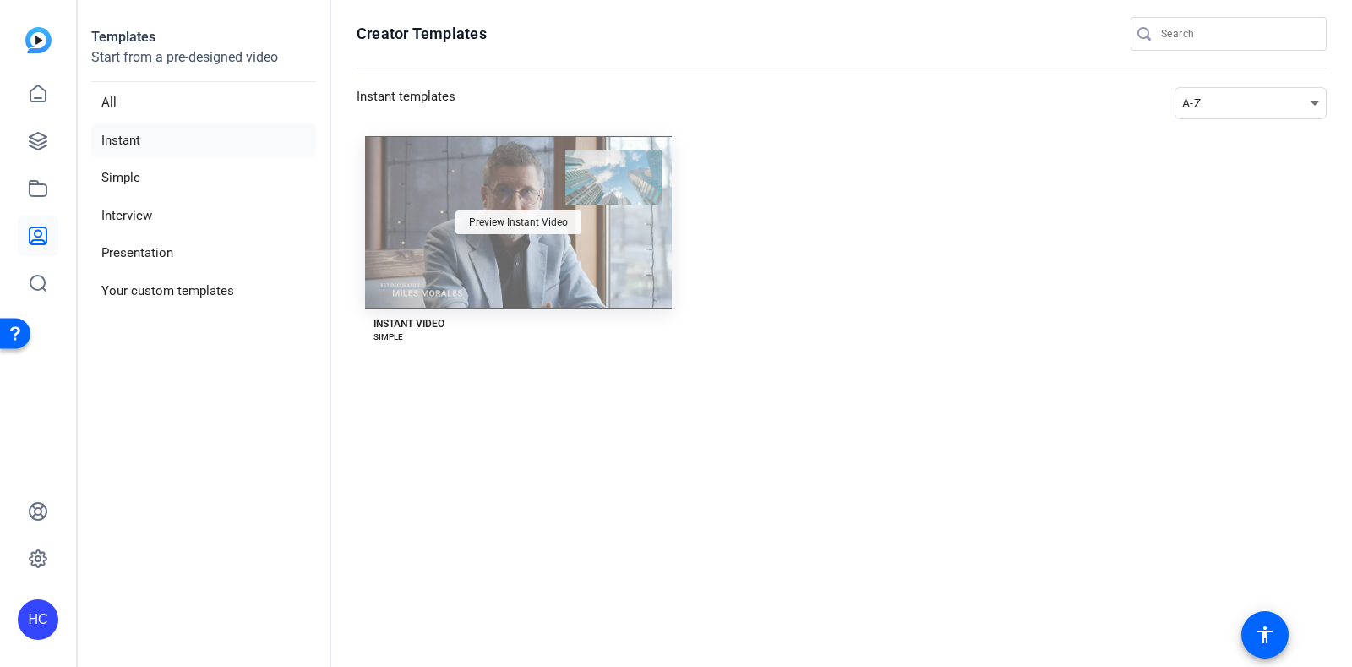
click at [530, 223] on span "Preview Instant Video" at bounding box center [518, 222] width 99 height 10
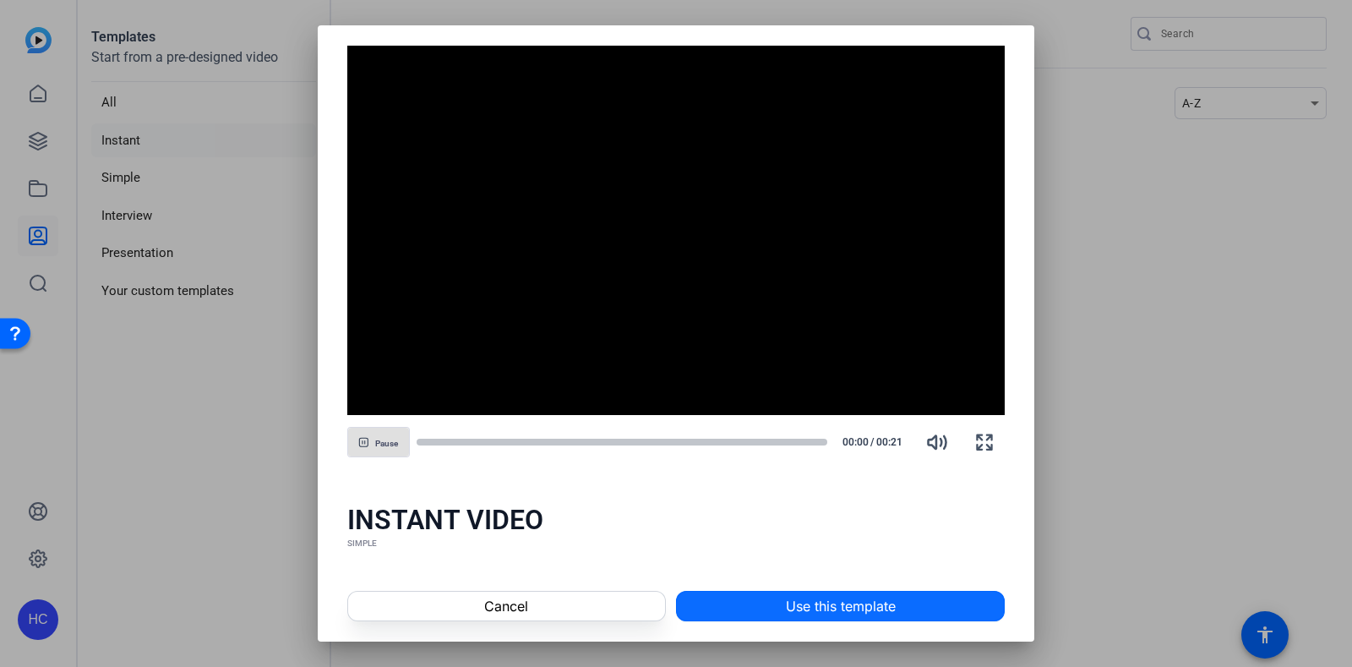
click at [800, 603] on span "Use this template" at bounding box center [841, 606] width 110 height 20
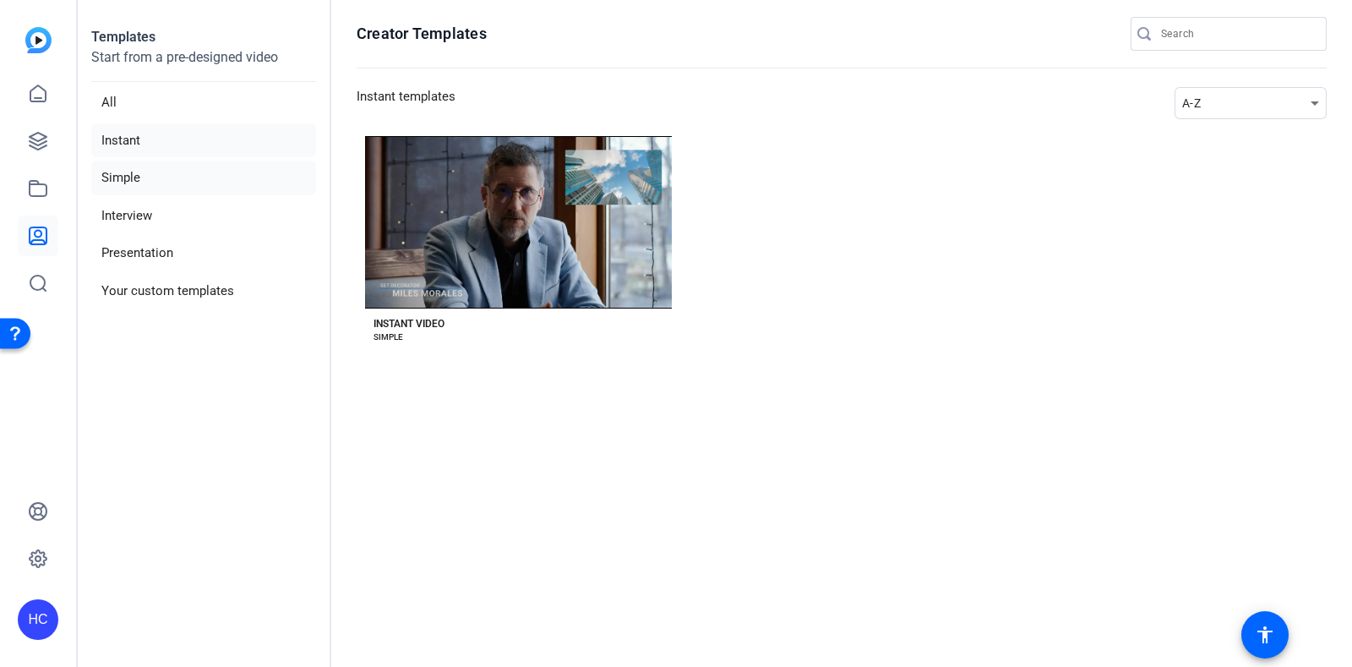
click at [144, 182] on li "Simple" at bounding box center [203, 178] width 225 height 35
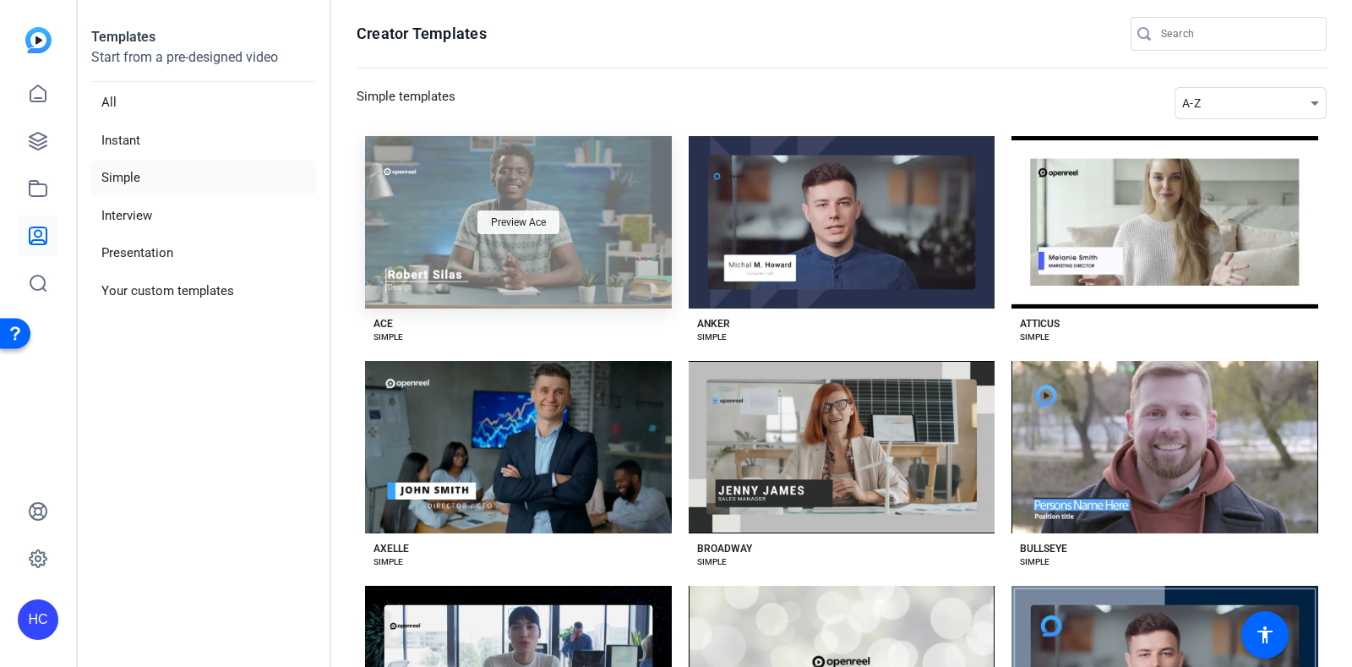
click at [546, 227] on span "Preview Ace" at bounding box center [518, 222] width 55 height 10
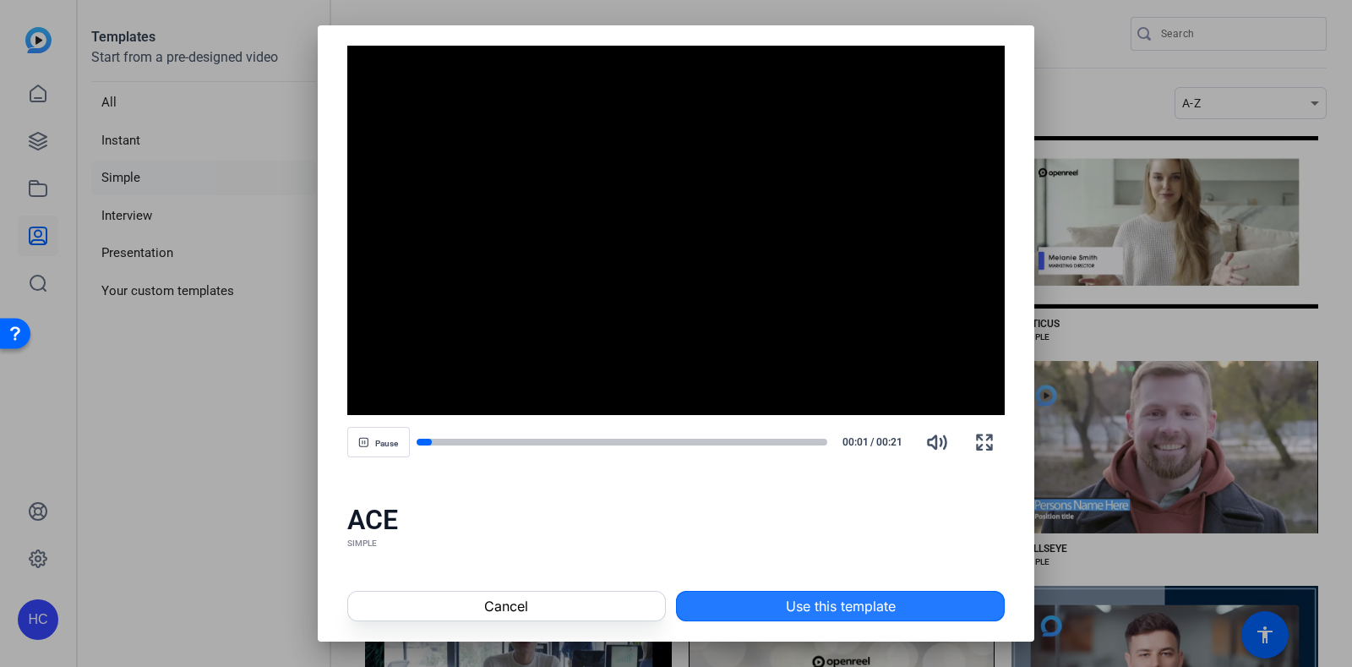
click at [853, 598] on span "Use this template" at bounding box center [841, 606] width 110 height 20
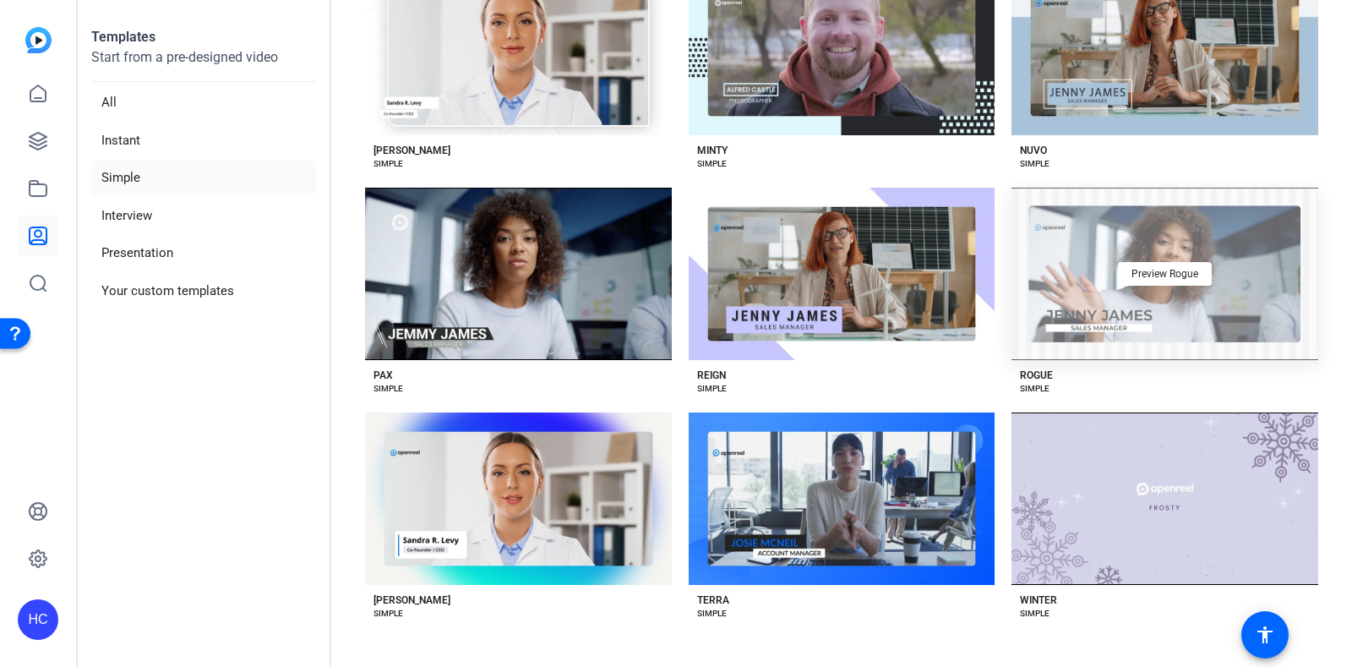
scroll to position [3028, 0]
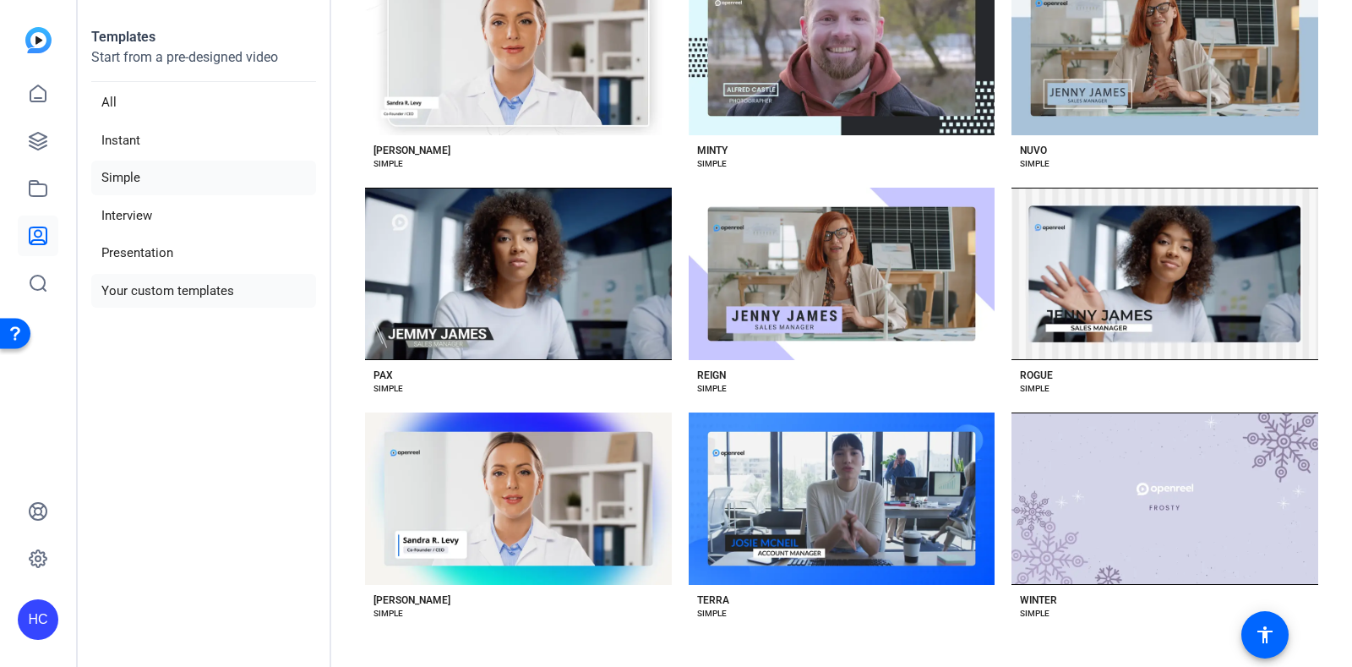
click at [174, 306] on li "Your custom templates" at bounding box center [203, 291] width 225 height 35
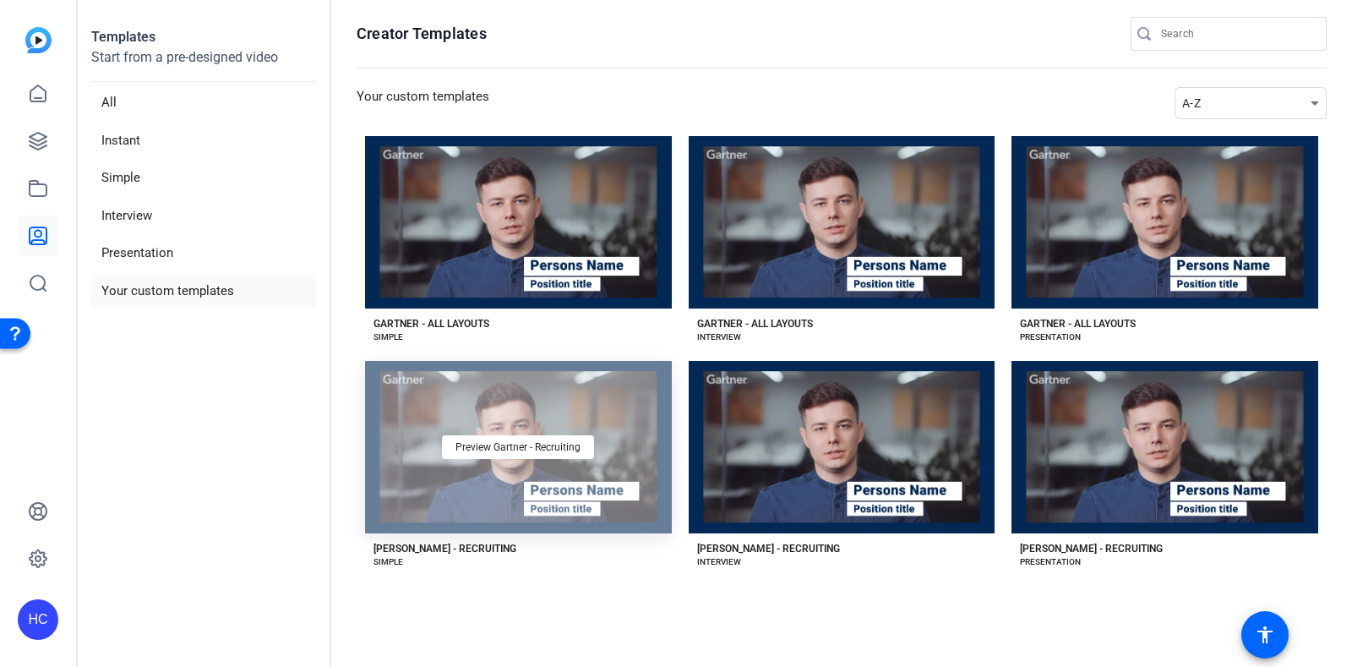
click at [570, 472] on div "Preview Gartner - Recruiting" at bounding box center [518, 447] width 307 height 172
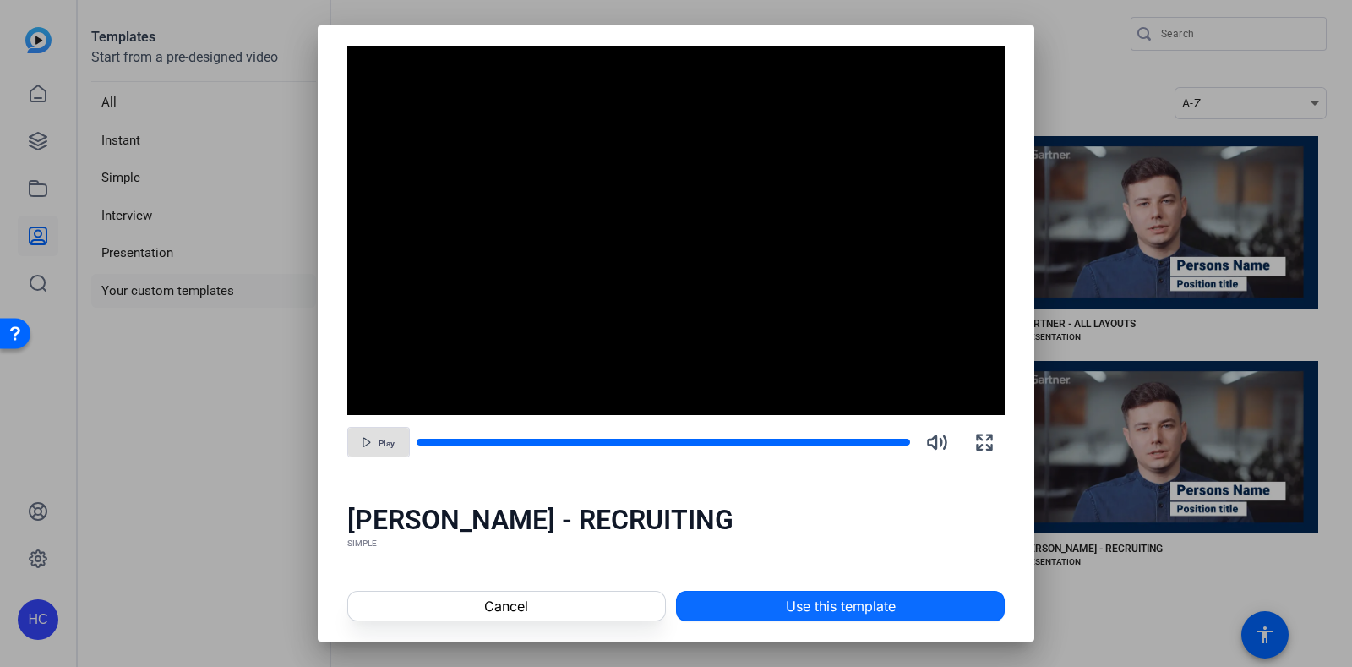
click at [812, 601] on span "Use this template" at bounding box center [841, 606] width 110 height 20
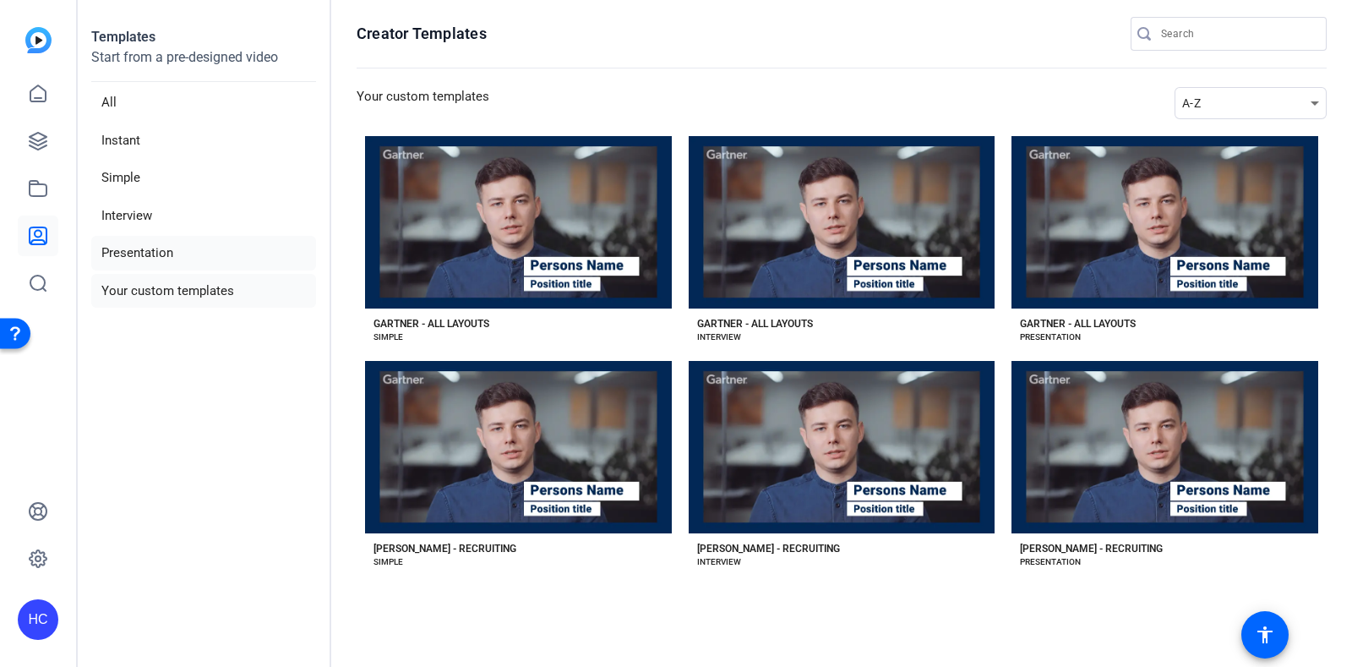
click at [178, 247] on li "Presentation" at bounding box center [203, 253] width 225 height 35
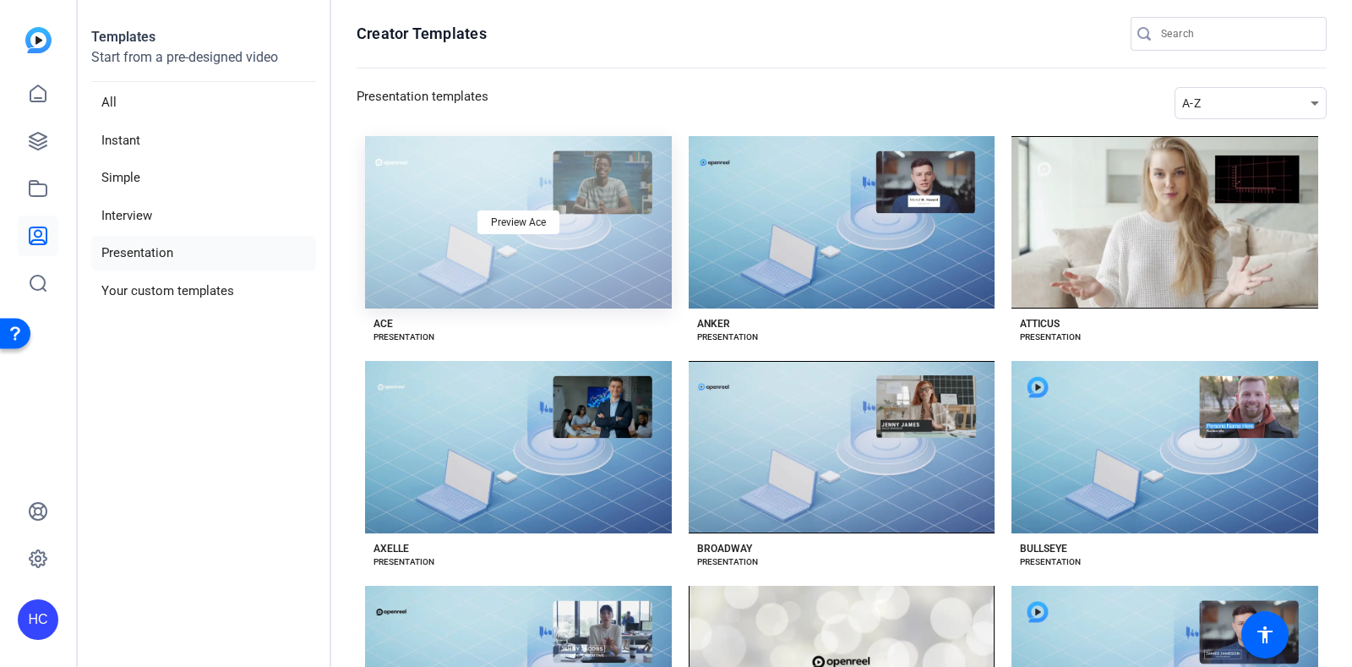
click at [565, 230] on div "Preview Ace" at bounding box center [518, 222] width 307 height 172
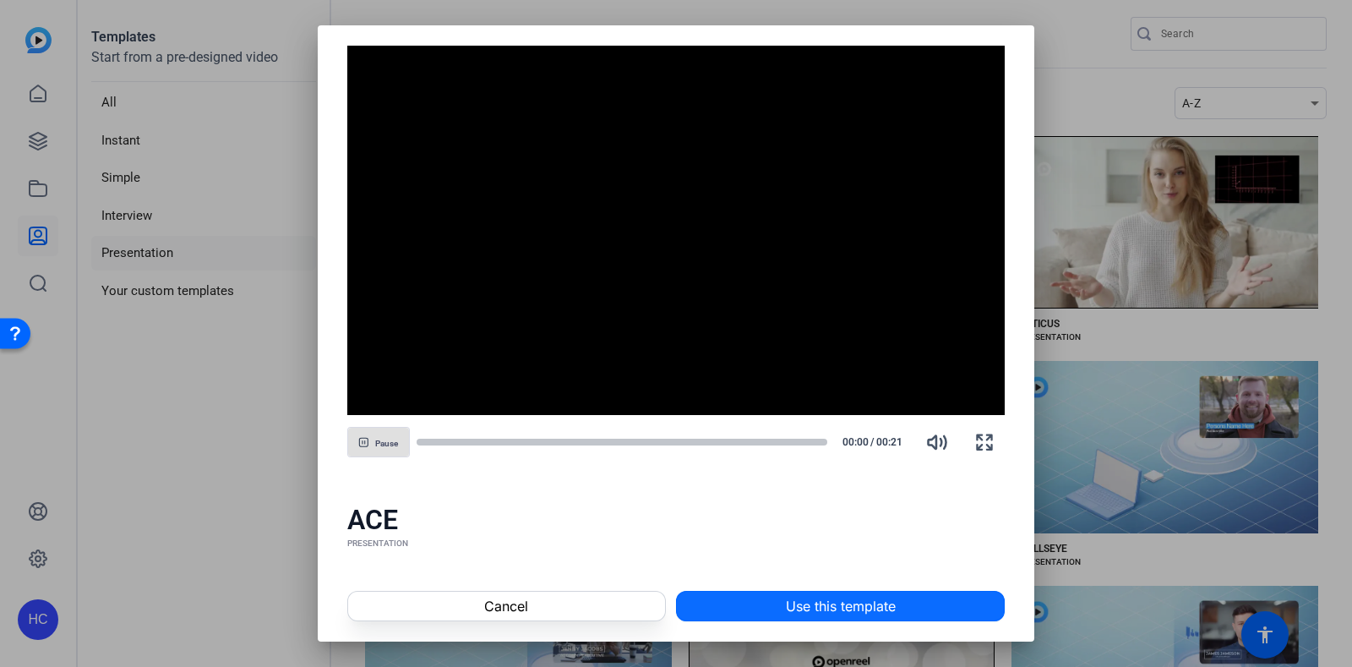
click at [814, 614] on span "Use this template" at bounding box center [841, 606] width 110 height 20
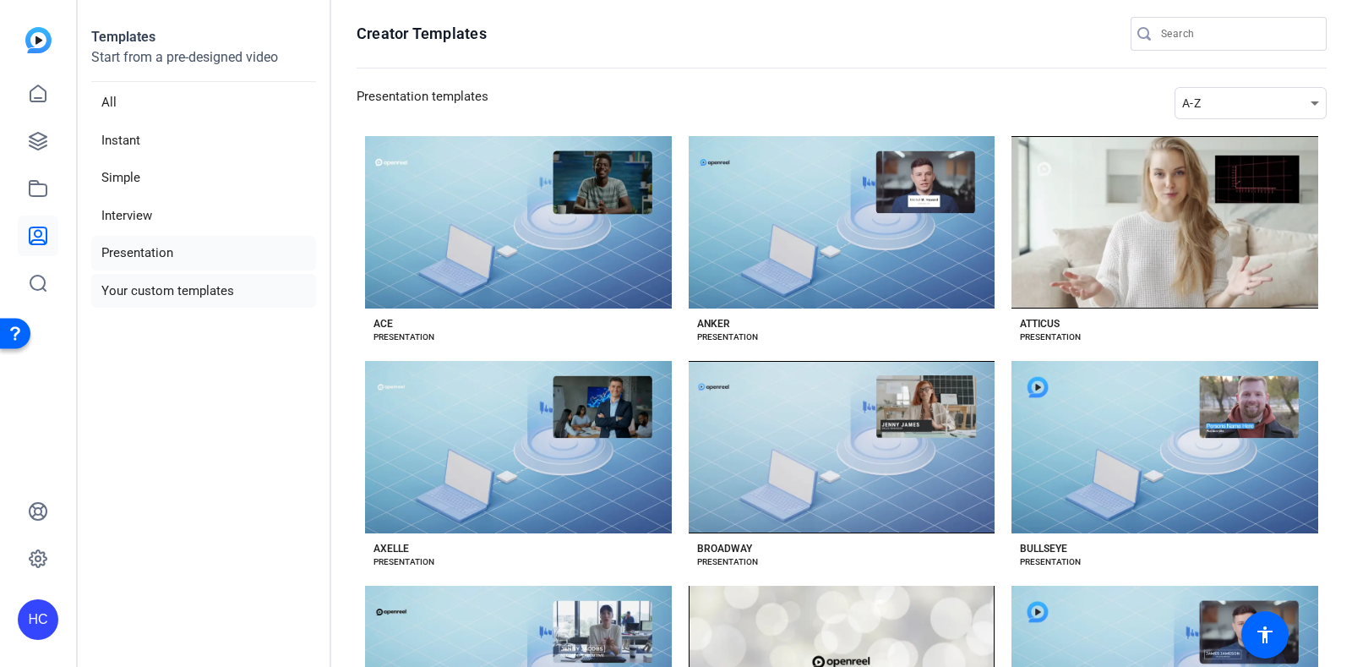
click at [188, 295] on li "Your custom templates" at bounding box center [203, 291] width 225 height 35
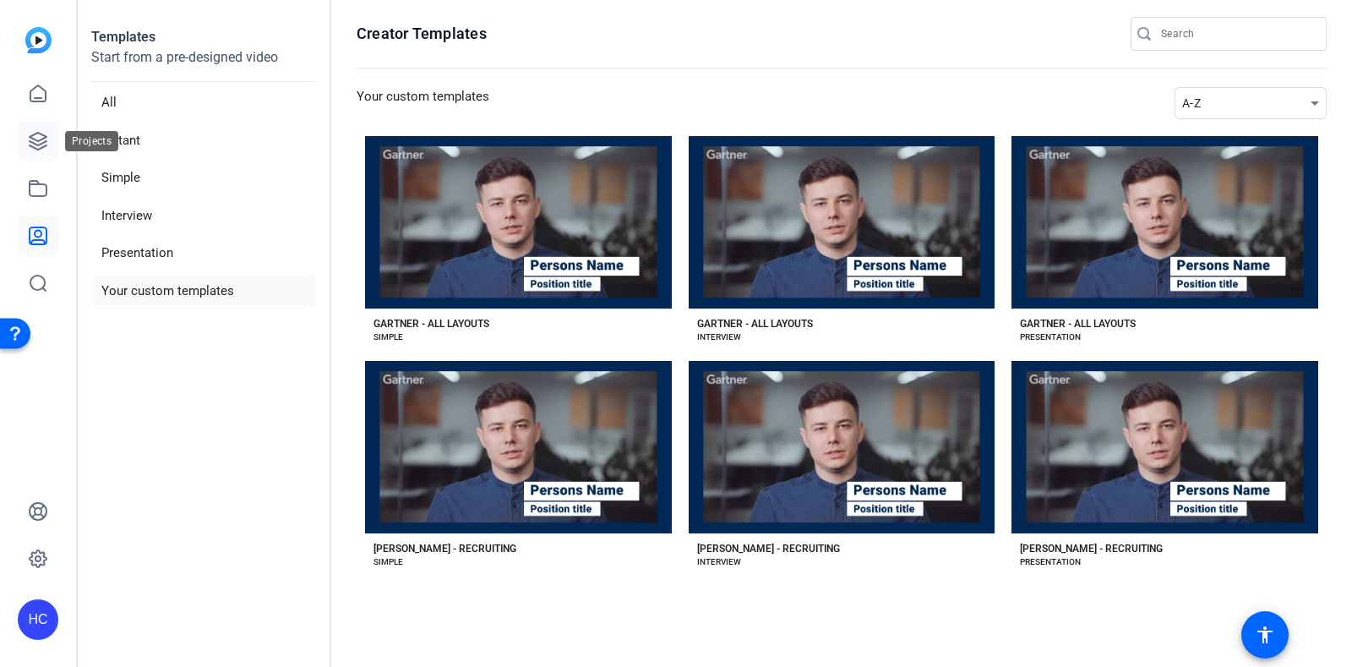
click at [25, 158] on link at bounding box center [38, 141] width 41 height 41
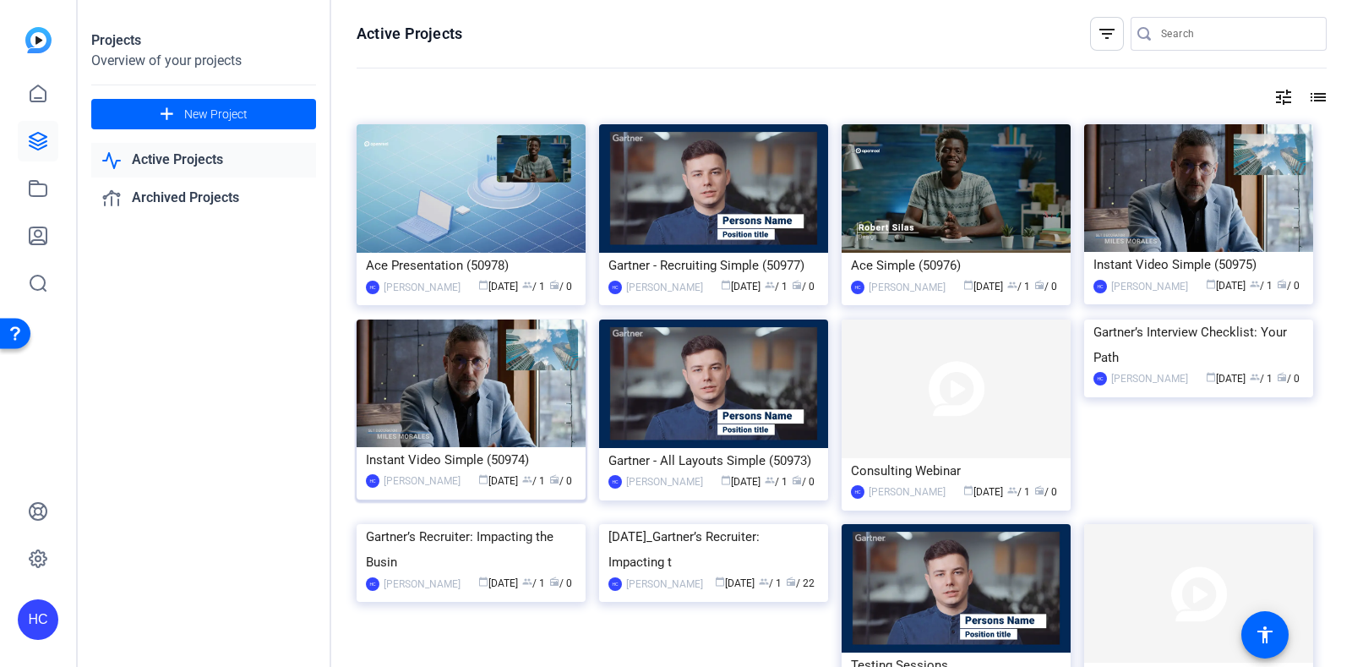
click at [548, 346] on img at bounding box center [471, 383] width 229 height 128
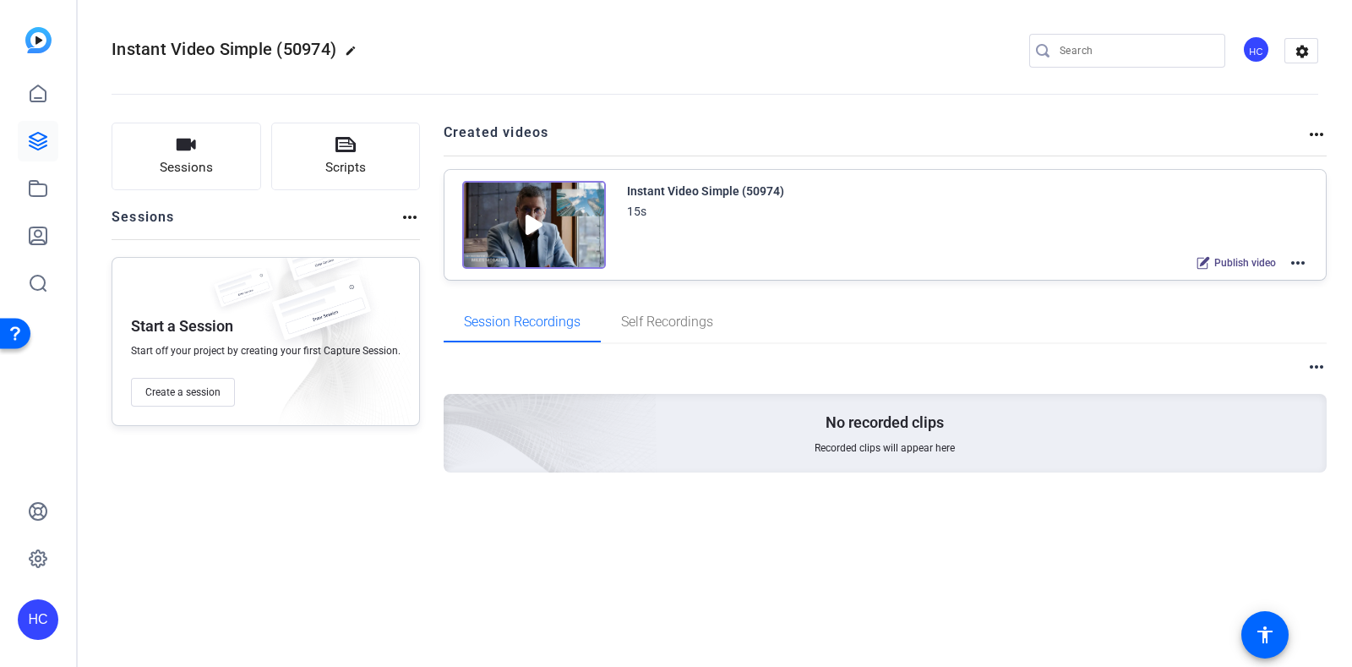
click at [1319, 133] on mat-icon "more_horiz" at bounding box center [1316, 134] width 20 height 20
click at [34, 210] on div at bounding box center [676, 333] width 1352 height 667
click at [36, 200] on link at bounding box center [38, 188] width 41 height 41
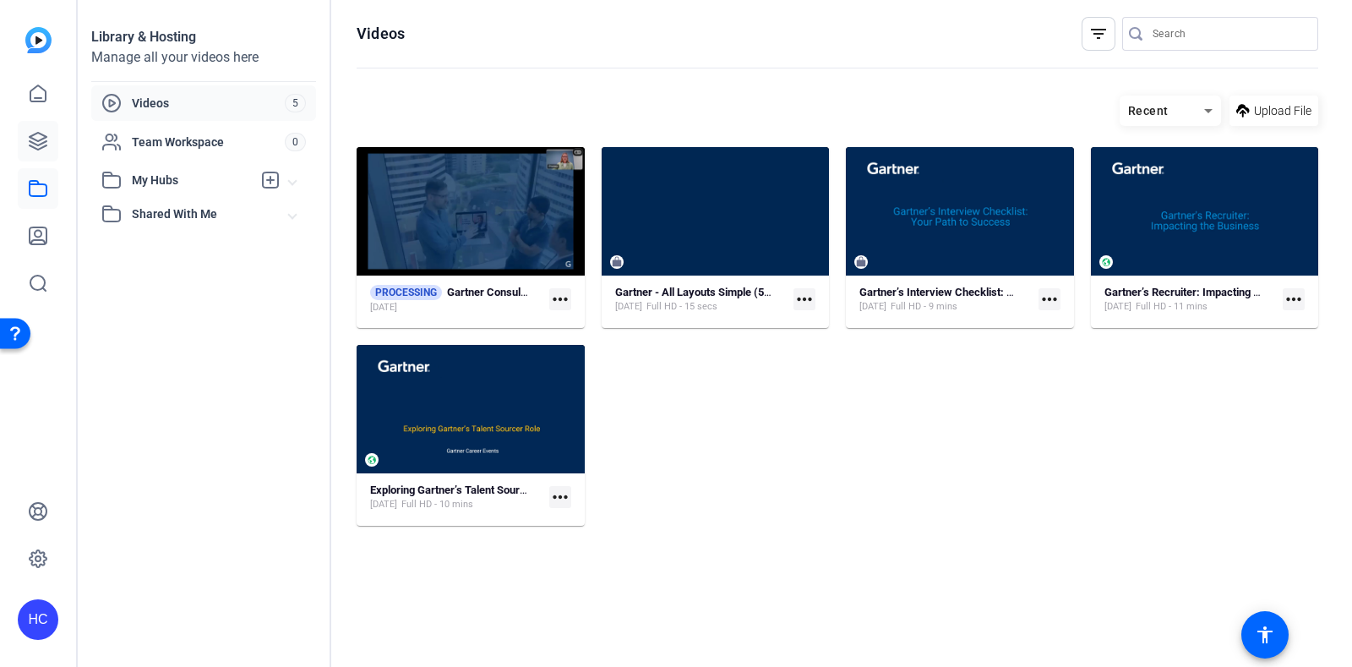
drag, startPoint x: 43, startPoint y: 116, endPoint x: 39, endPoint y: 127, distance: 11.8
click at [43, 118] on div at bounding box center [38, 189] width 41 height 230
click at [35, 134] on icon at bounding box center [38, 141] width 20 height 20
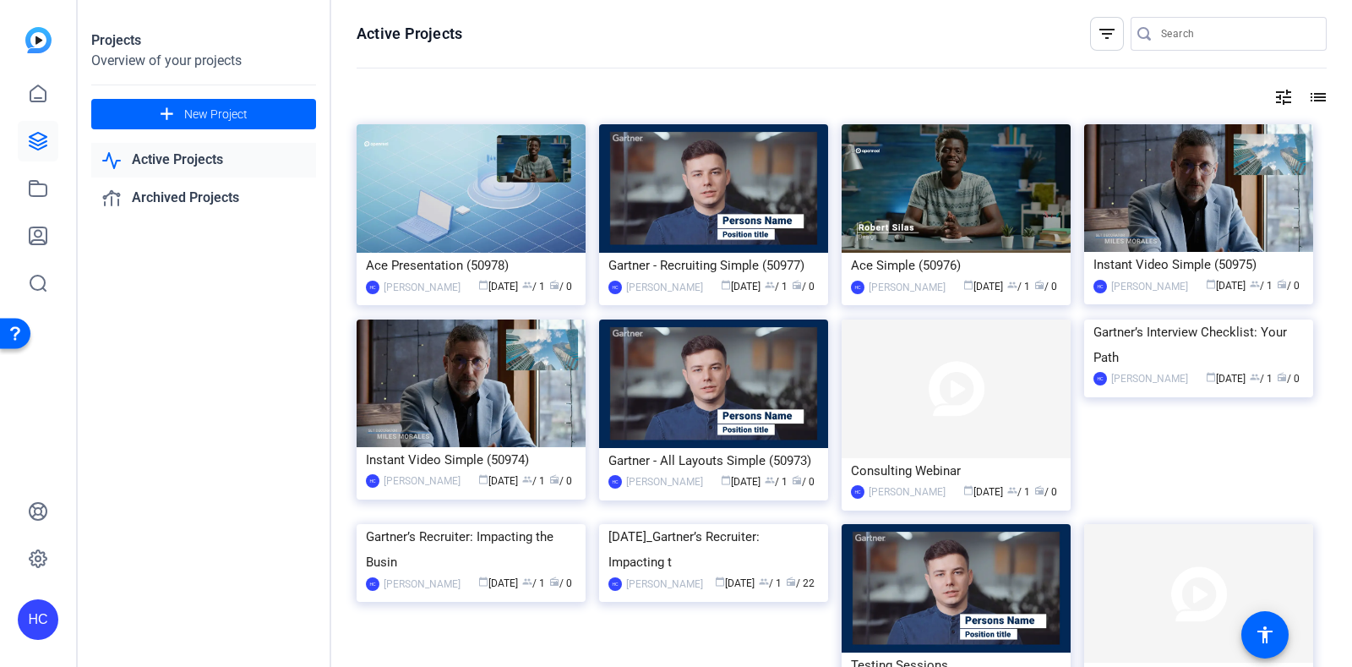
drag, startPoint x: 518, startPoint y: 306, endPoint x: 452, endPoint y: 306, distance: 65.9
click at [452, 296] on div "HC Helene Chaparro calendar_today Aug 28 group / 1 radio / 0" at bounding box center [471, 287] width 210 height 18
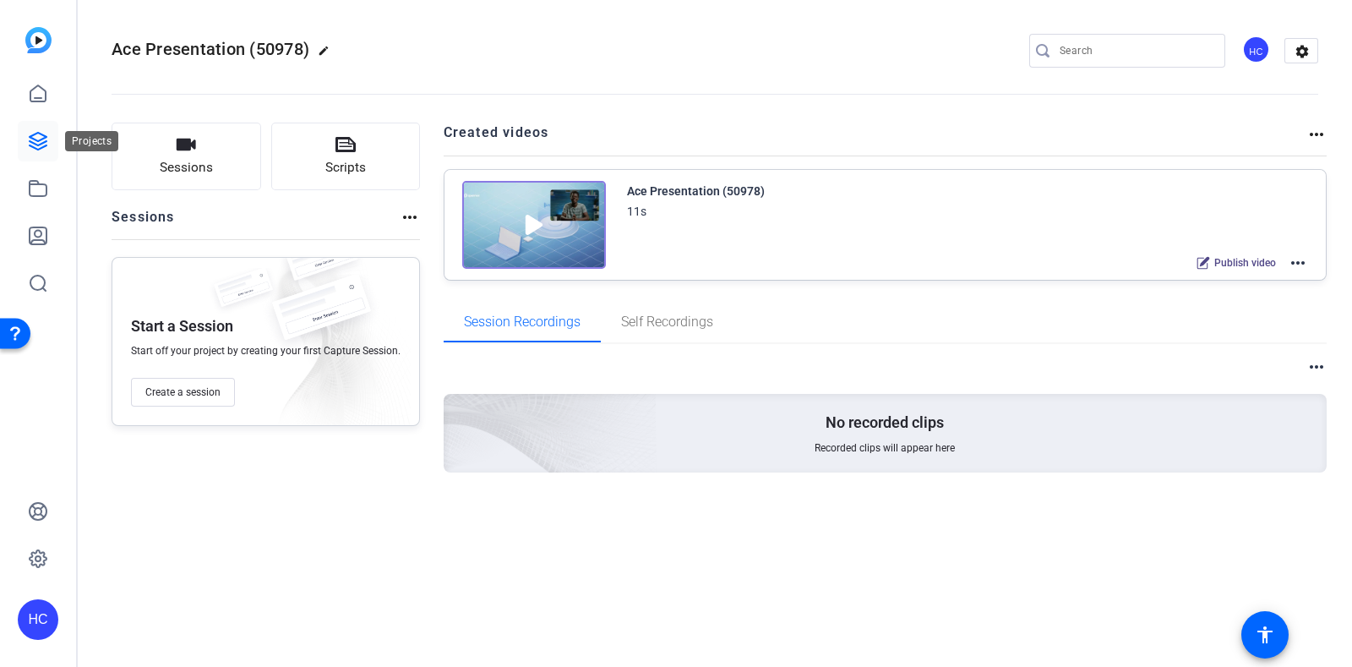
click at [38, 142] on icon at bounding box center [38, 141] width 20 height 20
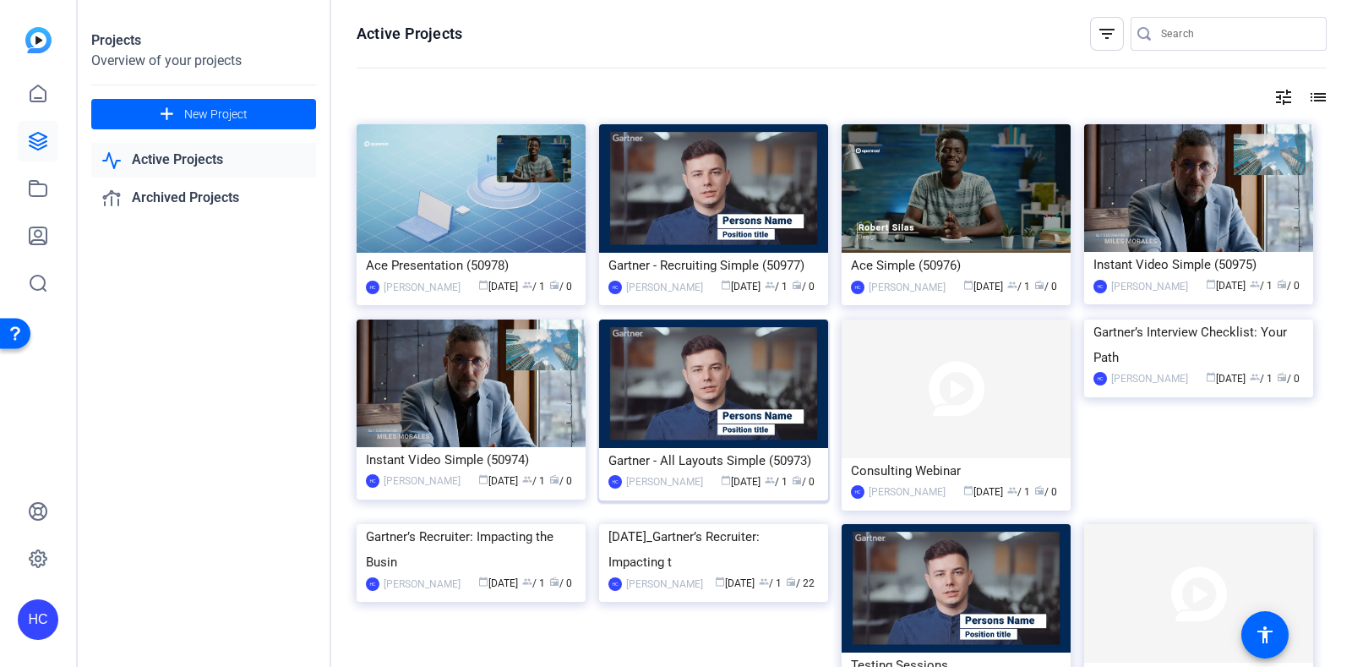
click at [672, 491] on div "HC Helene Chaparro calendar_today Aug 28 group / 1 radio / 0" at bounding box center [713, 482] width 210 height 18
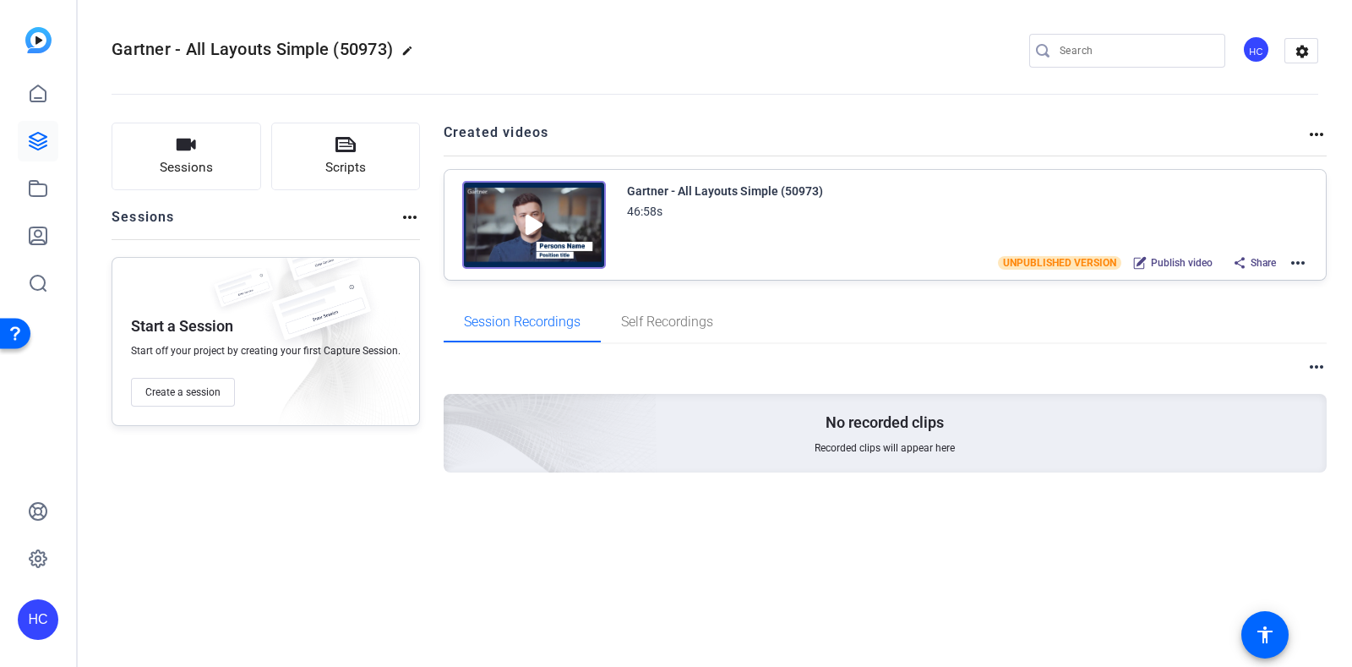
click at [573, 211] on img at bounding box center [534, 225] width 144 height 88
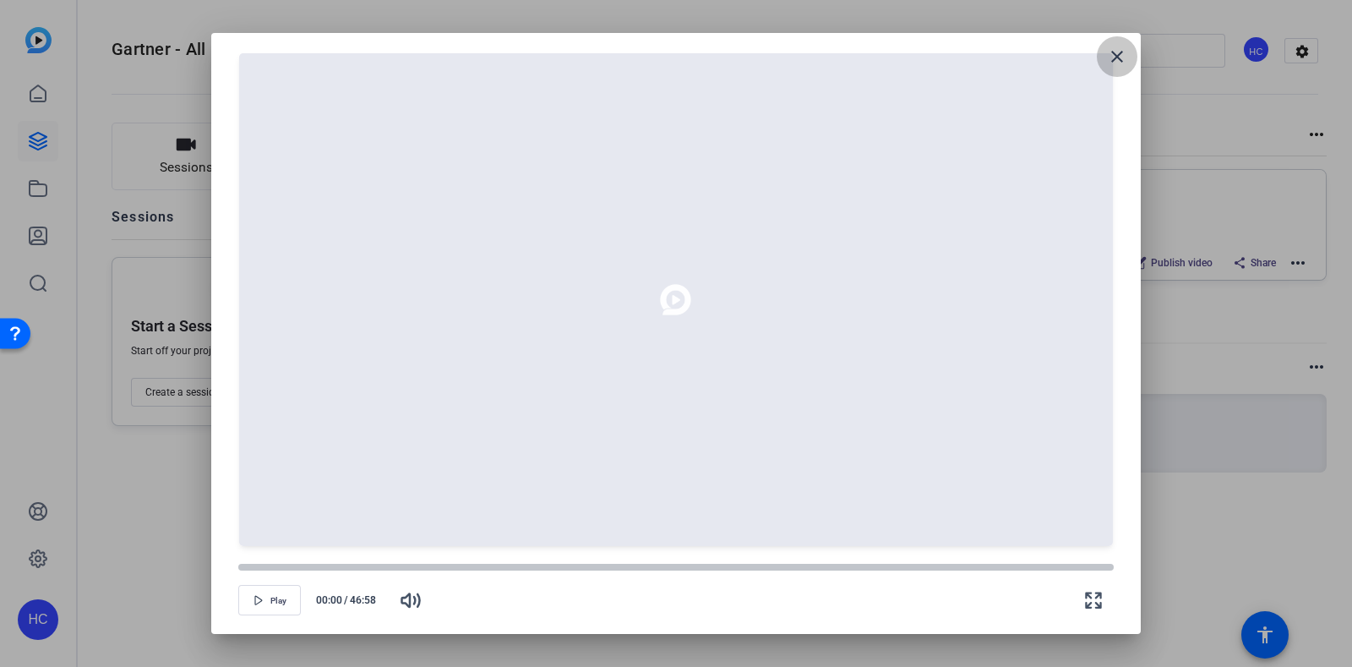
click at [1103, 55] on span at bounding box center [1117, 56] width 41 height 41
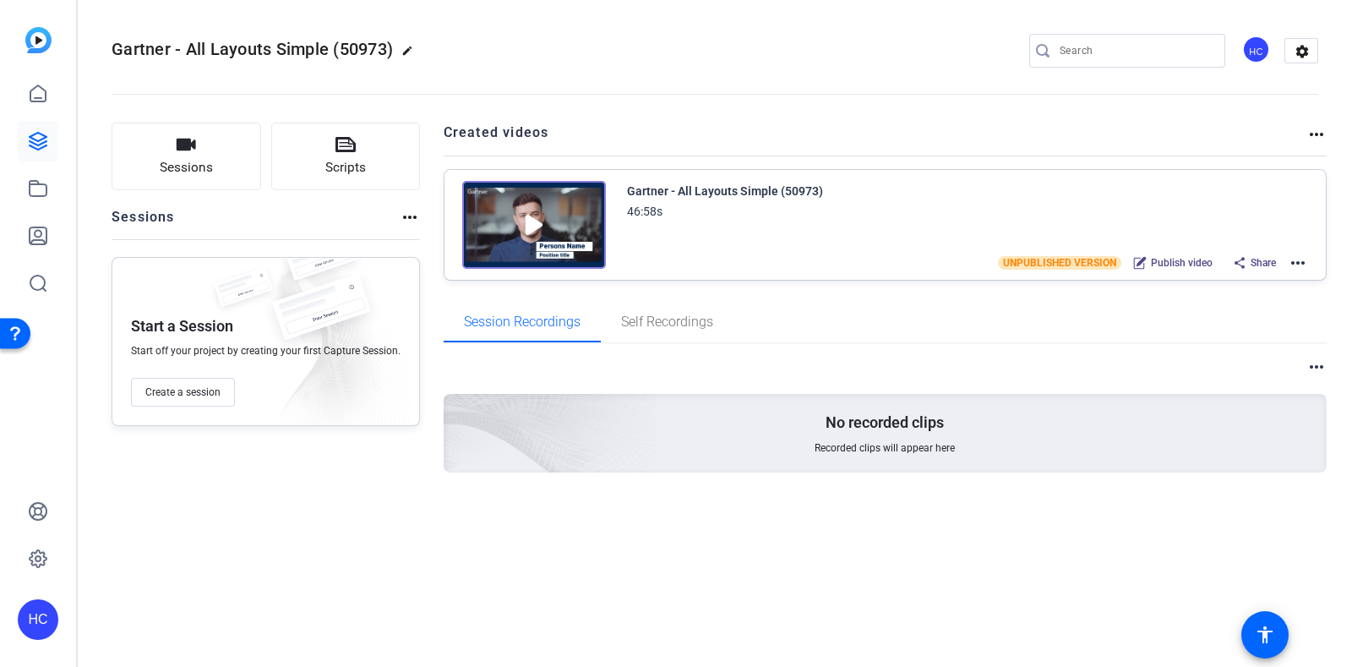
click at [1301, 268] on mat-icon "more_horiz" at bounding box center [1298, 263] width 20 height 20
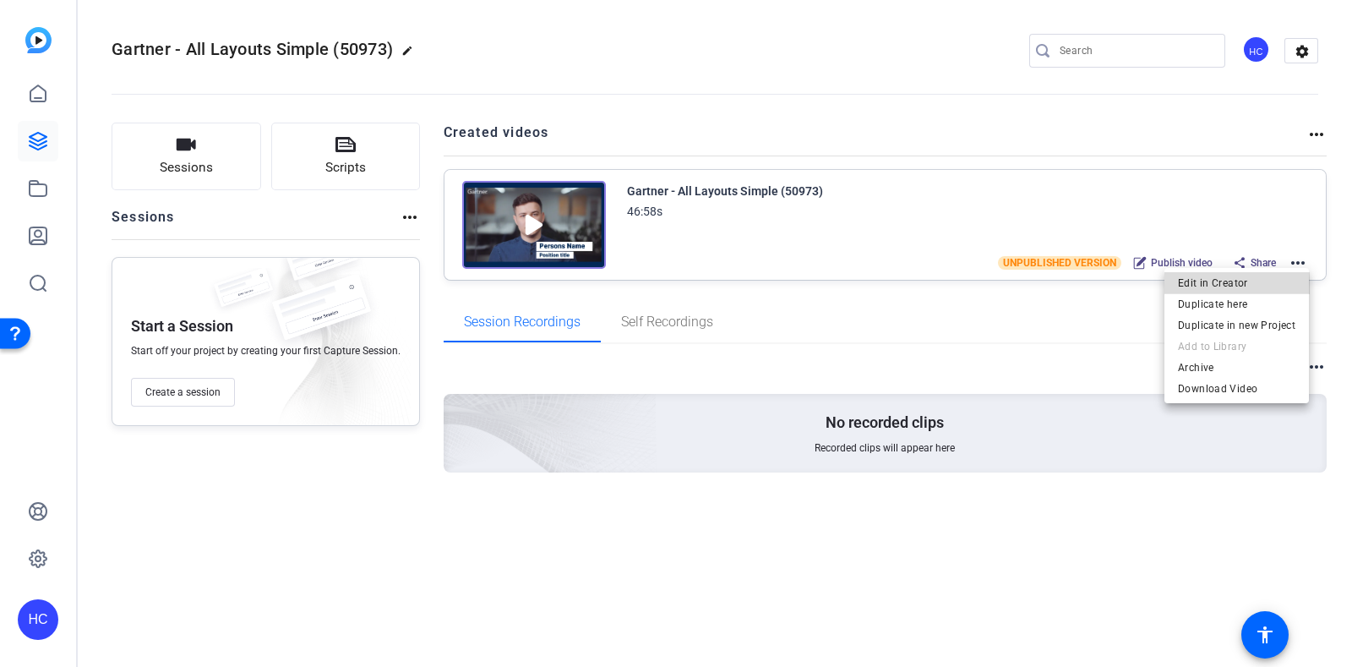
click at [1246, 287] on span "Edit in Creator" at bounding box center [1236, 282] width 117 height 20
